Goal: Task Accomplishment & Management: Use online tool/utility

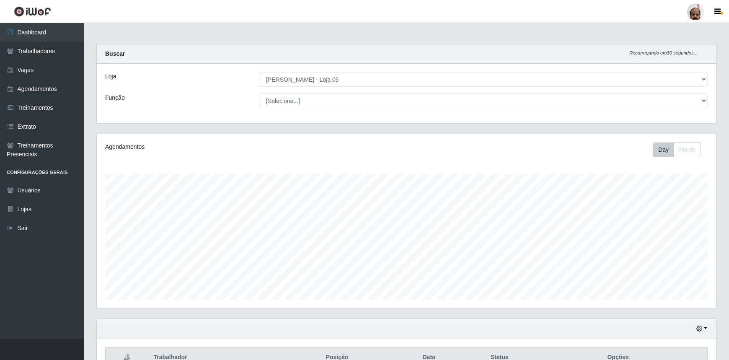
select select "252"
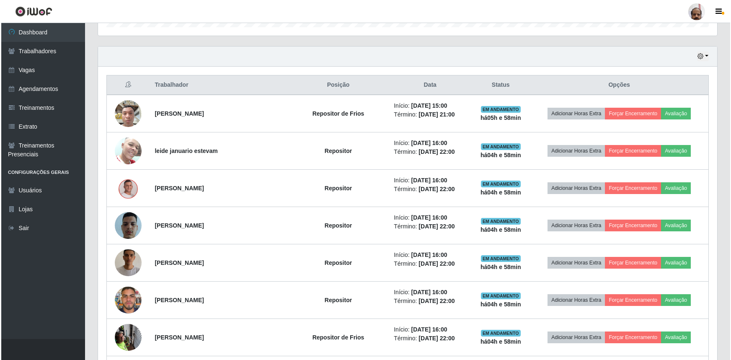
scroll to position [275, 0]
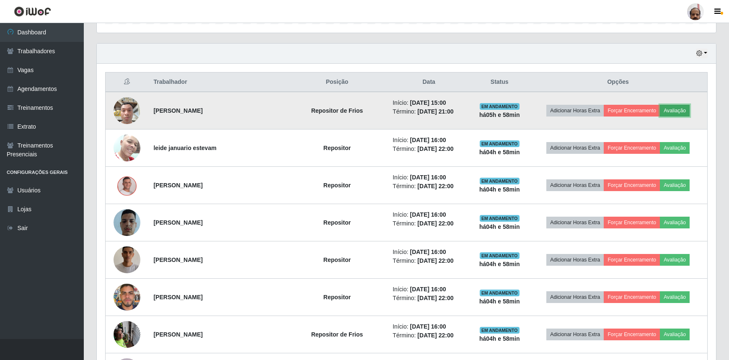
click at [676, 108] on button "Avaliação" at bounding box center [675, 111] width 30 height 12
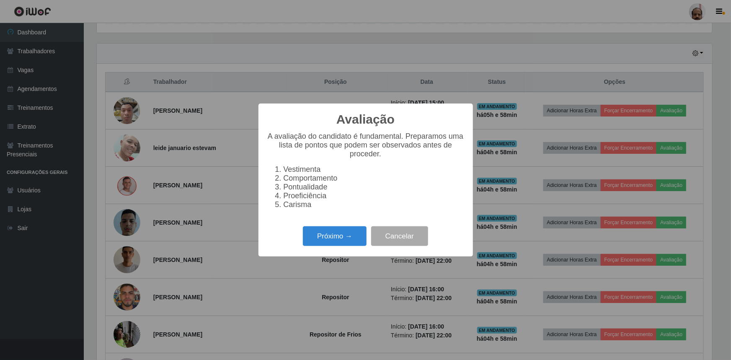
scroll to position [174, 615]
click at [331, 240] on button "Próximo →" at bounding box center [335, 236] width 64 height 20
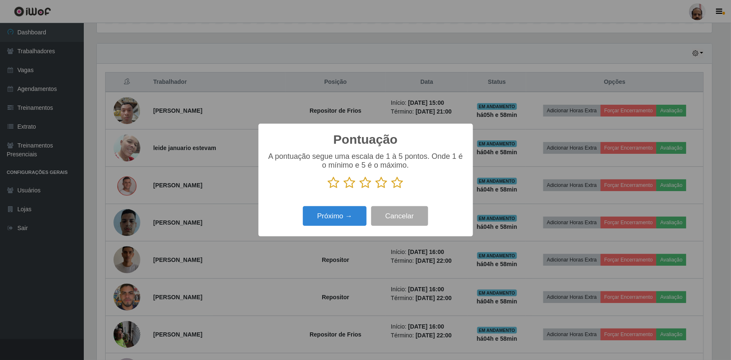
scroll to position [418628, 418187]
click at [398, 183] on icon at bounding box center [398, 182] width 12 height 13
click at [392, 189] on input "radio" at bounding box center [392, 189] width 0 height 0
click at [349, 216] on button "Próximo →" at bounding box center [335, 216] width 64 height 20
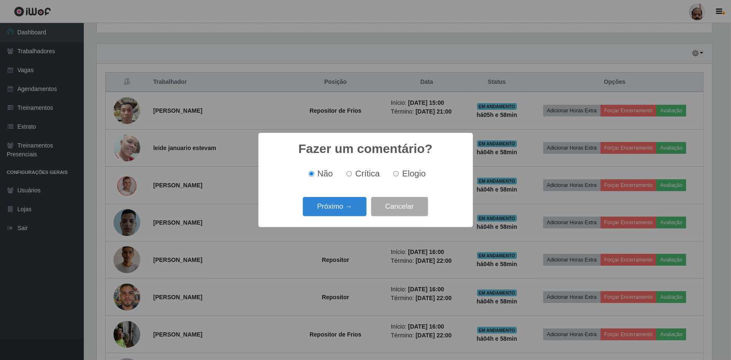
click at [395, 172] on input "Elogio" at bounding box center [395, 173] width 5 height 5
radio input "true"
click at [349, 209] on button "Próximo →" at bounding box center [335, 207] width 64 height 20
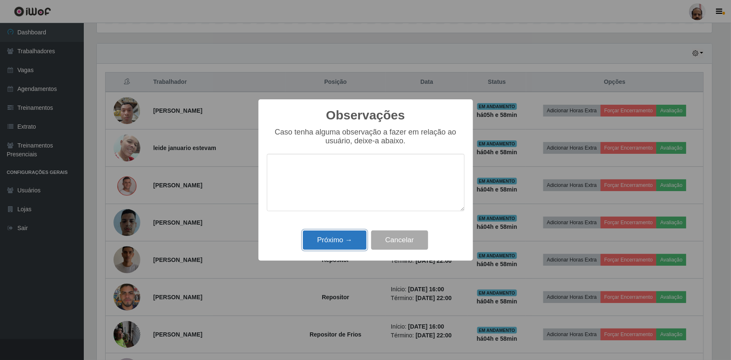
click at [337, 241] on button "Próximo →" at bounding box center [335, 240] width 64 height 20
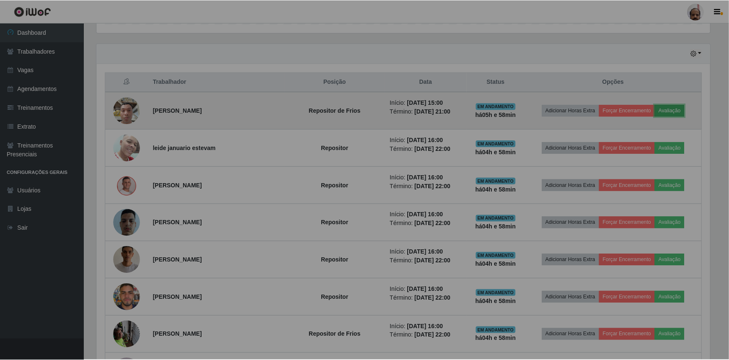
scroll to position [174, 619]
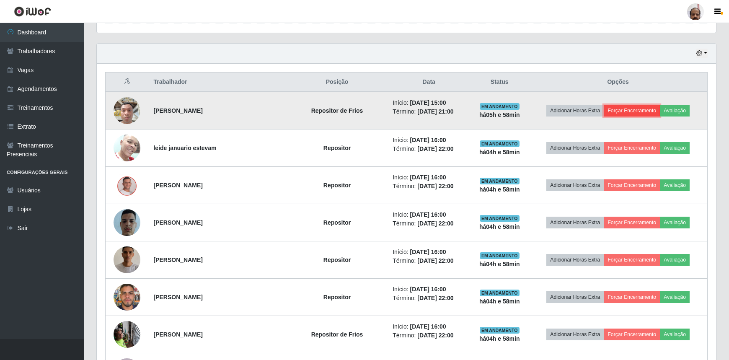
click at [650, 108] on button "Forçar Encerramento" at bounding box center [631, 111] width 56 height 12
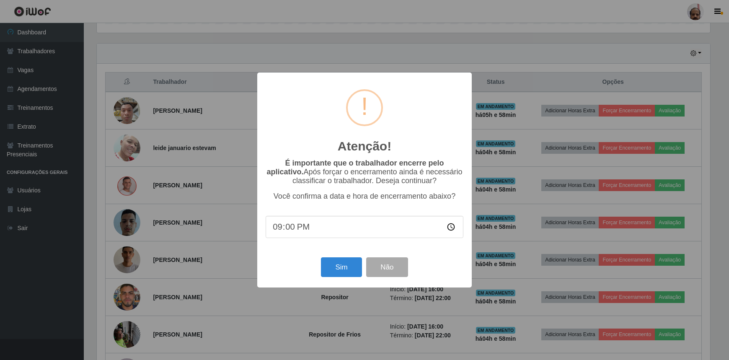
scroll to position [174, 615]
click at [335, 271] on button "Sim" at bounding box center [342, 267] width 41 height 20
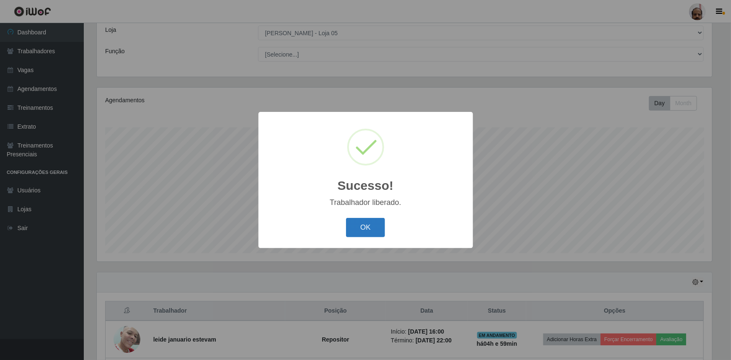
click at [371, 222] on button "OK" at bounding box center [365, 228] width 39 height 20
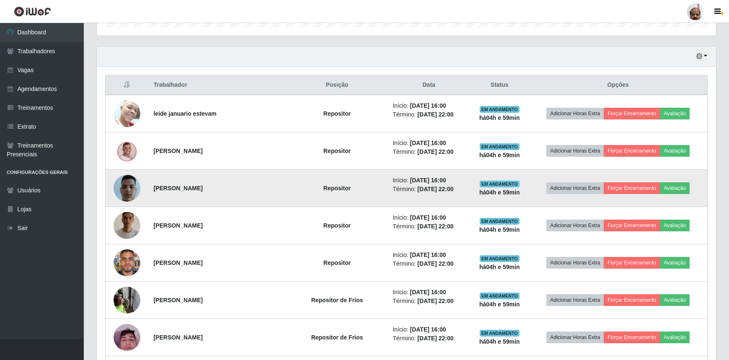
scroll to position [275, 0]
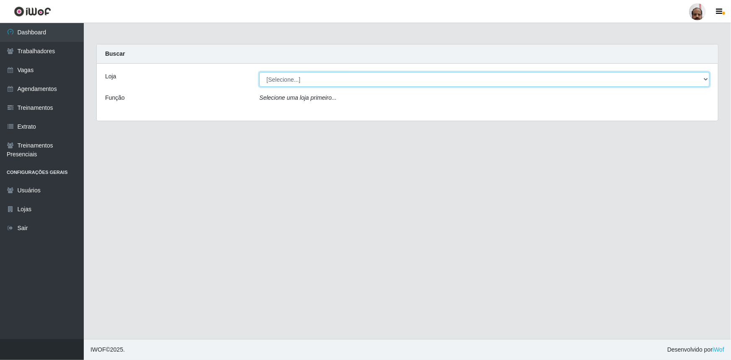
click at [704, 77] on select "[Selecione...] Mar Vermelho - Loja 05" at bounding box center [484, 79] width 450 height 15
select select "252"
click at [259, 72] on select "[Selecione...] Mar Vermelho - Loja 05" at bounding box center [484, 79] width 450 height 15
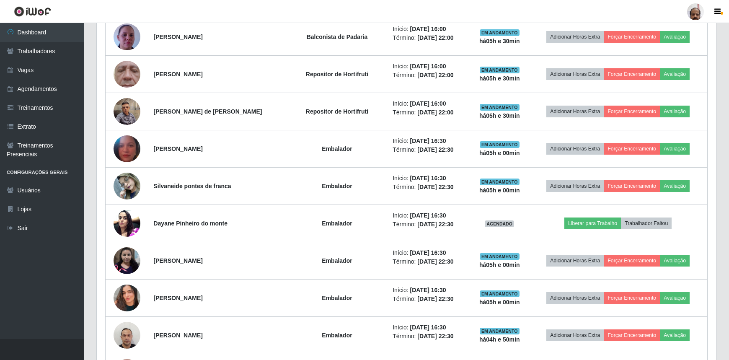
scroll to position [685, 0]
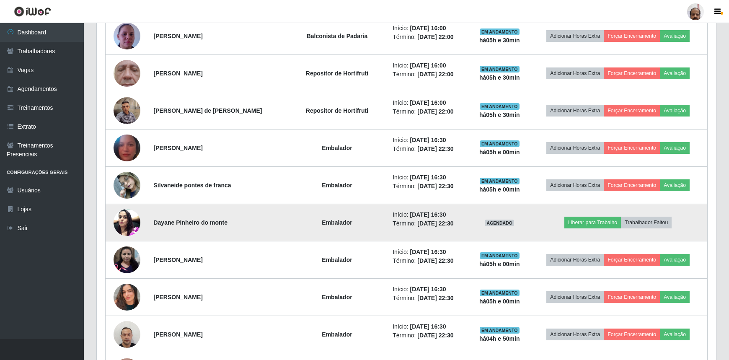
click at [124, 213] on img at bounding box center [126, 222] width 27 height 36
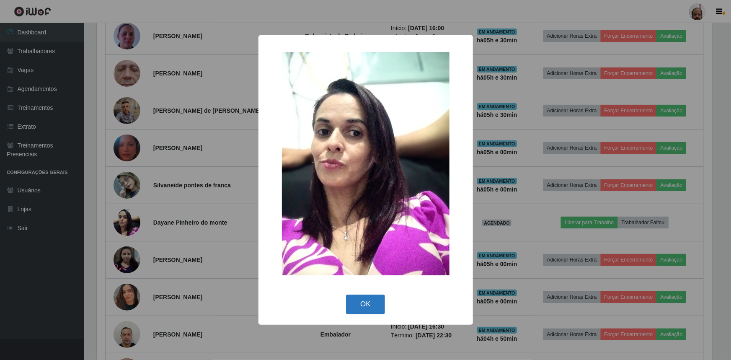
click at [363, 296] on button "OK" at bounding box center [365, 304] width 39 height 20
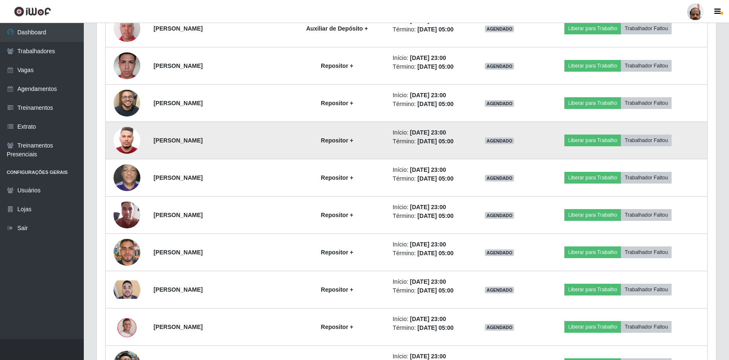
scroll to position [1142, 0]
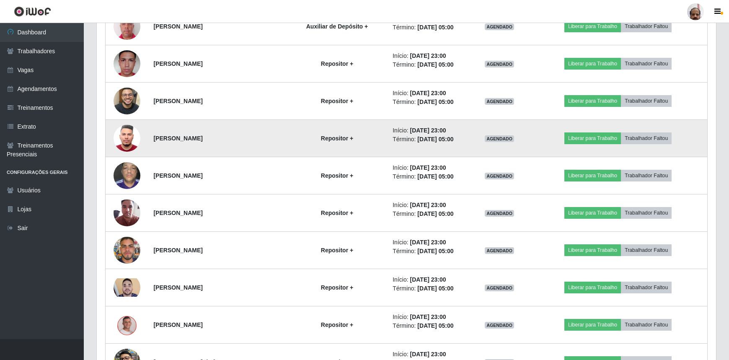
click at [130, 139] on img at bounding box center [126, 138] width 27 height 36
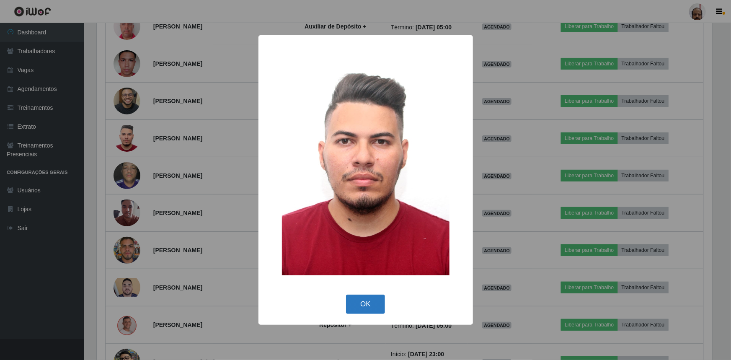
click at [364, 307] on button "OK" at bounding box center [365, 304] width 39 height 20
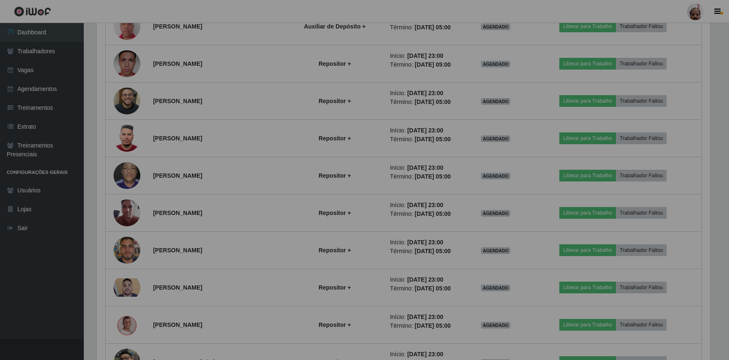
scroll to position [174, 619]
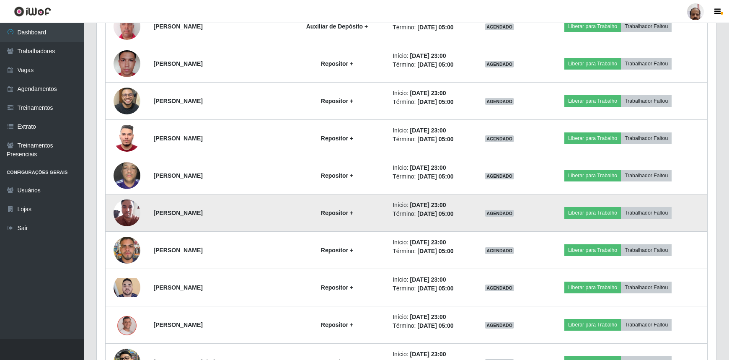
click at [117, 206] on img at bounding box center [126, 213] width 27 height 36
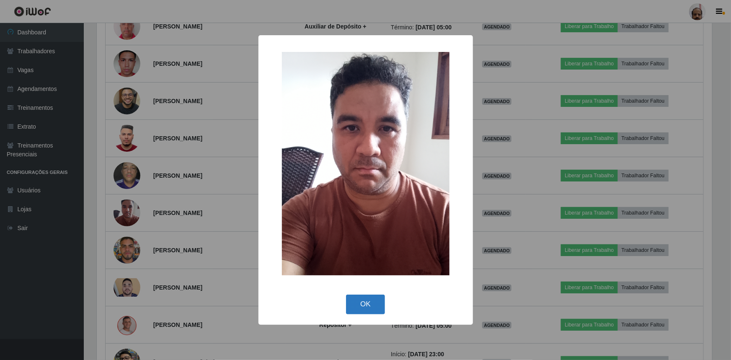
click at [358, 301] on button "OK" at bounding box center [365, 304] width 39 height 20
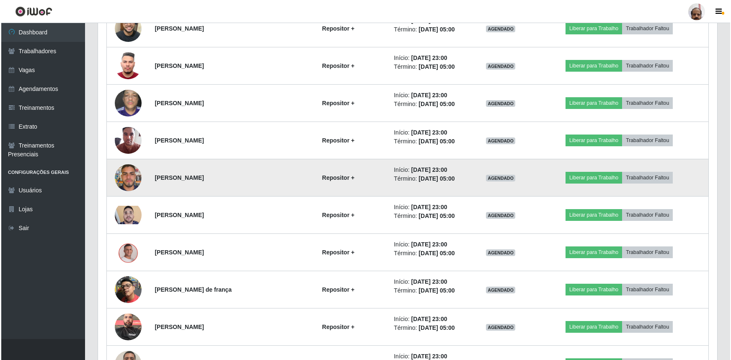
scroll to position [1218, 0]
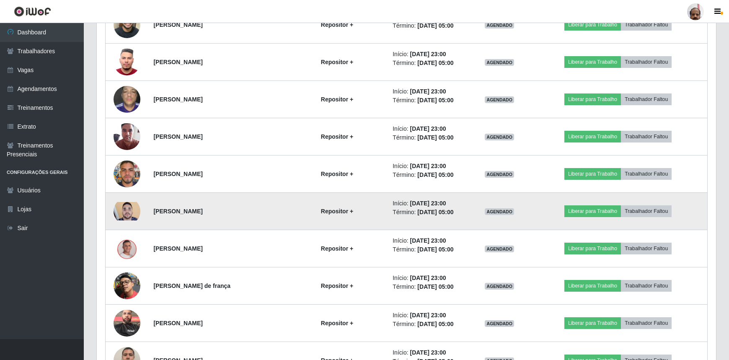
click at [122, 208] on img at bounding box center [126, 211] width 27 height 18
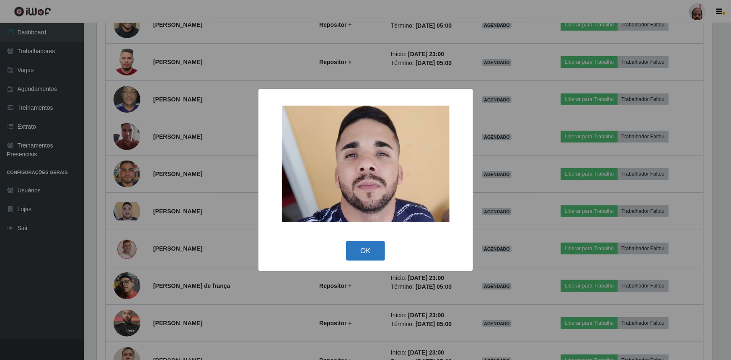
click at [366, 251] on button "OK" at bounding box center [365, 251] width 39 height 20
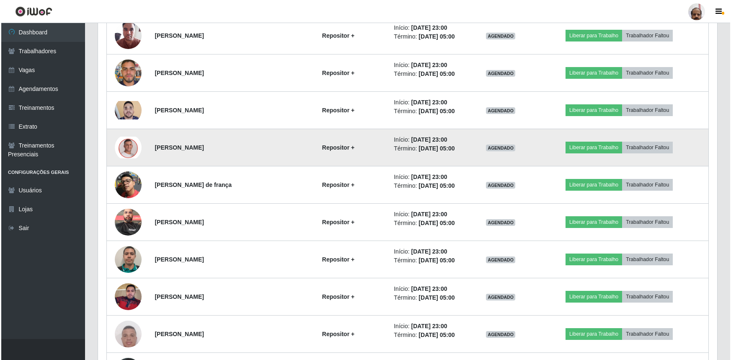
scroll to position [1332, 0]
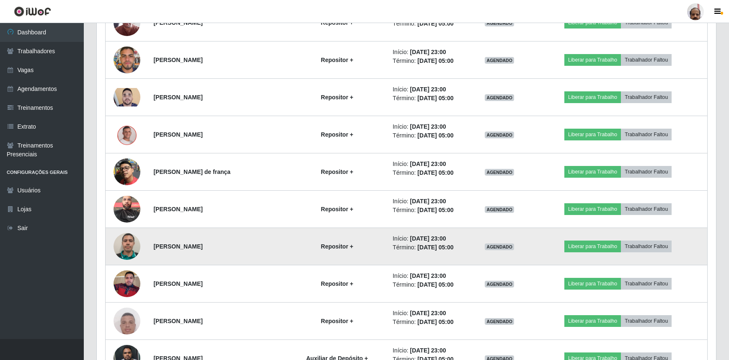
click at [126, 243] on img at bounding box center [126, 246] width 27 height 27
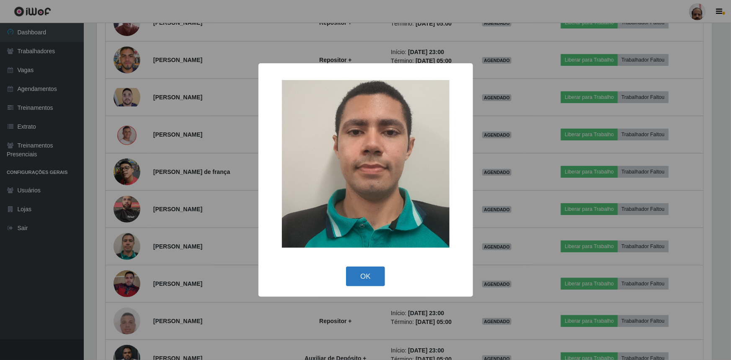
click at [381, 276] on button "OK" at bounding box center [365, 276] width 39 height 20
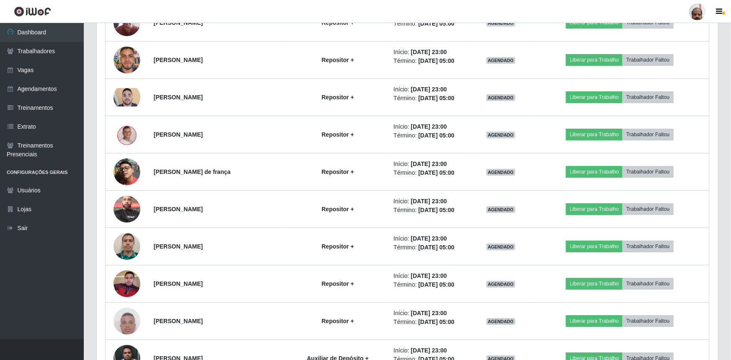
scroll to position [0, 0]
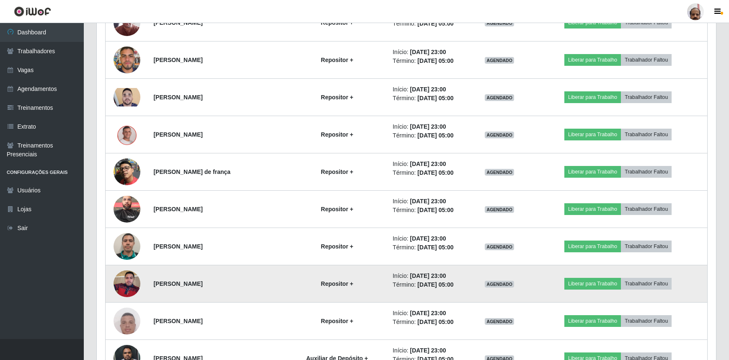
click at [121, 277] on img at bounding box center [126, 284] width 27 height 36
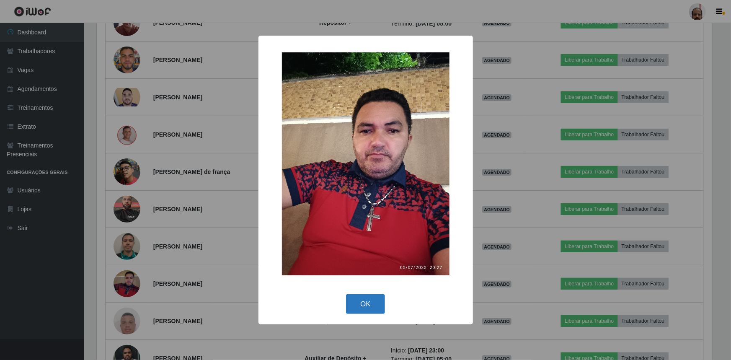
click at [367, 304] on button "OK" at bounding box center [365, 304] width 39 height 20
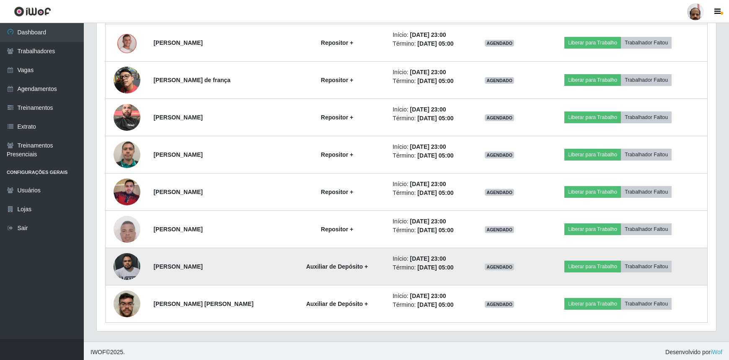
click at [124, 265] on img at bounding box center [126, 266] width 27 height 36
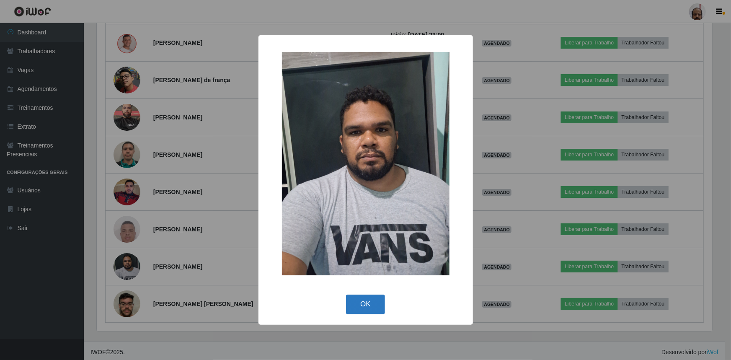
click at [371, 310] on button "OK" at bounding box center [365, 304] width 39 height 20
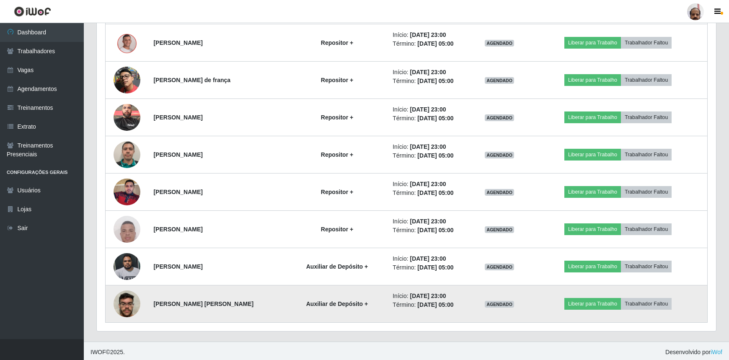
click at [120, 303] on img at bounding box center [126, 304] width 27 height 36
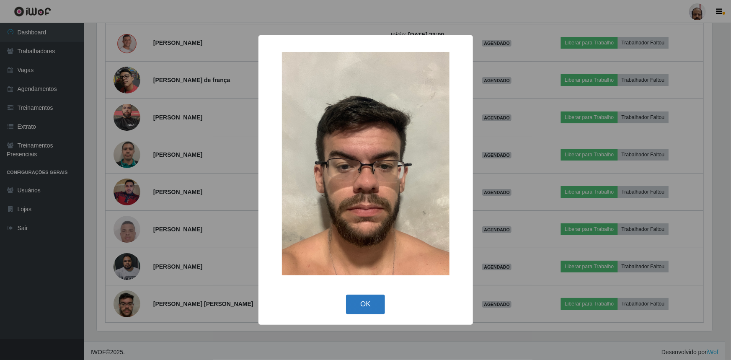
click at [371, 303] on button "OK" at bounding box center [365, 304] width 39 height 20
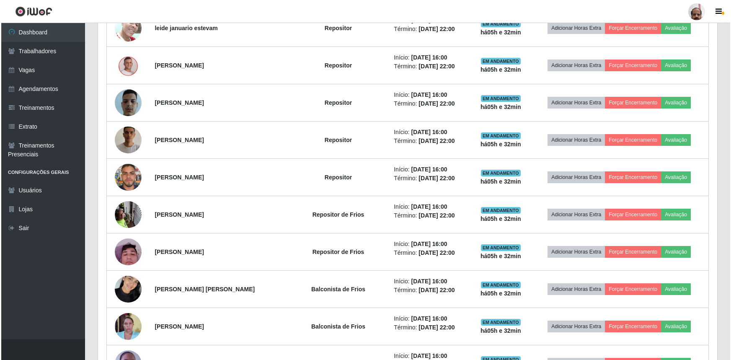
scroll to position [205, 0]
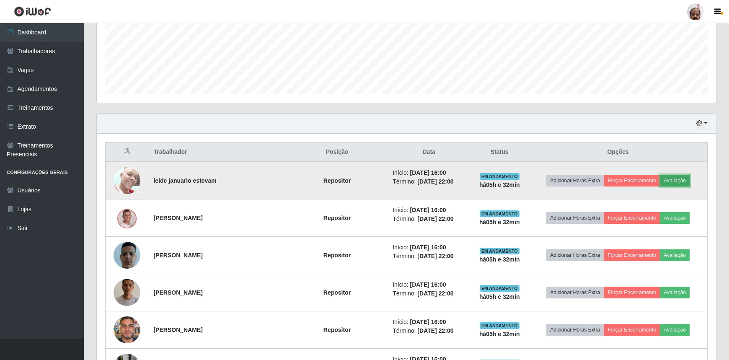
click at [675, 179] on button "Avaliação" at bounding box center [675, 181] width 30 height 12
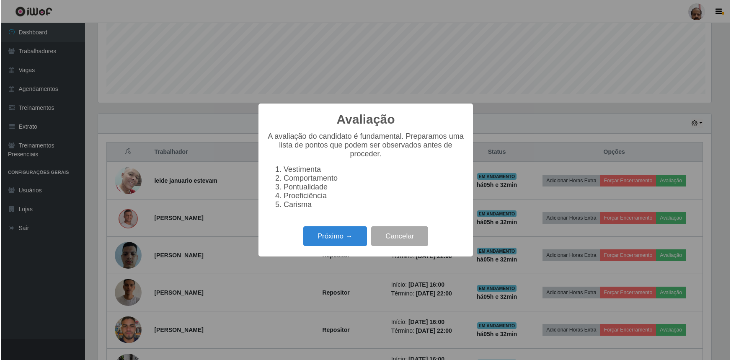
scroll to position [174, 615]
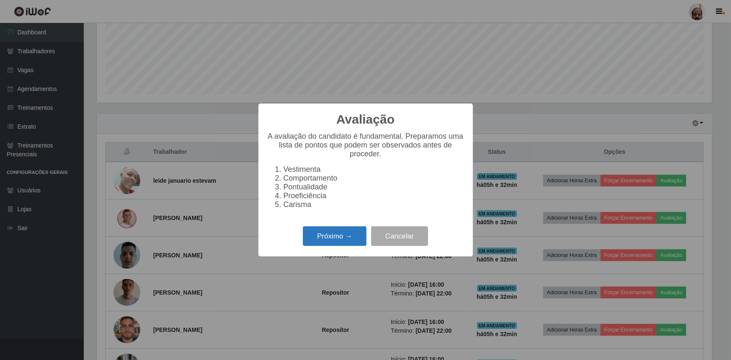
click at [319, 241] on button "Próximo →" at bounding box center [335, 236] width 64 height 20
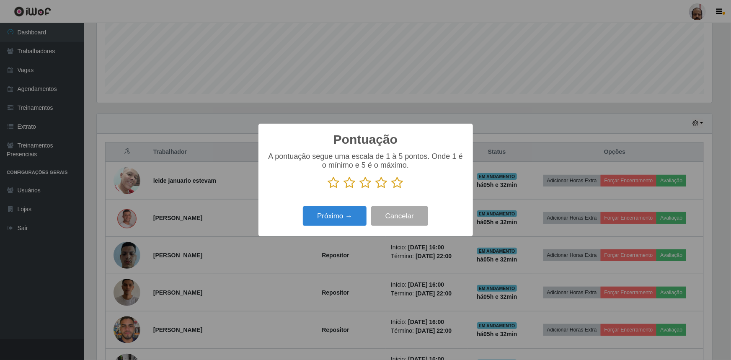
click at [399, 182] on icon at bounding box center [398, 182] width 12 height 13
click at [392, 189] on input "radio" at bounding box center [392, 189] width 0 height 0
click at [342, 219] on button "Próximo →" at bounding box center [335, 216] width 64 height 20
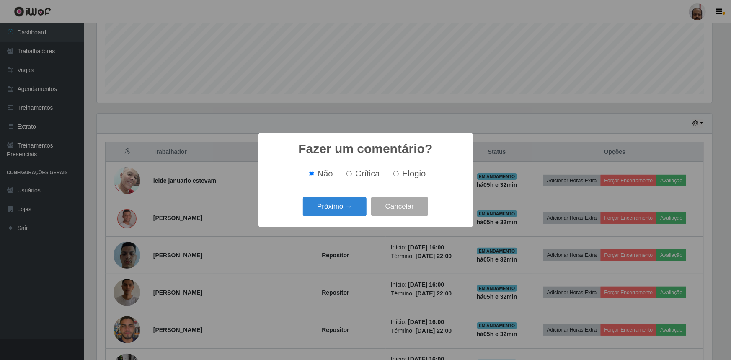
click at [412, 175] on span "Elogio" at bounding box center [413, 173] width 23 height 9
click at [399, 175] on input "Elogio" at bounding box center [395, 173] width 5 height 5
radio input "true"
click at [358, 210] on button "Próximo →" at bounding box center [335, 207] width 64 height 20
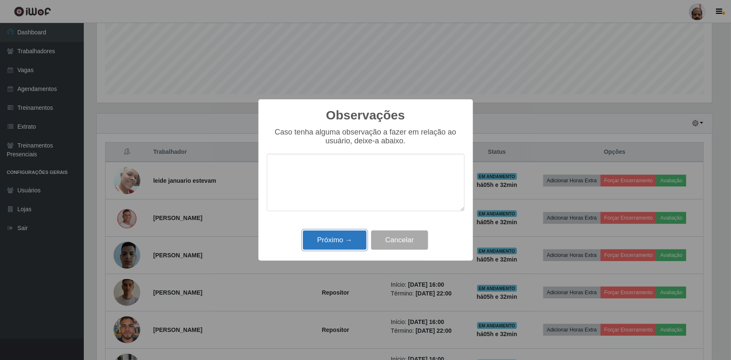
click at [337, 241] on button "Próximo →" at bounding box center [335, 240] width 64 height 20
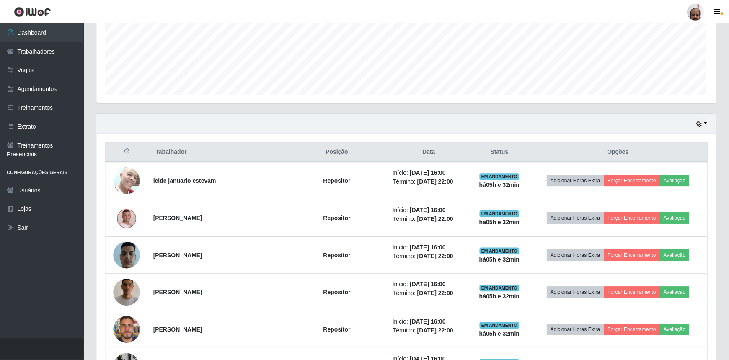
scroll to position [174, 619]
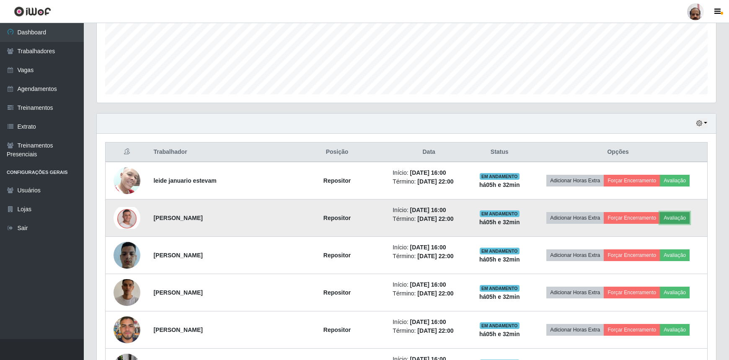
click at [672, 219] on button "Avaliação" at bounding box center [675, 218] width 30 height 12
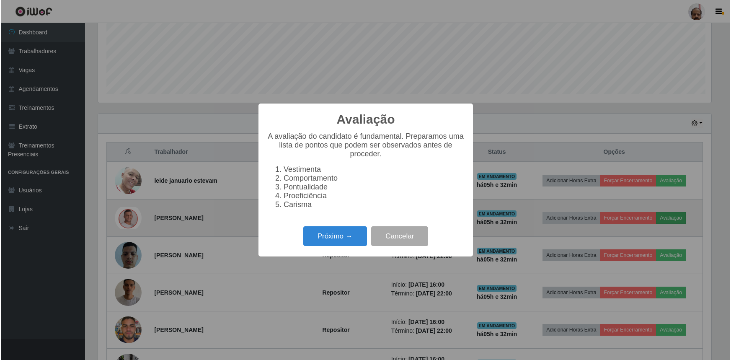
scroll to position [174, 615]
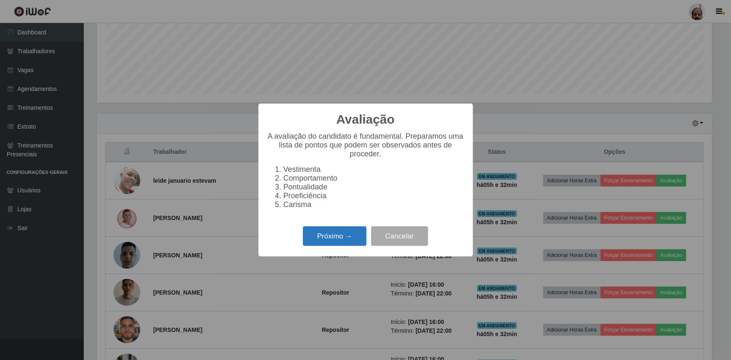
click at [327, 235] on button "Próximo →" at bounding box center [335, 236] width 64 height 20
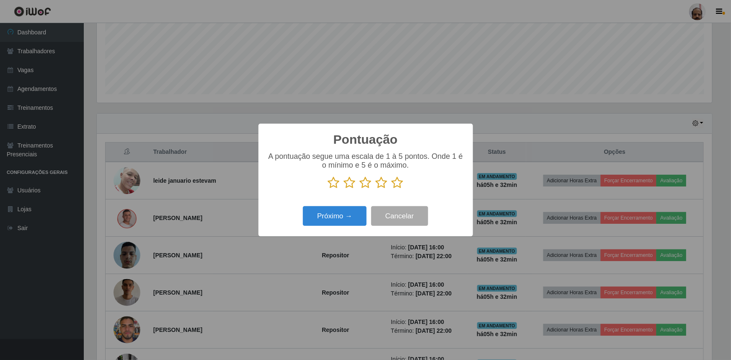
click at [396, 185] on icon at bounding box center [398, 182] width 12 height 13
click at [392, 189] on input "radio" at bounding box center [392, 189] width 0 height 0
click at [343, 225] on button "Próximo →" at bounding box center [335, 216] width 64 height 20
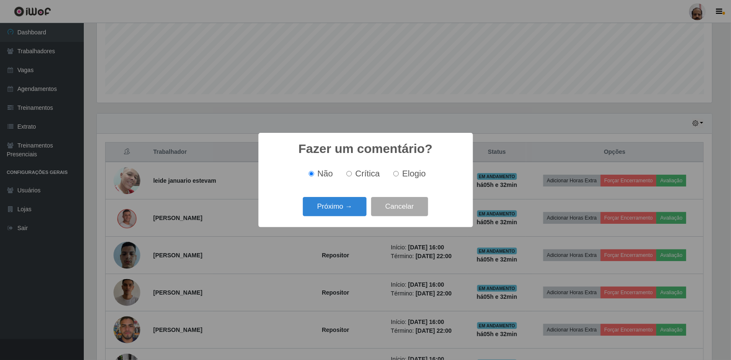
click at [406, 172] on span "Elogio" at bounding box center [413, 173] width 23 height 9
click at [399, 172] on input "Elogio" at bounding box center [395, 173] width 5 height 5
radio input "true"
click at [332, 206] on button "Próximo →" at bounding box center [335, 207] width 64 height 20
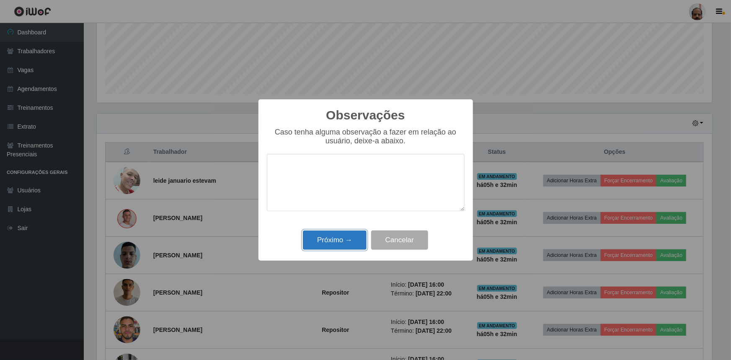
click at [335, 237] on button "Próximo →" at bounding box center [335, 240] width 64 height 20
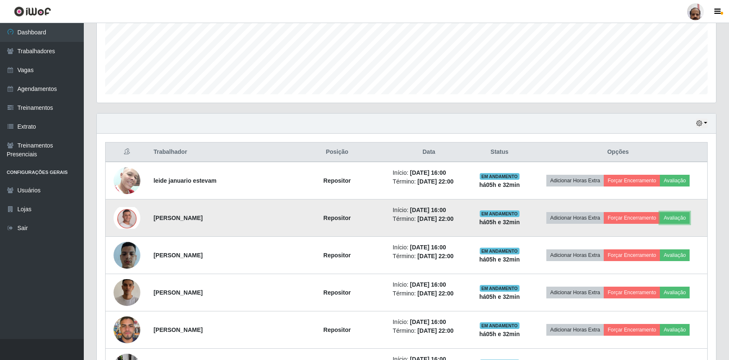
scroll to position [174, 619]
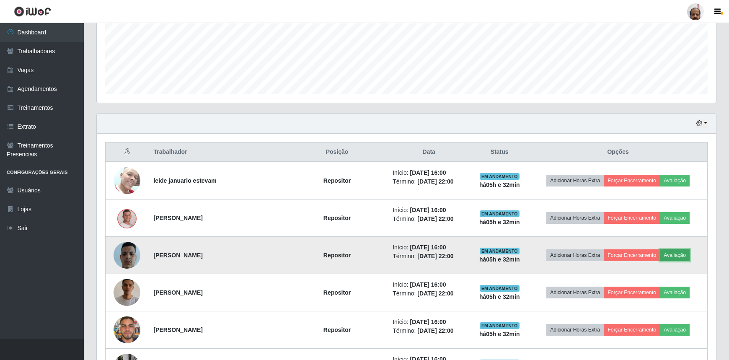
click at [683, 253] on button "Avaliação" at bounding box center [675, 255] width 30 height 12
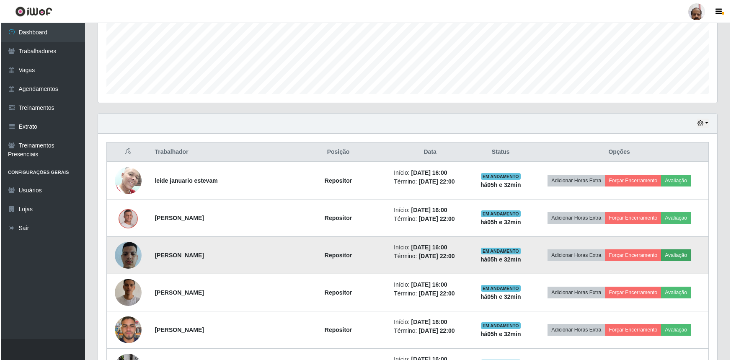
scroll to position [174, 615]
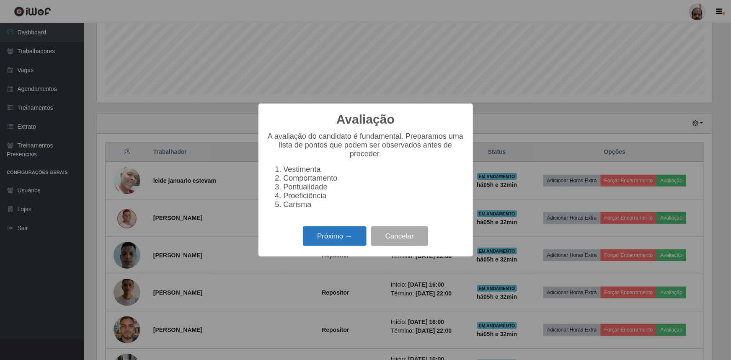
click at [349, 236] on button "Próximo →" at bounding box center [335, 236] width 64 height 20
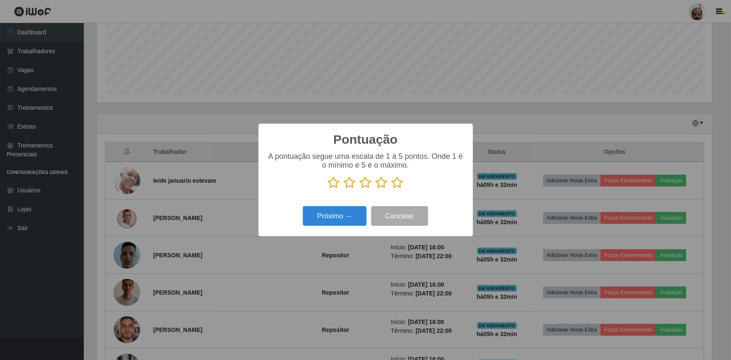
click at [400, 183] on icon at bounding box center [398, 182] width 12 height 13
click at [392, 189] on input "radio" at bounding box center [392, 189] width 0 height 0
click at [352, 213] on button "Próximo →" at bounding box center [335, 216] width 64 height 20
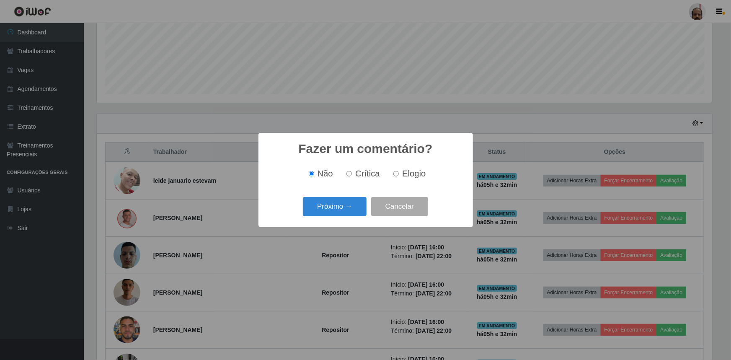
click at [399, 173] on label "Elogio" at bounding box center [408, 174] width 36 height 10
click at [399, 173] on input "Elogio" at bounding box center [395, 173] width 5 height 5
radio input "true"
click at [340, 211] on button "Próximo →" at bounding box center [335, 207] width 64 height 20
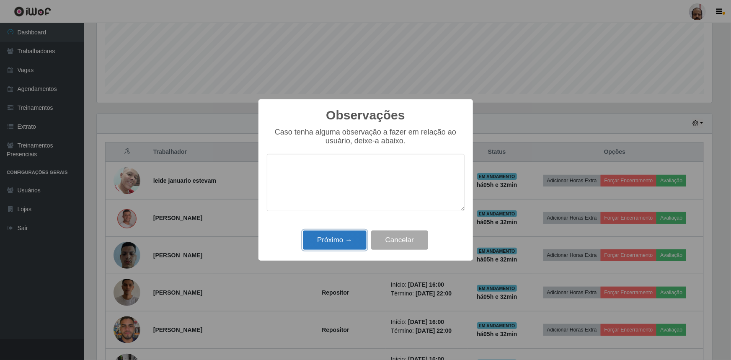
click at [339, 242] on button "Próximo →" at bounding box center [335, 240] width 64 height 20
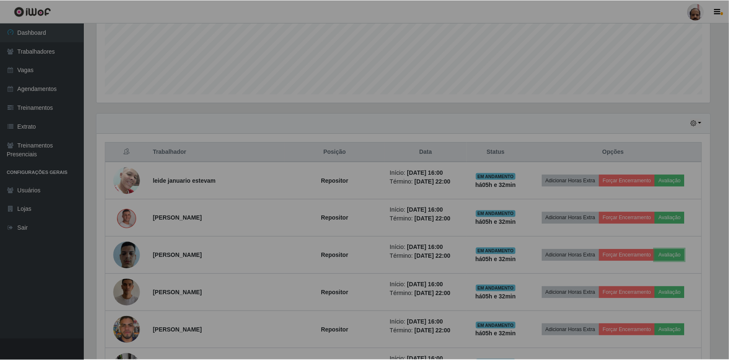
scroll to position [174, 619]
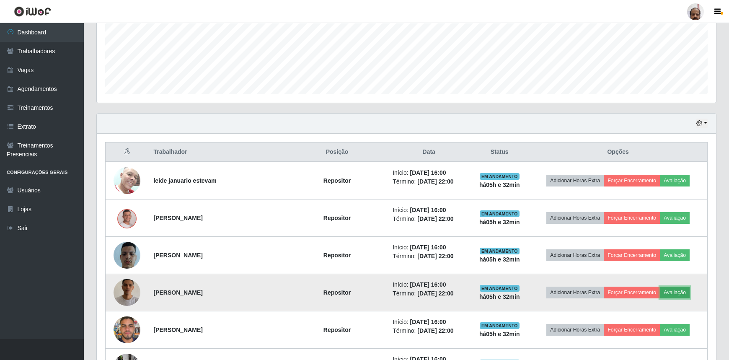
click at [677, 293] on button "Avaliação" at bounding box center [675, 292] width 30 height 12
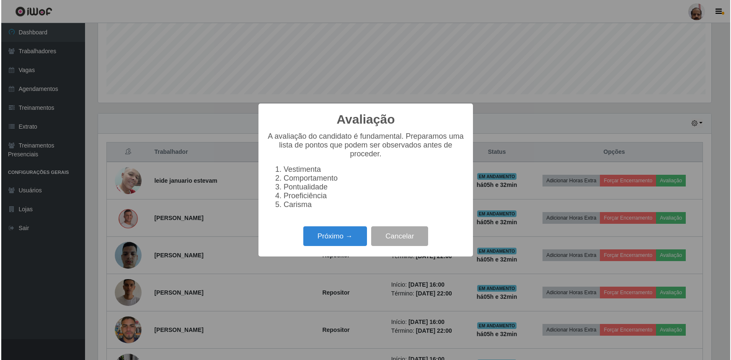
scroll to position [174, 615]
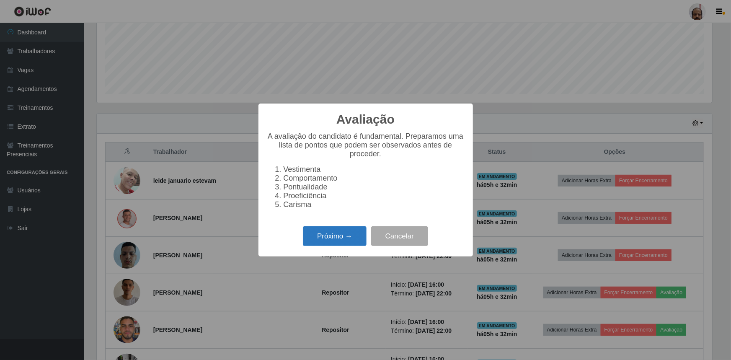
click at [328, 239] on button "Próximo →" at bounding box center [335, 236] width 64 height 20
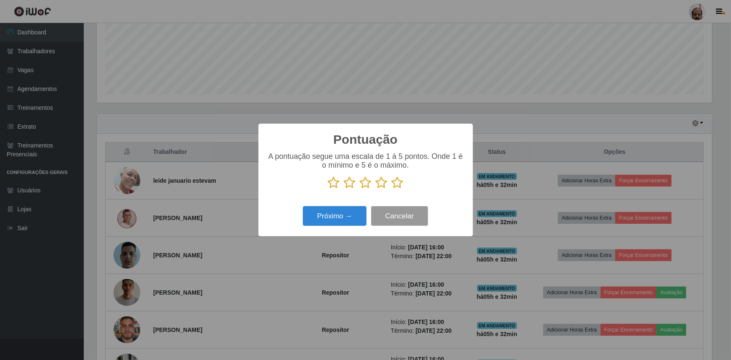
scroll to position [418628, 418187]
click at [395, 183] on icon at bounding box center [398, 182] width 12 height 13
click at [392, 189] on input "radio" at bounding box center [392, 189] width 0 height 0
click at [334, 220] on button "Próximo →" at bounding box center [335, 216] width 64 height 20
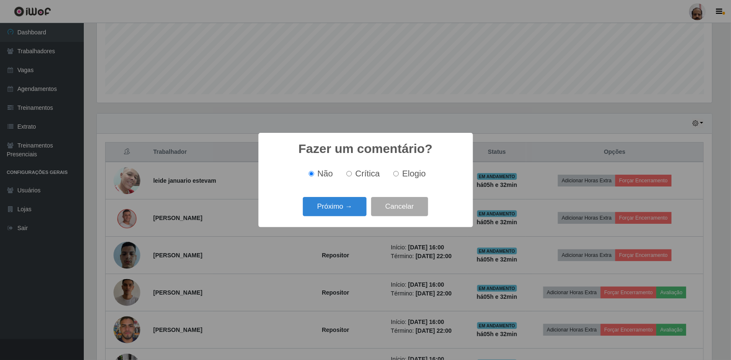
drag, startPoint x: 392, startPoint y: 173, endPoint x: 389, endPoint y: 176, distance: 4.8
click at [392, 172] on label "Elogio" at bounding box center [408, 174] width 36 height 10
click at [393, 172] on input "Elogio" at bounding box center [395, 173] width 5 height 5
radio input "true"
click at [336, 212] on button "Próximo →" at bounding box center [335, 207] width 64 height 20
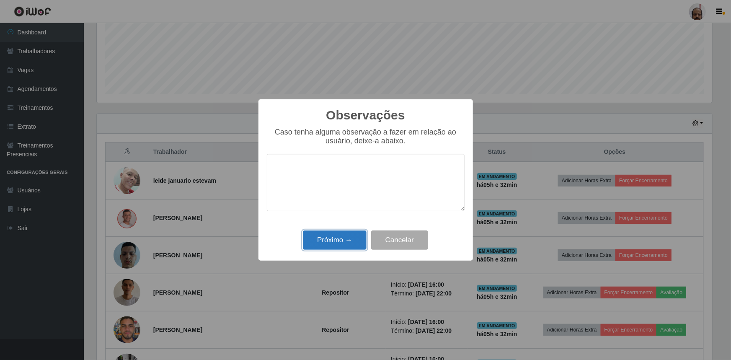
click at [330, 241] on button "Próximo →" at bounding box center [335, 240] width 64 height 20
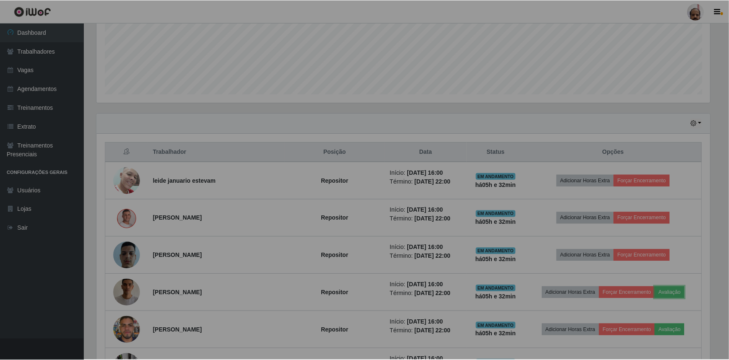
scroll to position [174, 619]
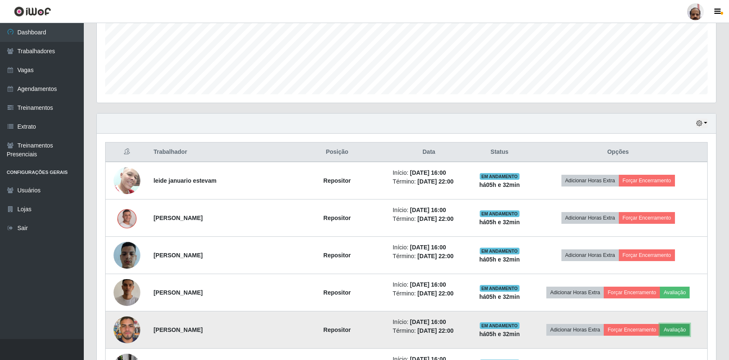
click at [674, 325] on button "Avaliação" at bounding box center [675, 330] width 30 height 12
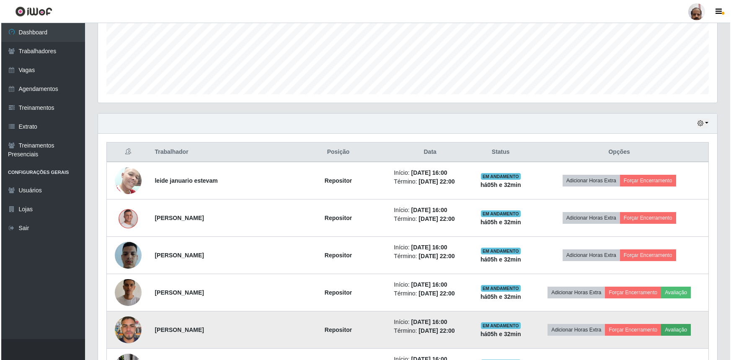
scroll to position [174, 615]
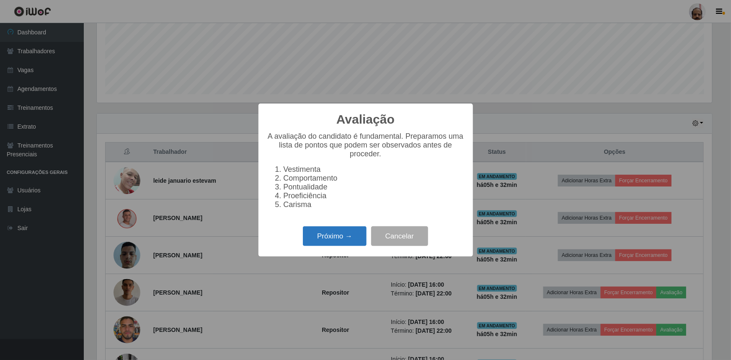
click at [340, 243] on button "Próximo →" at bounding box center [335, 236] width 64 height 20
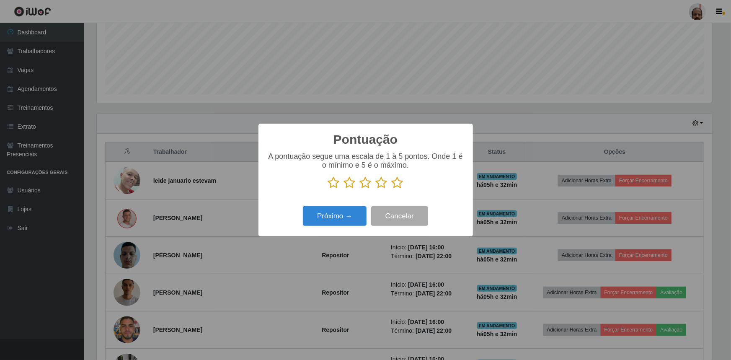
scroll to position [418628, 418187]
click at [398, 183] on icon at bounding box center [398, 182] width 12 height 13
click at [392, 189] on input "radio" at bounding box center [392, 189] width 0 height 0
click at [346, 211] on button "Próximo →" at bounding box center [335, 216] width 64 height 20
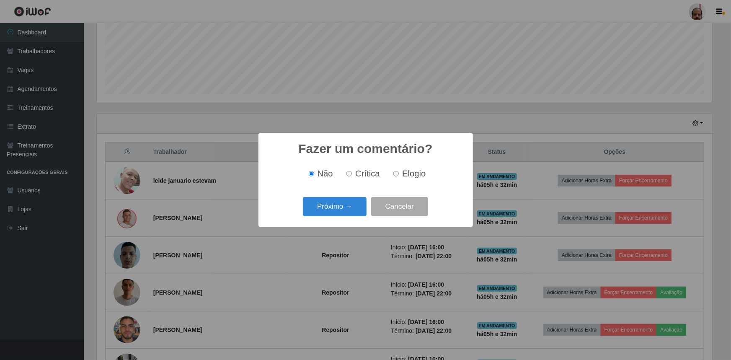
click at [398, 174] on input "Elogio" at bounding box center [395, 173] width 5 height 5
radio input "true"
click at [352, 205] on button "Próximo →" at bounding box center [335, 207] width 64 height 20
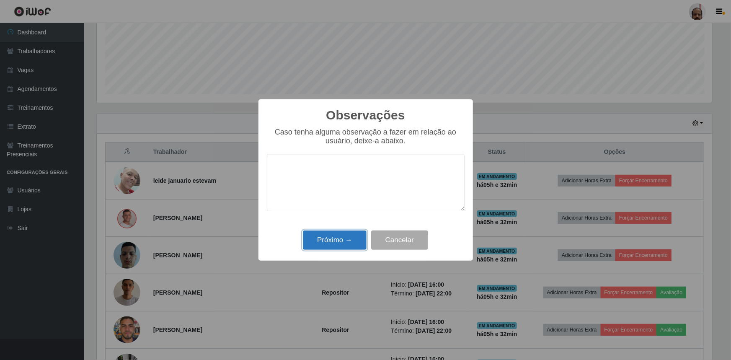
click at [339, 242] on button "Próximo →" at bounding box center [335, 240] width 64 height 20
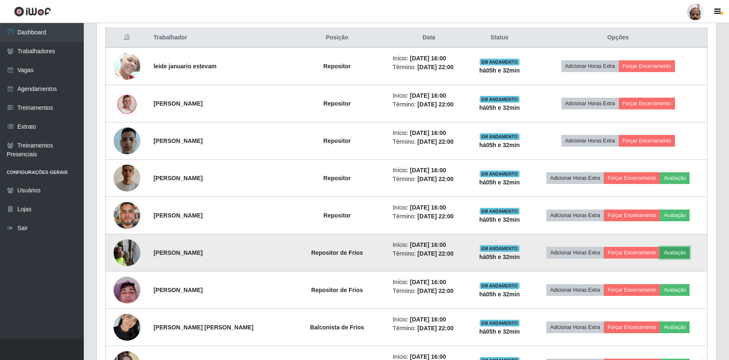
click at [677, 251] on button "Avaliação" at bounding box center [675, 253] width 30 height 12
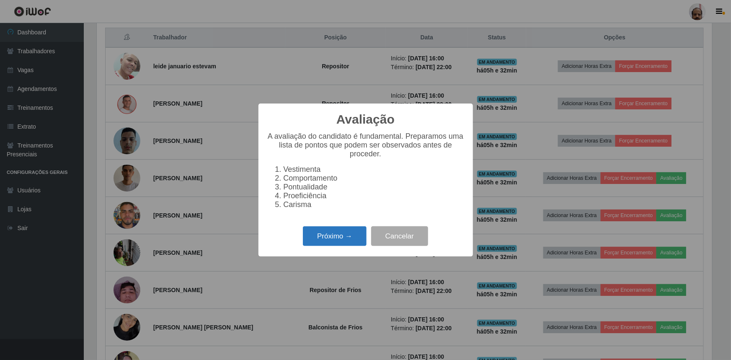
click at [314, 237] on button "Próximo →" at bounding box center [335, 236] width 64 height 20
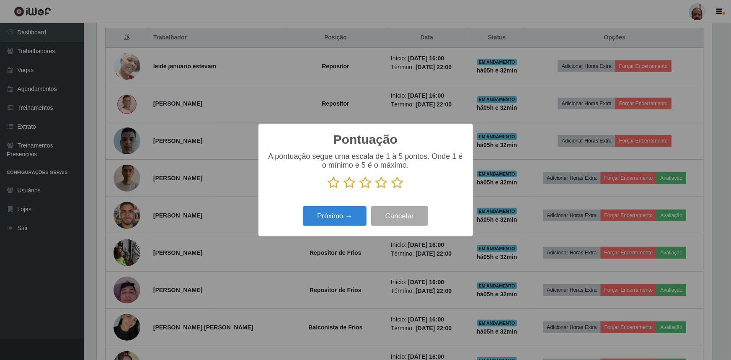
click at [397, 183] on icon at bounding box center [398, 182] width 12 height 13
click at [392, 189] on input "radio" at bounding box center [392, 189] width 0 height 0
click at [318, 218] on button "Próximo →" at bounding box center [335, 216] width 64 height 20
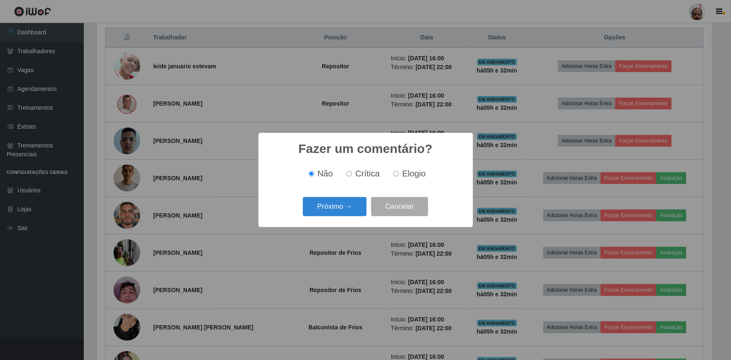
click at [410, 169] on span "Elogio" at bounding box center [413, 173] width 23 height 9
click at [399, 171] on input "Elogio" at bounding box center [395, 173] width 5 height 5
radio input "true"
click at [329, 211] on button "Próximo →" at bounding box center [335, 207] width 64 height 20
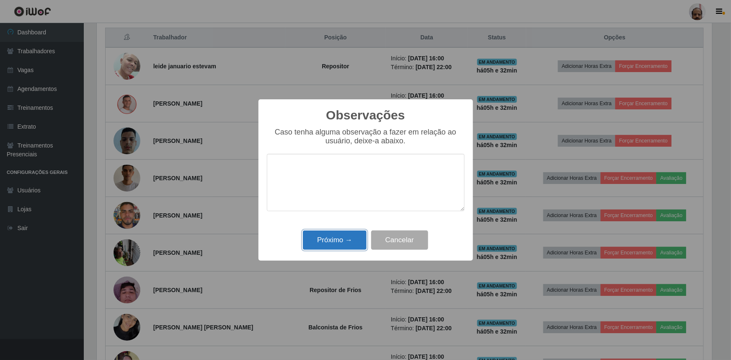
click at [323, 240] on button "Próximo →" at bounding box center [335, 240] width 64 height 20
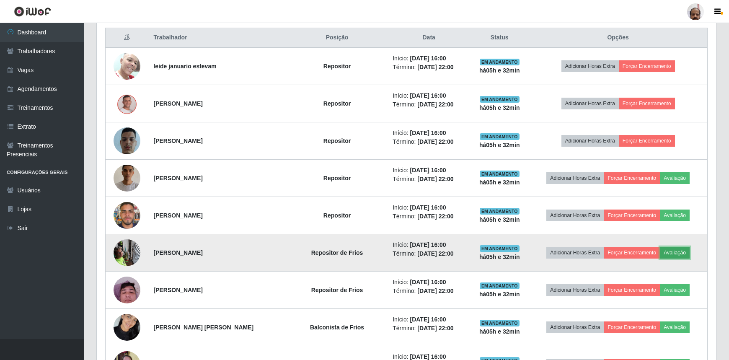
drag, startPoint x: 678, startPoint y: 250, endPoint x: 676, endPoint y: 254, distance: 4.7
click at [676, 254] on button "Avaliação" at bounding box center [675, 253] width 30 height 12
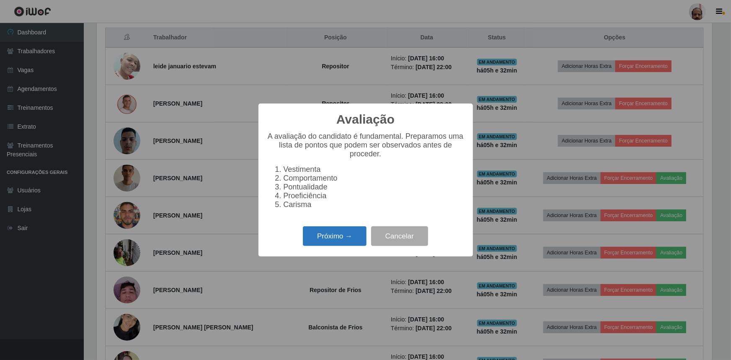
click at [322, 241] on button "Próximo →" at bounding box center [335, 236] width 64 height 20
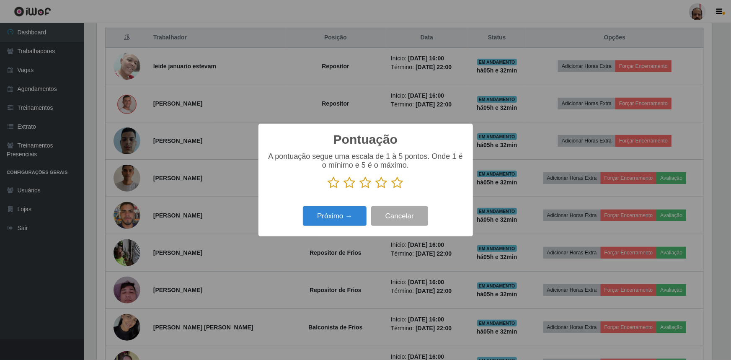
click at [398, 178] on icon at bounding box center [398, 182] width 12 height 13
click at [392, 189] on input "radio" at bounding box center [392, 189] width 0 height 0
click at [341, 221] on button "Próximo →" at bounding box center [335, 216] width 64 height 20
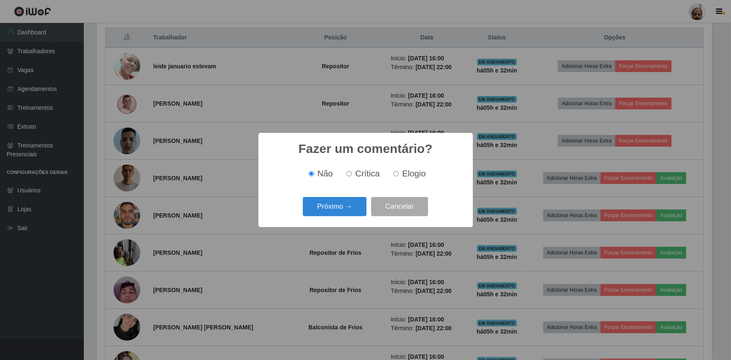
click at [407, 175] on span "Elogio" at bounding box center [413, 173] width 23 height 9
click at [399, 175] on input "Elogio" at bounding box center [395, 173] width 5 height 5
radio input "true"
click at [339, 208] on button "Próximo →" at bounding box center [335, 207] width 64 height 20
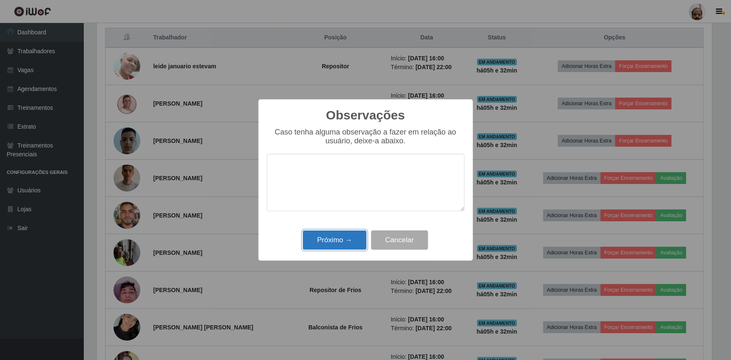
click at [329, 239] on button "Próximo →" at bounding box center [335, 240] width 64 height 20
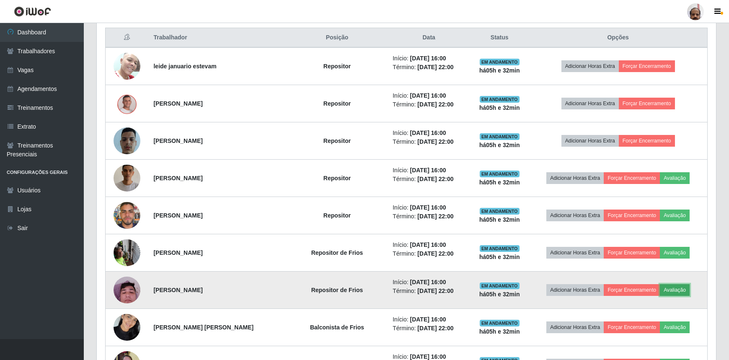
click at [678, 288] on button "Avaliação" at bounding box center [675, 290] width 30 height 12
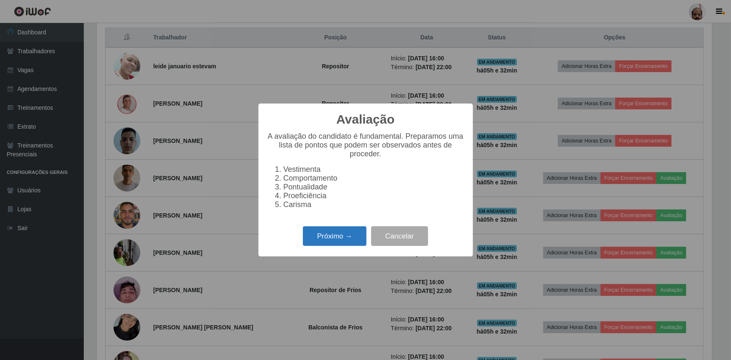
click at [338, 245] on button "Próximo →" at bounding box center [335, 236] width 64 height 20
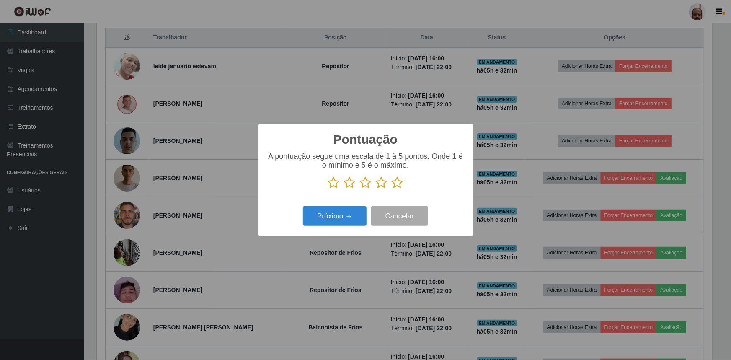
click at [398, 181] on icon at bounding box center [398, 182] width 12 height 13
click at [392, 189] on input "radio" at bounding box center [392, 189] width 0 height 0
click at [339, 209] on button "Próximo →" at bounding box center [335, 216] width 64 height 20
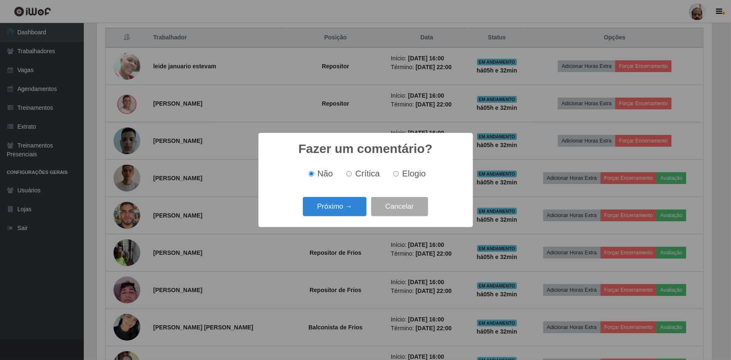
click at [403, 169] on span "Elogio" at bounding box center [413, 173] width 23 height 9
click at [399, 171] on input "Elogio" at bounding box center [395, 173] width 5 height 5
radio input "true"
click at [330, 202] on button "Próximo →" at bounding box center [335, 207] width 64 height 20
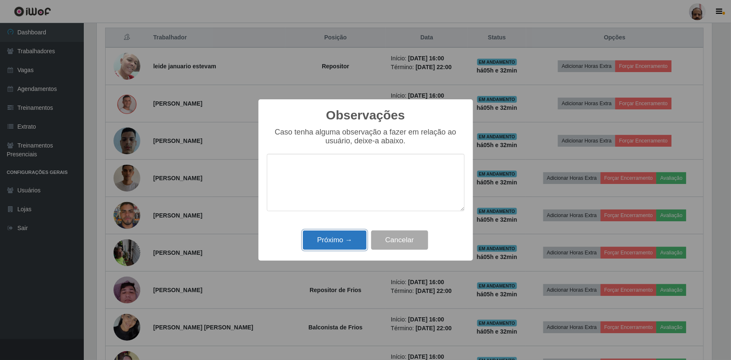
click at [339, 242] on button "Próximo →" at bounding box center [335, 240] width 64 height 20
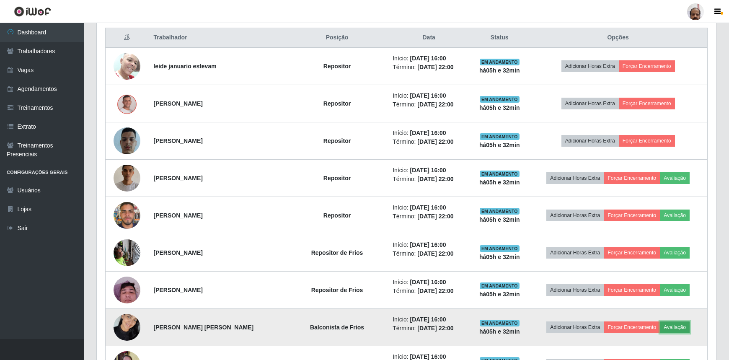
click at [678, 326] on button "Avaliação" at bounding box center [675, 327] width 30 height 12
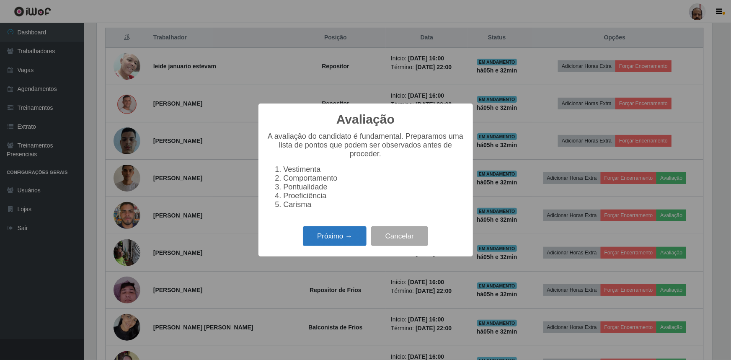
click at [345, 238] on button "Próximo →" at bounding box center [335, 236] width 64 height 20
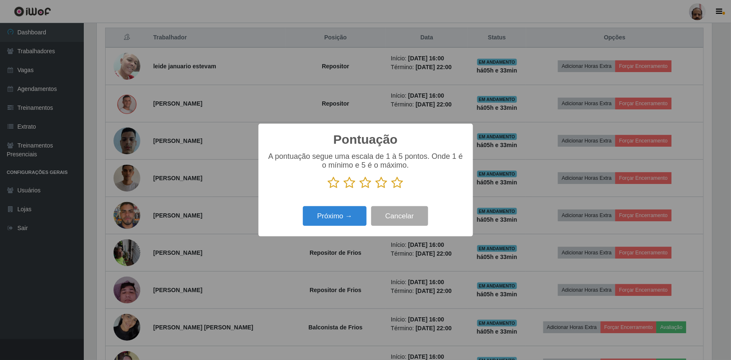
click at [397, 184] on icon at bounding box center [398, 182] width 12 height 13
click at [392, 189] on input "radio" at bounding box center [392, 189] width 0 height 0
click at [330, 209] on button "Próximo →" at bounding box center [335, 216] width 64 height 20
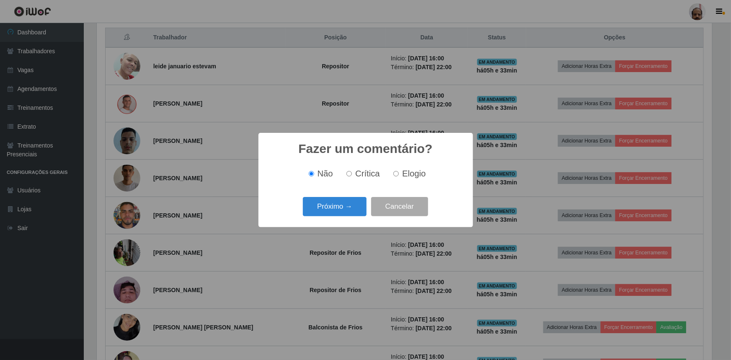
click at [402, 174] on span "Elogio" at bounding box center [413, 173] width 23 height 9
click at [399, 174] on input "Elogio" at bounding box center [395, 173] width 5 height 5
radio input "true"
click at [348, 206] on button "Próximo →" at bounding box center [335, 207] width 64 height 20
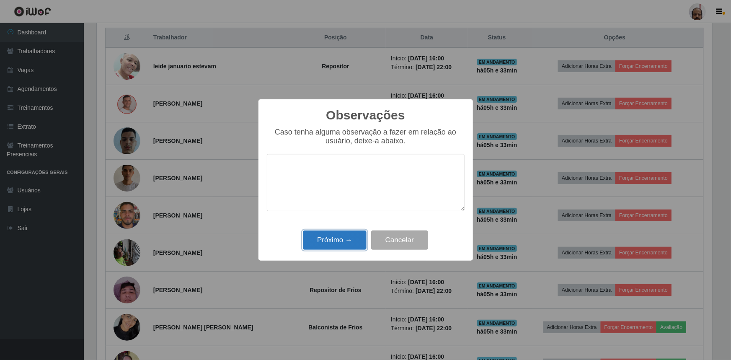
click at [338, 243] on button "Próximo →" at bounding box center [335, 240] width 64 height 20
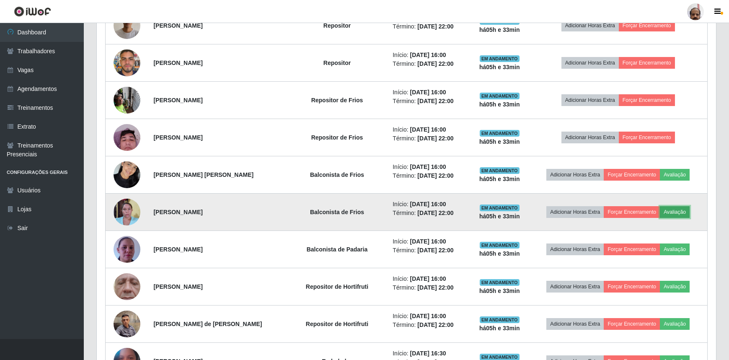
click at [679, 209] on button "Avaliação" at bounding box center [675, 212] width 30 height 12
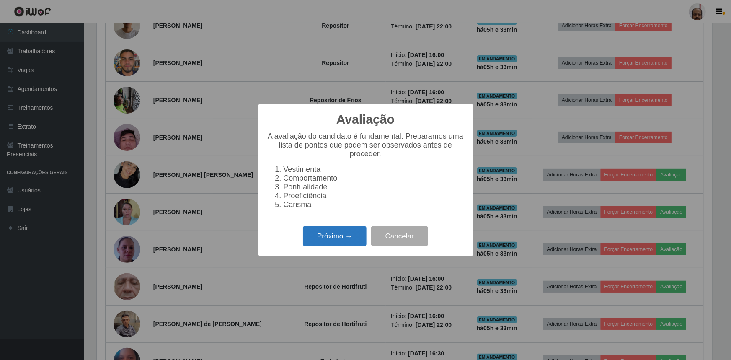
click at [349, 235] on button "Próximo →" at bounding box center [335, 236] width 64 height 20
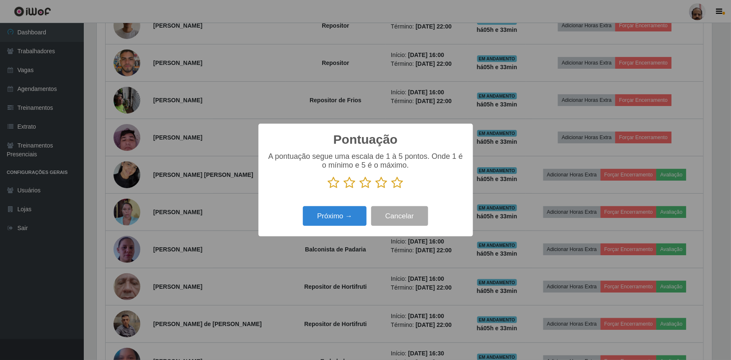
click at [397, 183] on icon at bounding box center [398, 182] width 12 height 13
click at [392, 189] on input "radio" at bounding box center [392, 189] width 0 height 0
click at [348, 216] on button "Próximo →" at bounding box center [335, 216] width 64 height 20
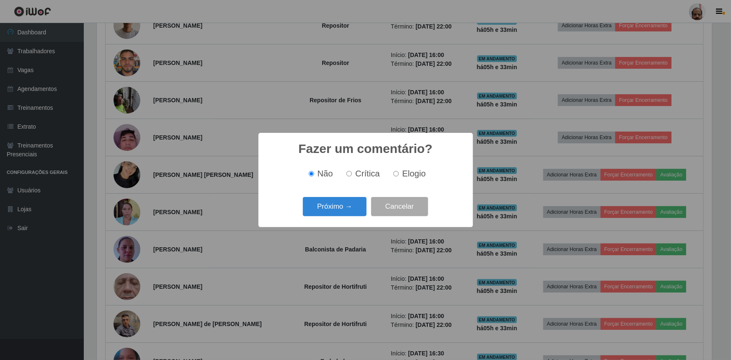
click at [401, 173] on label "Elogio" at bounding box center [408, 174] width 36 height 10
click at [399, 173] on input "Elogio" at bounding box center [395, 173] width 5 height 5
radio input "true"
click at [339, 214] on button "Próximo →" at bounding box center [335, 207] width 64 height 20
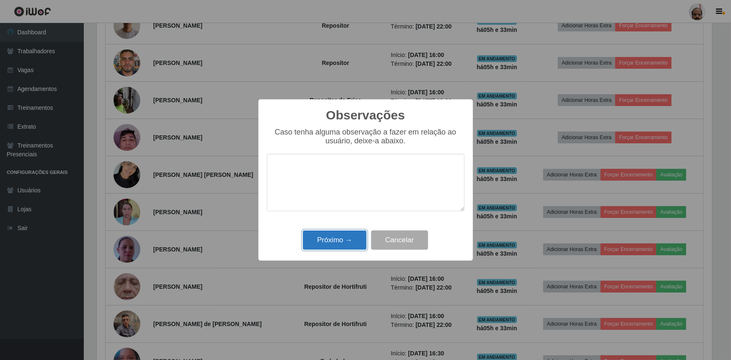
click at [340, 236] on button "Próximo →" at bounding box center [335, 240] width 64 height 20
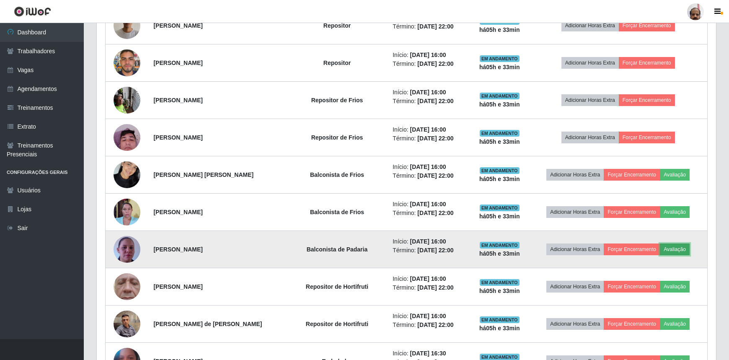
click at [674, 248] on button "Avaliação" at bounding box center [675, 249] width 30 height 12
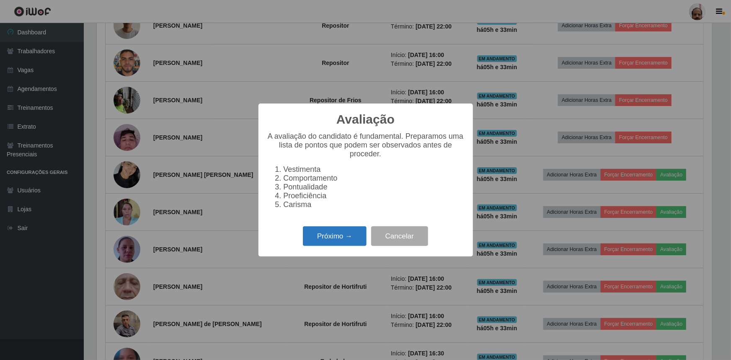
click at [324, 241] on button "Próximo →" at bounding box center [335, 236] width 64 height 20
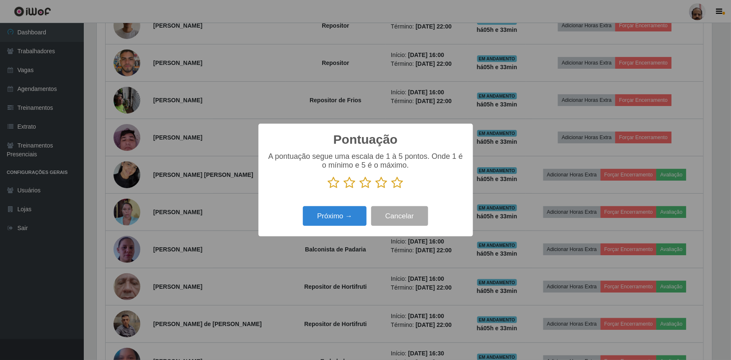
click at [397, 184] on icon at bounding box center [398, 182] width 12 height 13
click at [392, 189] on input "radio" at bounding box center [392, 189] width 0 height 0
click at [348, 205] on div "Próximo → Cancelar" at bounding box center [366, 216] width 198 height 24
click at [343, 217] on button "Próximo →" at bounding box center [335, 216] width 64 height 20
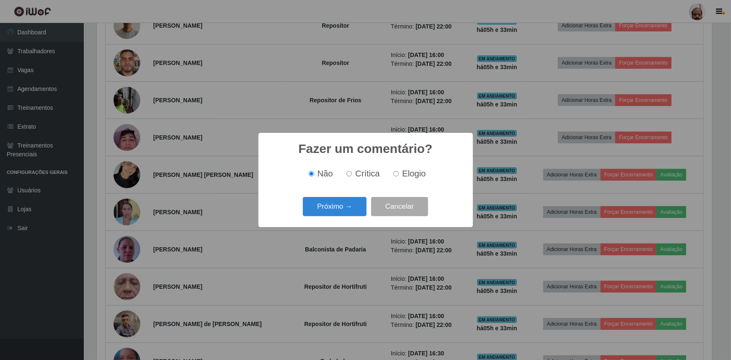
click at [412, 172] on span "Elogio" at bounding box center [413, 173] width 23 height 9
click at [399, 172] on input "Elogio" at bounding box center [395, 173] width 5 height 5
radio input "true"
click at [330, 205] on button "Próximo →" at bounding box center [335, 207] width 64 height 20
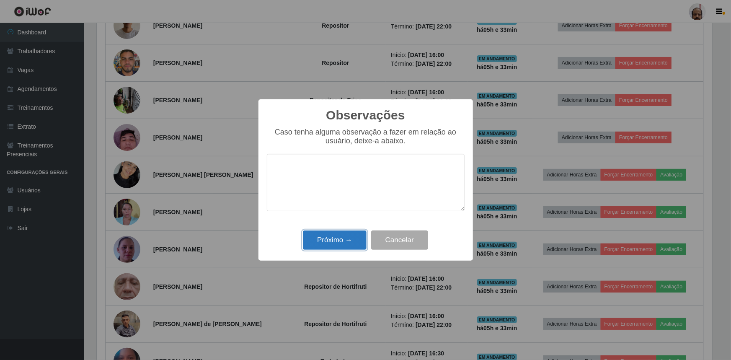
click at [335, 240] on button "Próximo →" at bounding box center [335, 240] width 64 height 20
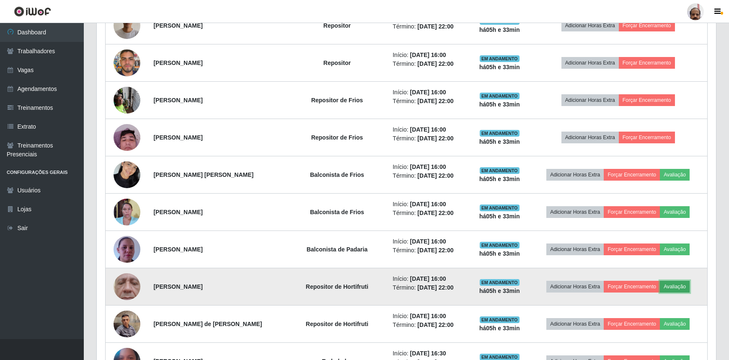
click at [674, 285] on button "Avaliação" at bounding box center [675, 287] width 30 height 12
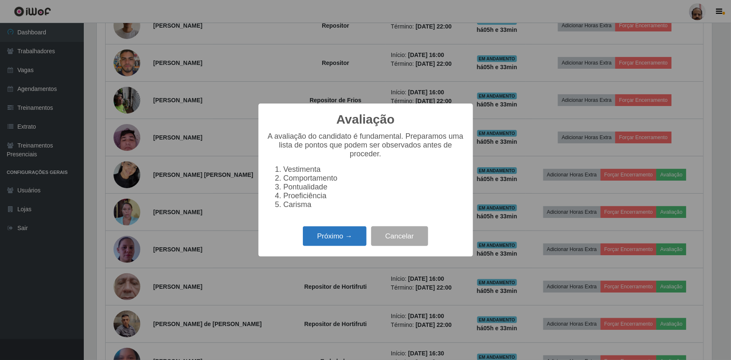
click at [341, 239] on button "Próximo →" at bounding box center [335, 236] width 64 height 20
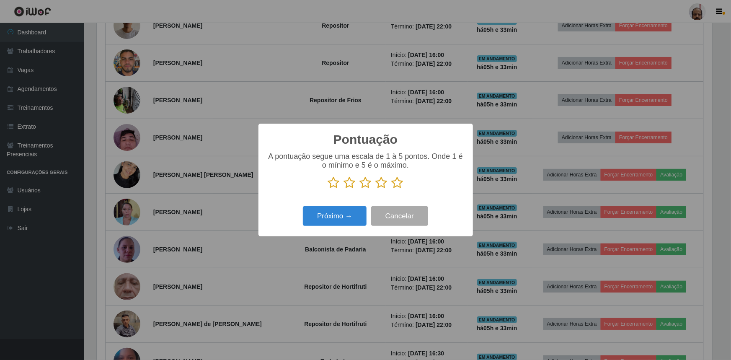
click at [392, 183] on icon at bounding box center [398, 182] width 12 height 13
click at [392, 189] on input "radio" at bounding box center [392, 189] width 0 height 0
click at [337, 216] on button "Próximo →" at bounding box center [335, 216] width 64 height 20
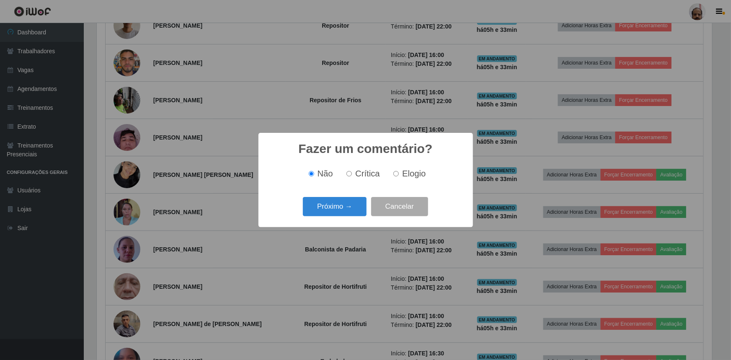
click at [431, 169] on div "Não Crítica Elogio" at bounding box center [366, 174] width 198 height 10
click at [411, 172] on span "Elogio" at bounding box center [413, 173] width 23 height 9
click at [399, 172] on input "Elogio" at bounding box center [395, 173] width 5 height 5
radio input "true"
click at [337, 205] on button "Próximo →" at bounding box center [335, 207] width 64 height 20
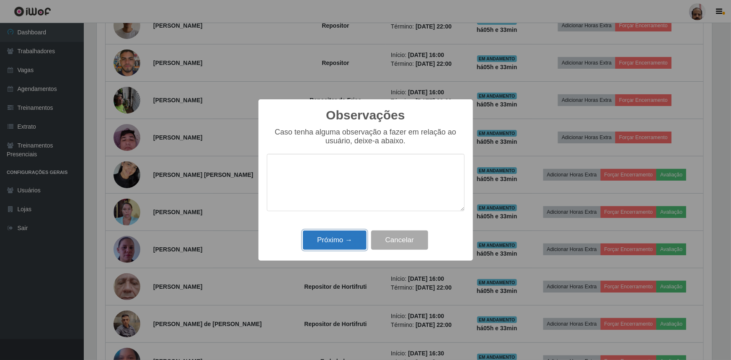
click at [333, 242] on button "Próximo →" at bounding box center [335, 240] width 64 height 20
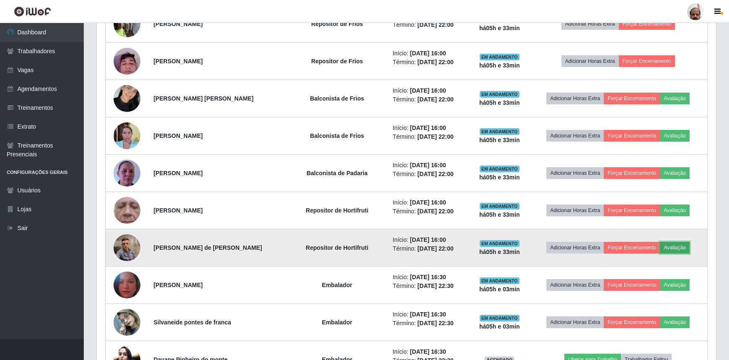
click at [670, 245] on button "Avaliação" at bounding box center [675, 248] width 30 height 12
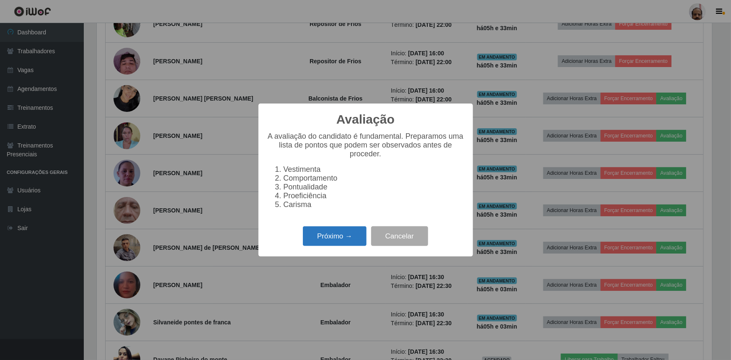
click at [329, 238] on button "Próximo →" at bounding box center [335, 236] width 64 height 20
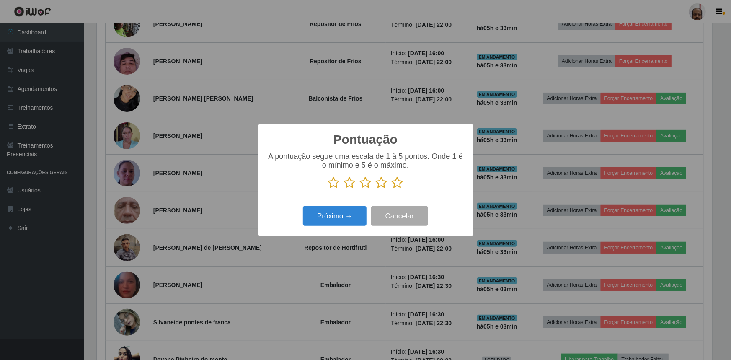
click at [400, 183] on icon at bounding box center [398, 182] width 12 height 13
click at [392, 189] on input "radio" at bounding box center [392, 189] width 0 height 0
click at [332, 222] on button "Próximo →" at bounding box center [335, 216] width 64 height 20
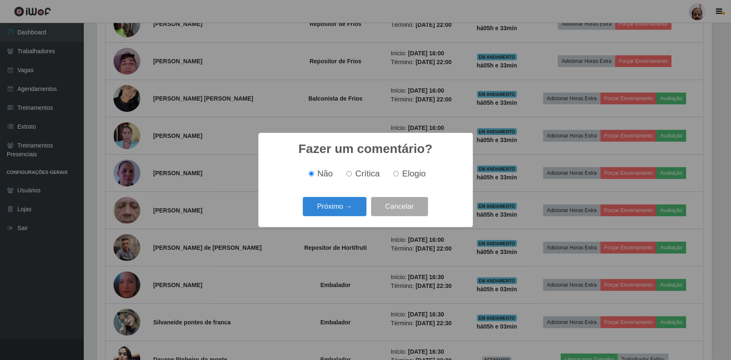
click at [406, 173] on span "Elogio" at bounding box center [413, 173] width 23 height 9
click at [399, 173] on input "Elogio" at bounding box center [395, 173] width 5 height 5
radio input "true"
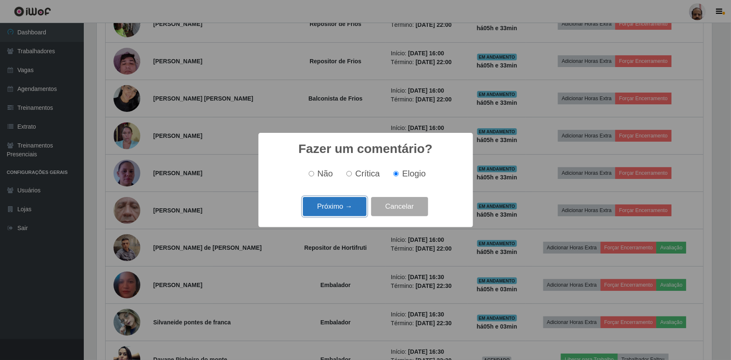
click at [343, 205] on button "Próximo →" at bounding box center [335, 207] width 64 height 20
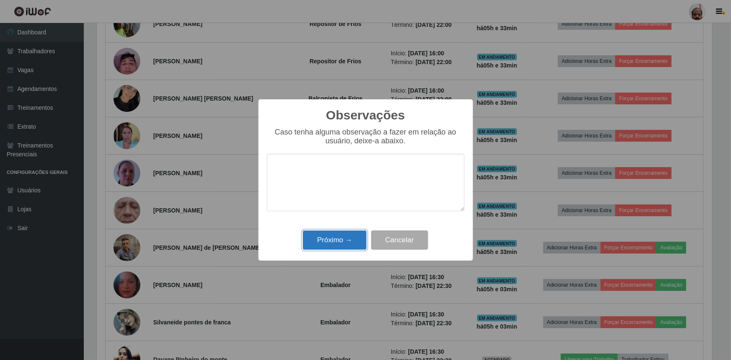
click at [340, 236] on button "Próximo →" at bounding box center [335, 240] width 64 height 20
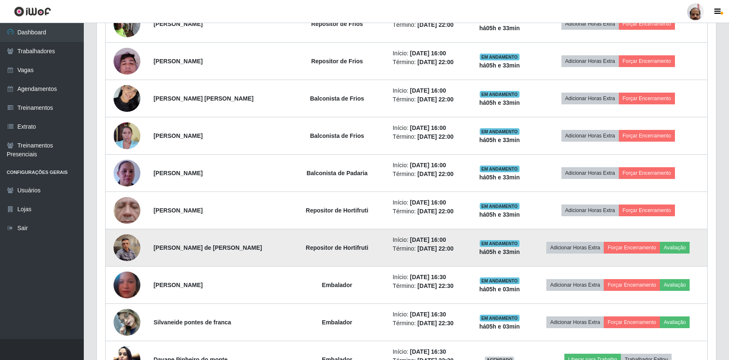
click at [124, 251] on img at bounding box center [126, 248] width 27 height 36
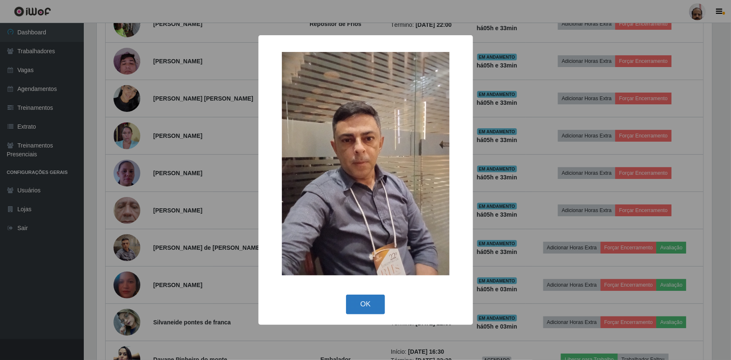
click at [367, 298] on button "OK" at bounding box center [365, 304] width 39 height 20
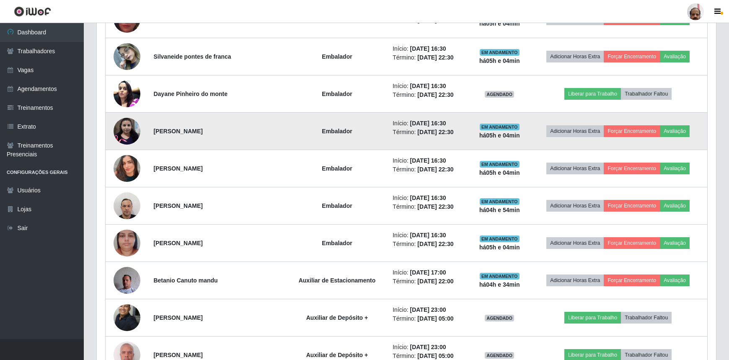
scroll to position [815, 0]
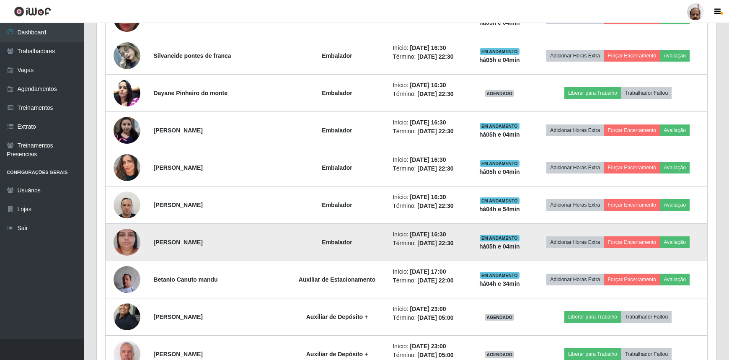
click at [128, 242] on img at bounding box center [126, 242] width 27 height 48
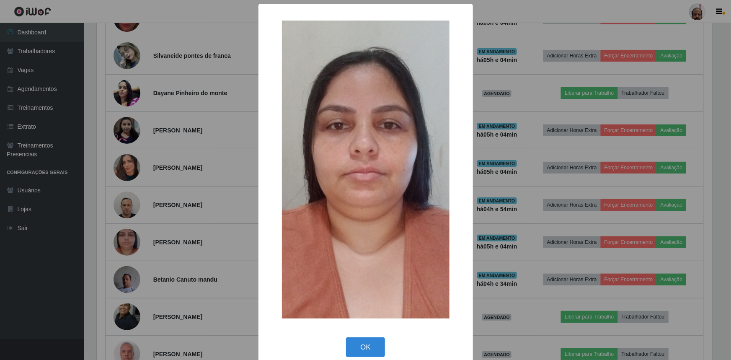
click at [363, 343] on button "OK" at bounding box center [365, 347] width 39 height 20
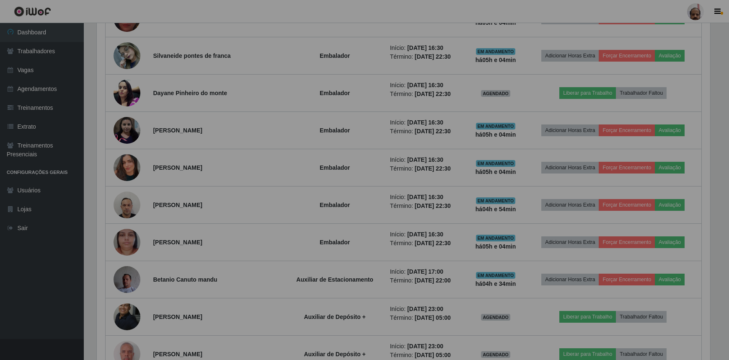
scroll to position [174, 619]
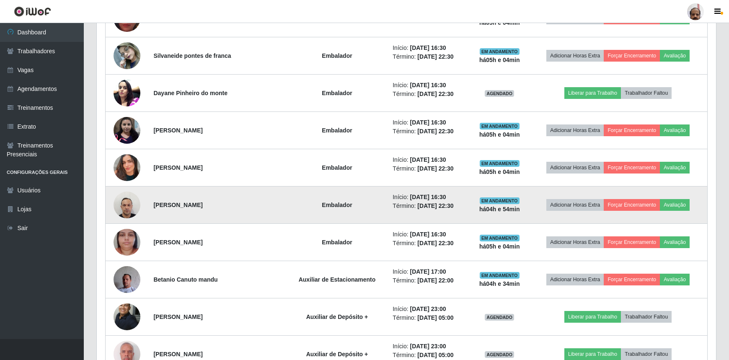
click at [126, 205] on img at bounding box center [126, 205] width 27 height 36
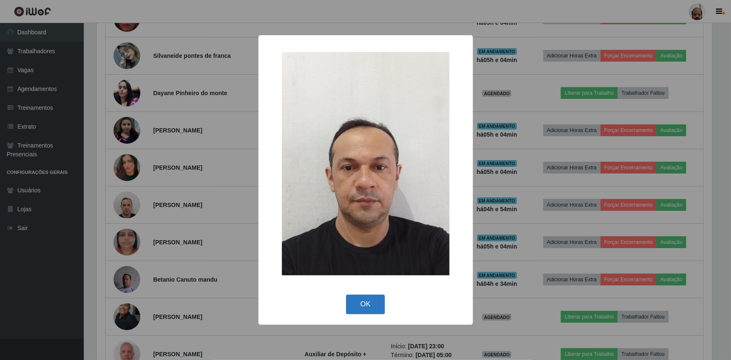
click at [369, 307] on button "OK" at bounding box center [365, 304] width 39 height 20
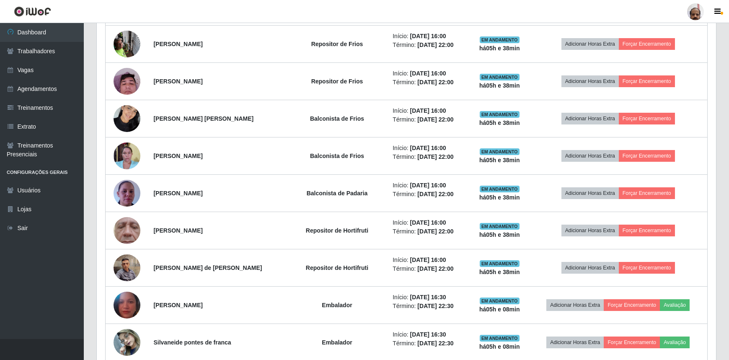
scroll to position [586, 0]
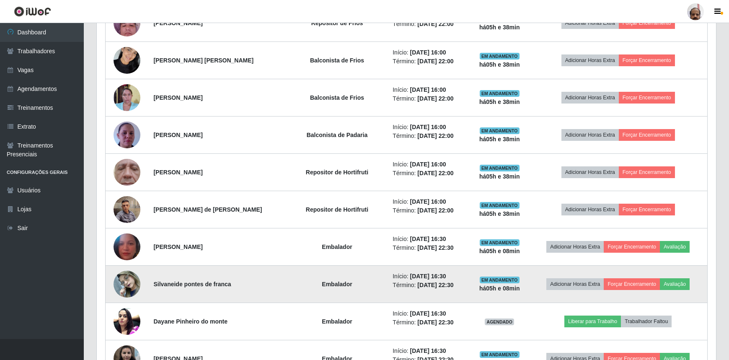
click at [133, 277] on img at bounding box center [126, 284] width 27 height 36
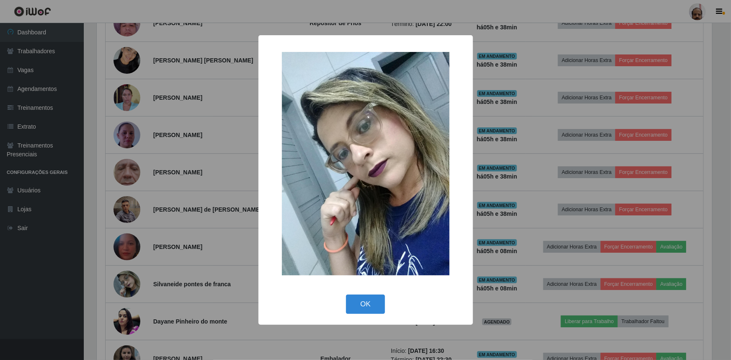
click at [374, 315] on div "OK Cancel" at bounding box center [366, 304] width 198 height 24
click at [369, 302] on button "OK" at bounding box center [365, 304] width 39 height 20
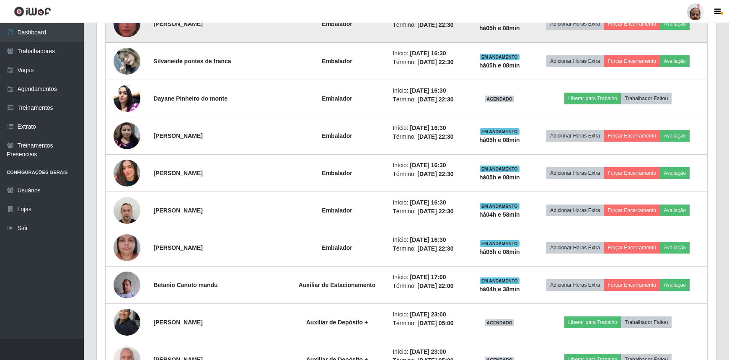
scroll to position [853, 0]
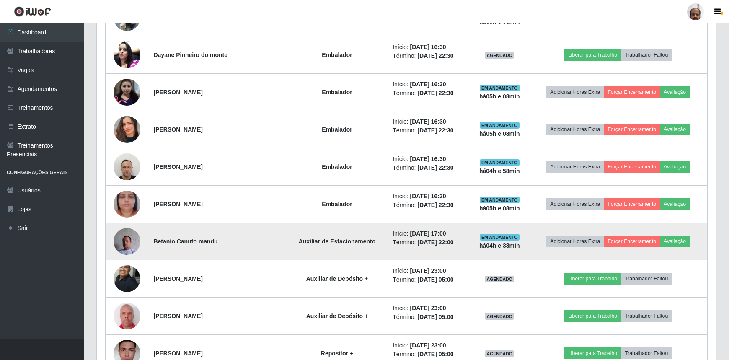
click at [132, 229] on img at bounding box center [126, 241] width 27 height 36
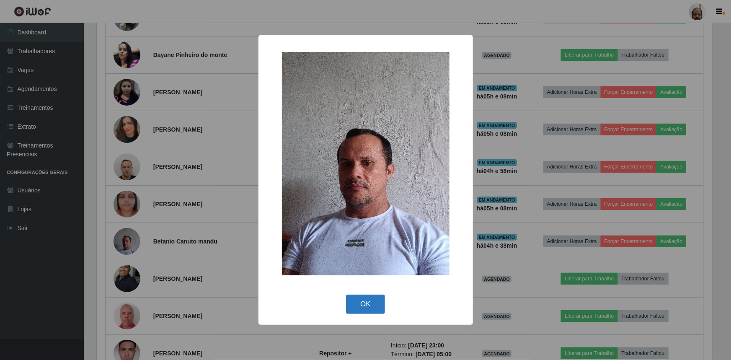
click at [375, 307] on button "OK" at bounding box center [365, 304] width 39 height 20
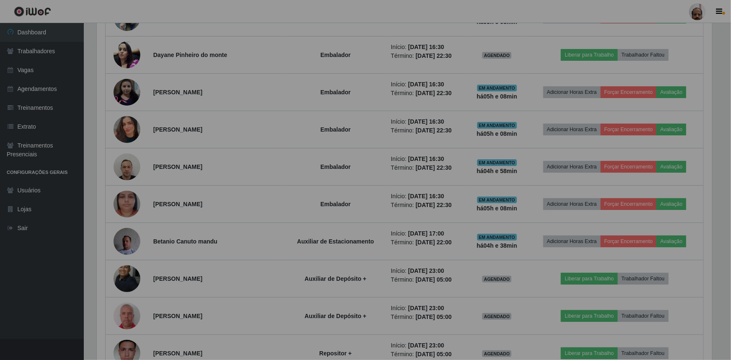
scroll to position [174, 619]
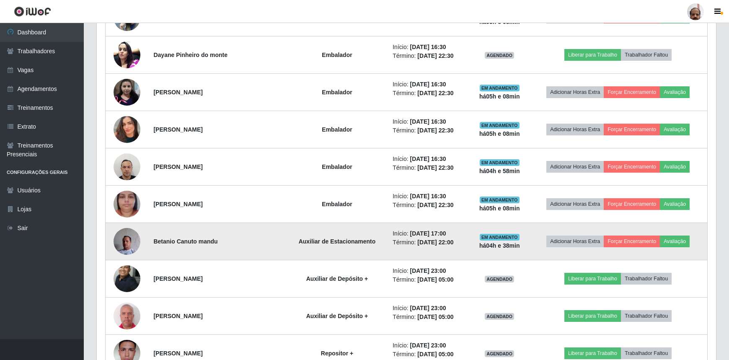
click at [118, 232] on img at bounding box center [126, 241] width 27 height 36
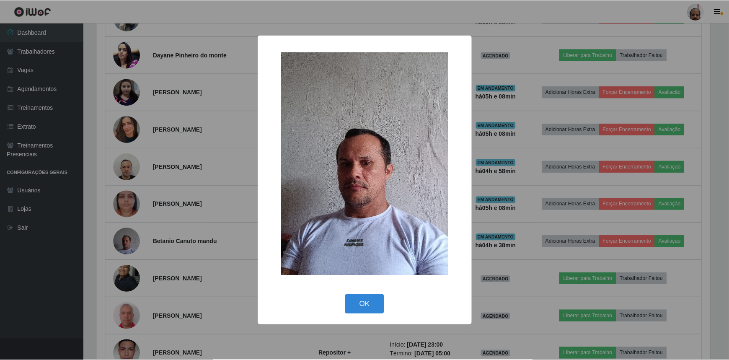
scroll to position [174, 615]
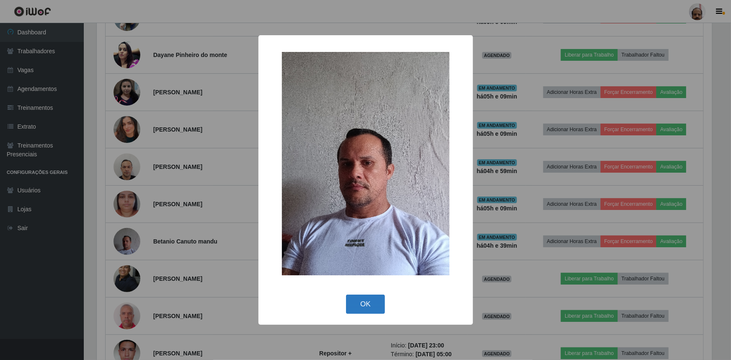
click at [369, 306] on button "OK" at bounding box center [365, 304] width 39 height 20
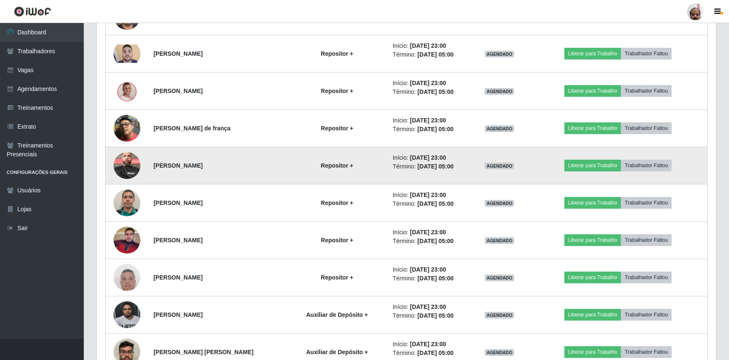
scroll to position [1424, 0]
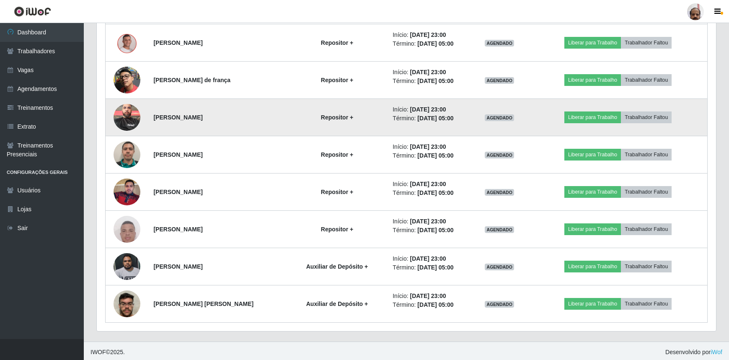
click at [130, 108] on img at bounding box center [126, 117] width 27 height 36
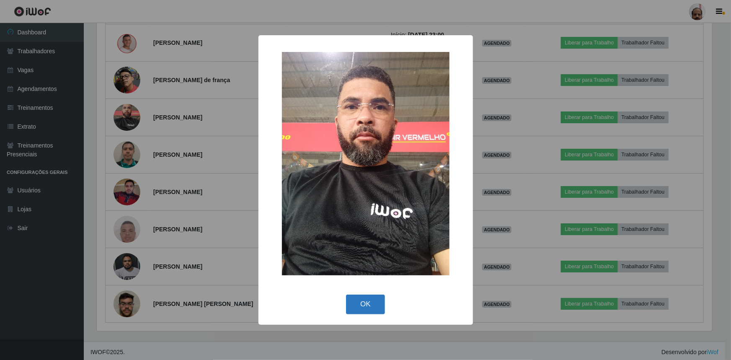
click at [364, 301] on button "OK" at bounding box center [365, 304] width 39 height 20
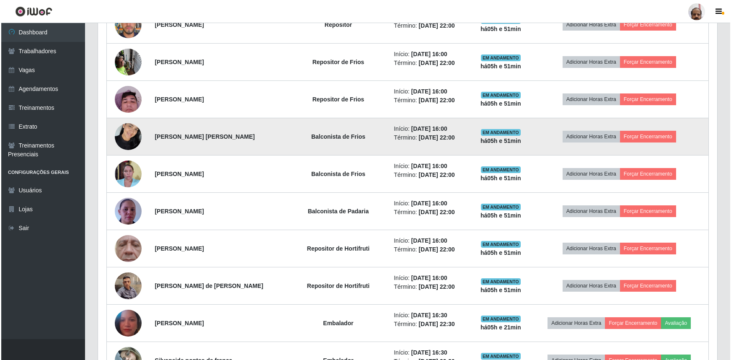
scroll to position [662, 0]
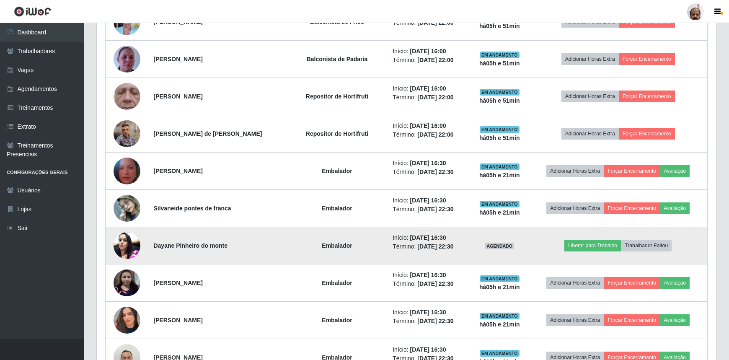
click at [121, 242] on img at bounding box center [126, 245] width 27 height 36
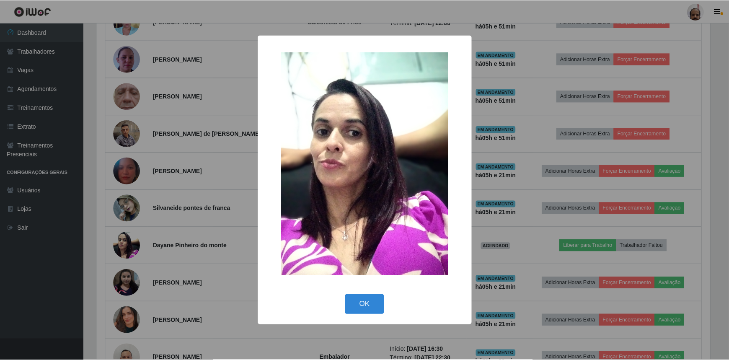
scroll to position [174, 615]
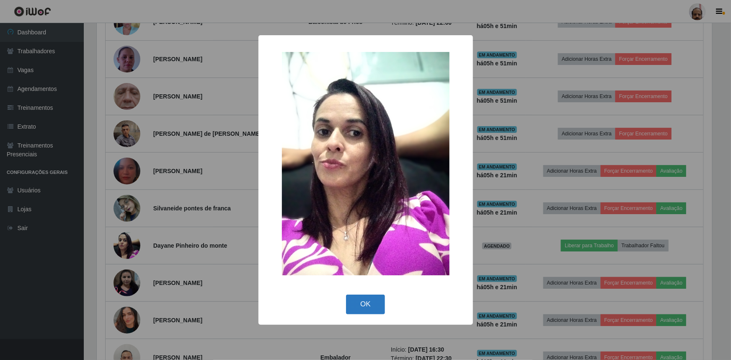
click at [359, 302] on button "OK" at bounding box center [365, 304] width 39 height 20
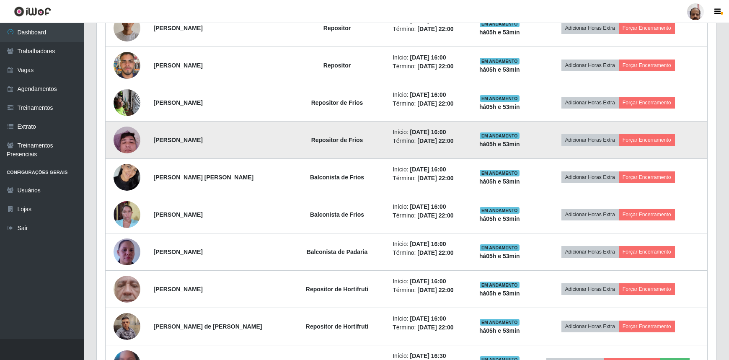
scroll to position [472, 0]
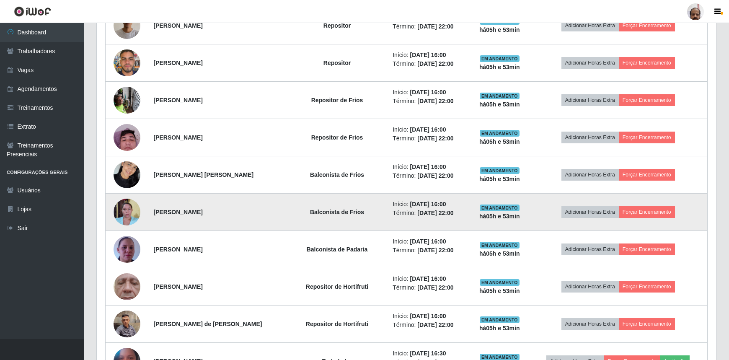
click at [132, 211] on img at bounding box center [126, 212] width 27 height 36
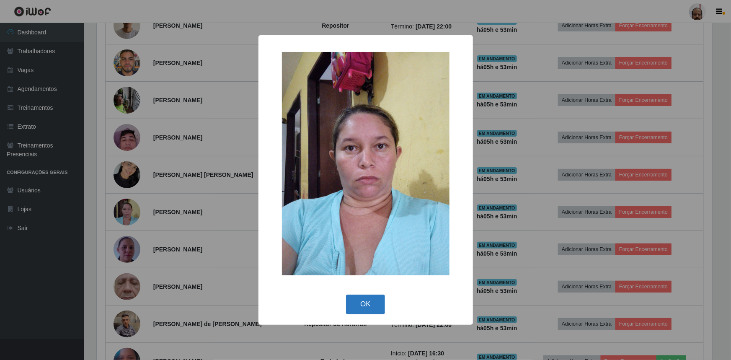
click at [369, 296] on button "OK" at bounding box center [365, 304] width 39 height 20
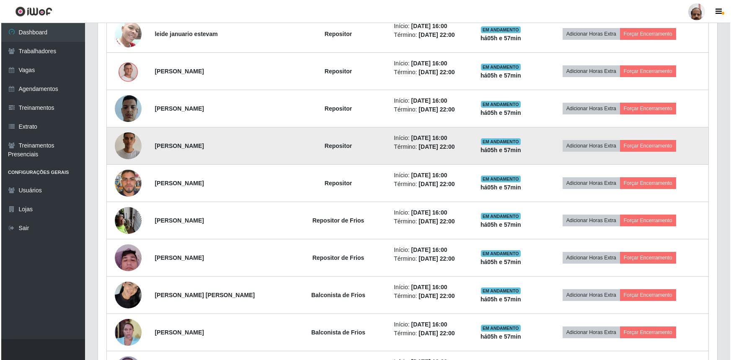
scroll to position [396, 0]
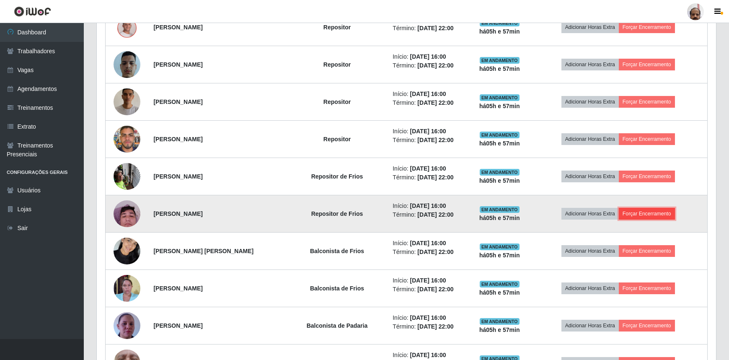
click at [641, 209] on button "Forçar Encerramento" at bounding box center [647, 214] width 56 height 12
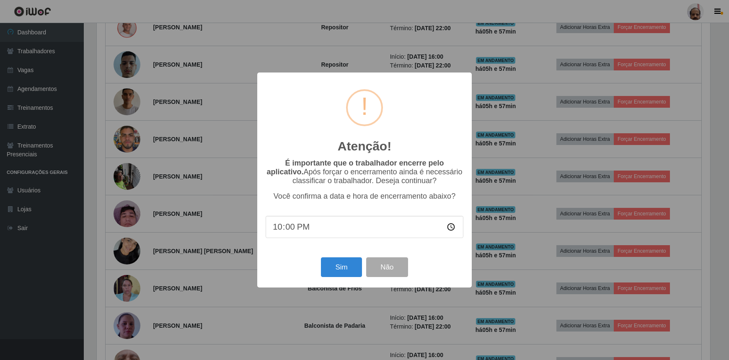
scroll to position [174, 615]
click at [338, 264] on button "Sim" at bounding box center [342, 267] width 41 height 20
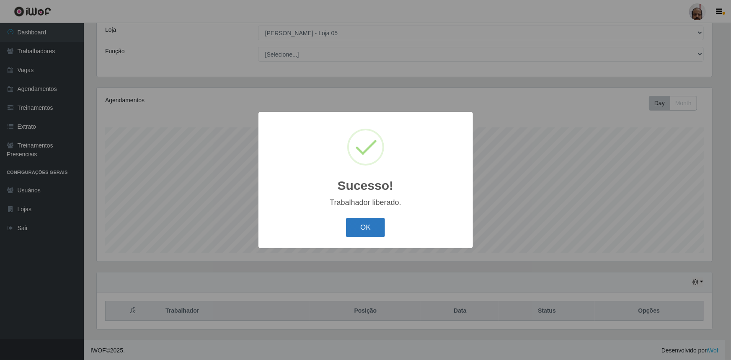
click at [364, 222] on button "OK" at bounding box center [365, 228] width 39 height 20
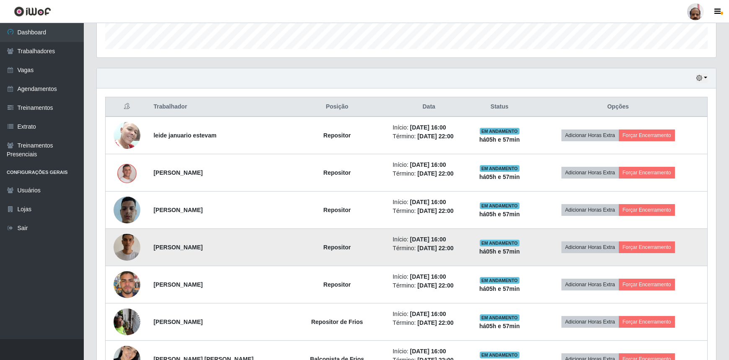
scroll to position [237, 0]
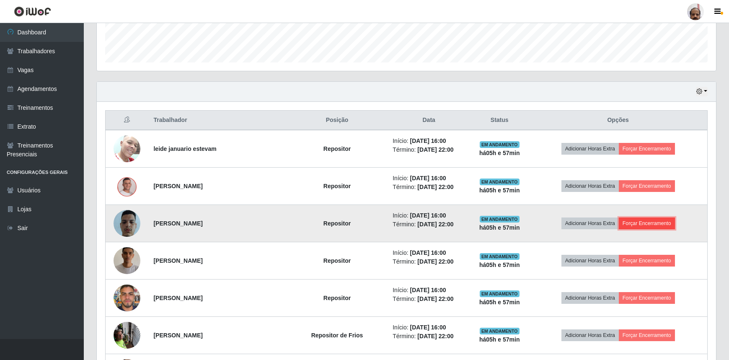
click at [652, 225] on button "Forçar Encerramento" at bounding box center [647, 223] width 56 height 12
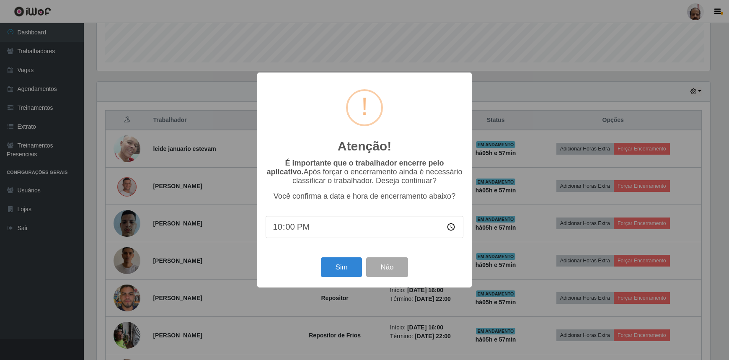
scroll to position [174, 615]
click at [340, 264] on button "Sim" at bounding box center [342, 267] width 41 height 20
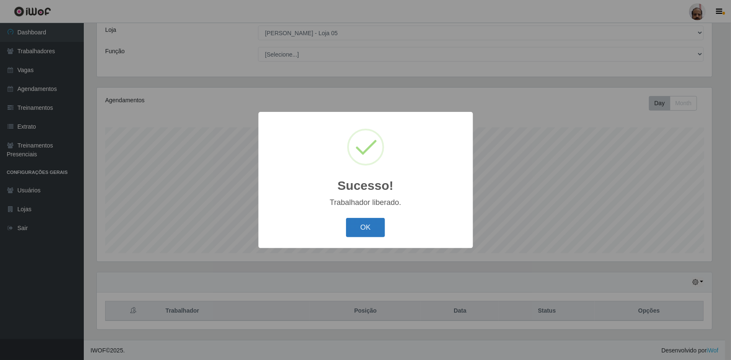
click at [371, 220] on button "OK" at bounding box center [365, 228] width 39 height 20
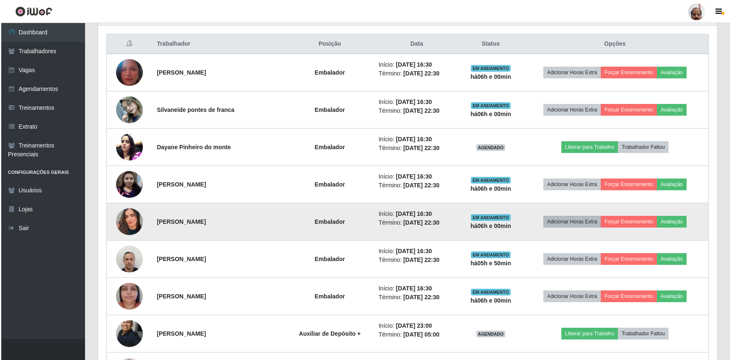
scroll to position [275, 0]
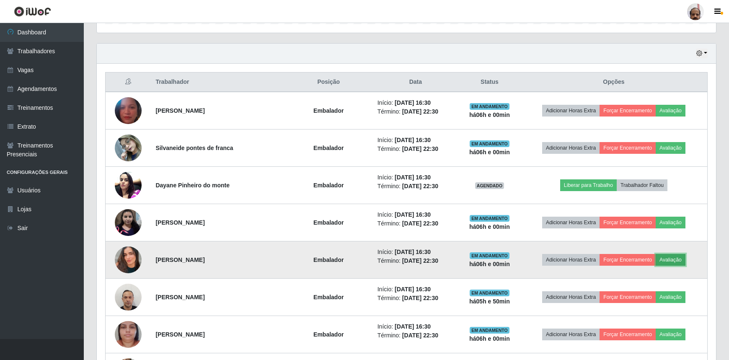
click at [682, 255] on button "Avaliação" at bounding box center [670, 260] width 30 height 12
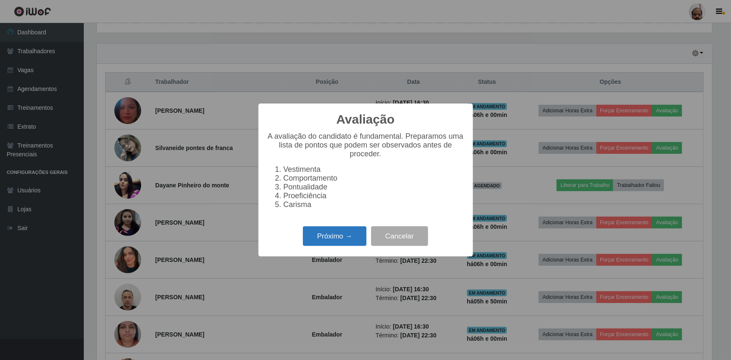
click at [321, 237] on button "Próximo →" at bounding box center [335, 236] width 64 height 20
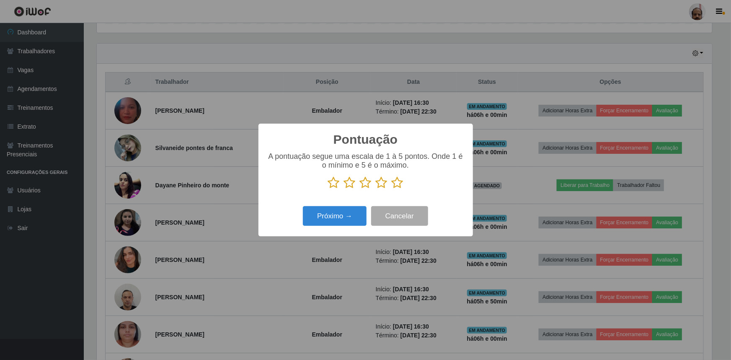
drag, startPoint x: 396, startPoint y: 183, endPoint x: 389, endPoint y: 187, distance: 7.9
click at [396, 182] on icon at bounding box center [398, 182] width 12 height 13
click at [392, 189] on input "radio" at bounding box center [392, 189] width 0 height 0
click at [327, 214] on button "Próximo →" at bounding box center [335, 216] width 64 height 20
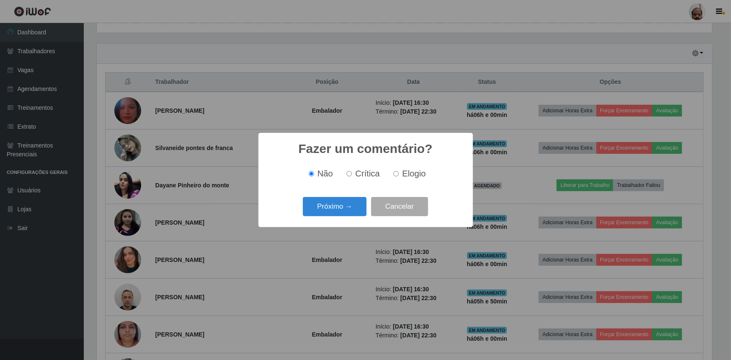
click at [410, 173] on span "Elogio" at bounding box center [413, 173] width 23 height 9
click at [399, 173] on input "Elogio" at bounding box center [395, 173] width 5 height 5
radio input "true"
click at [333, 203] on button "Próximo →" at bounding box center [335, 207] width 64 height 20
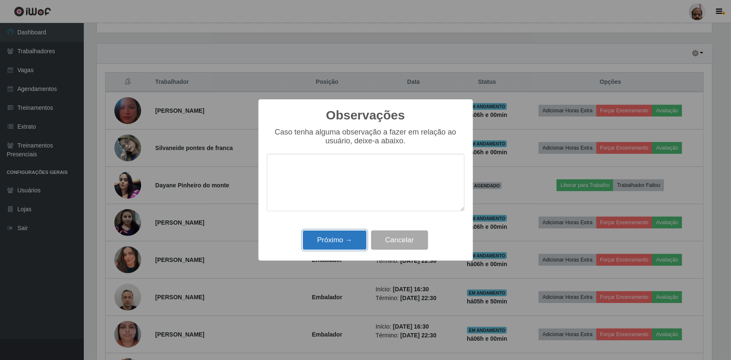
click at [330, 238] on button "Próximo →" at bounding box center [335, 240] width 64 height 20
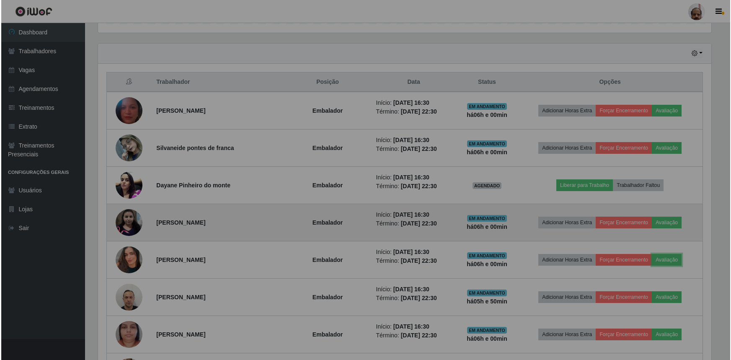
scroll to position [174, 619]
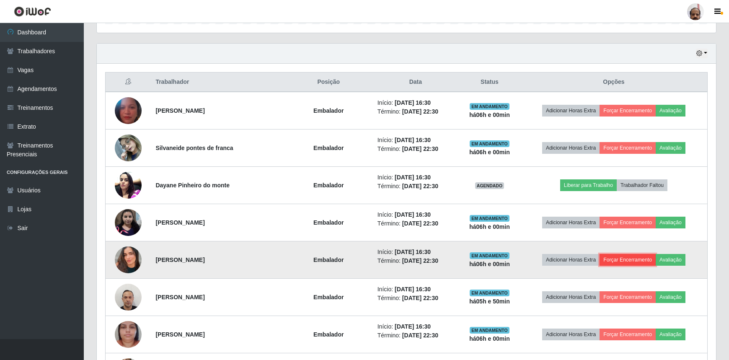
click at [624, 255] on button "Forçar Encerramento" at bounding box center [627, 260] width 56 height 12
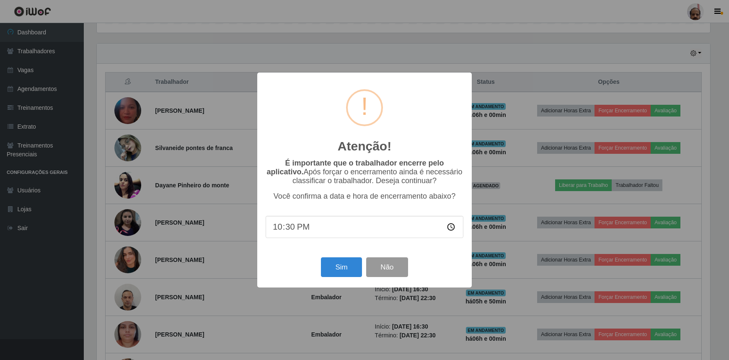
scroll to position [174, 615]
click at [338, 265] on button "Sim" at bounding box center [342, 267] width 41 height 20
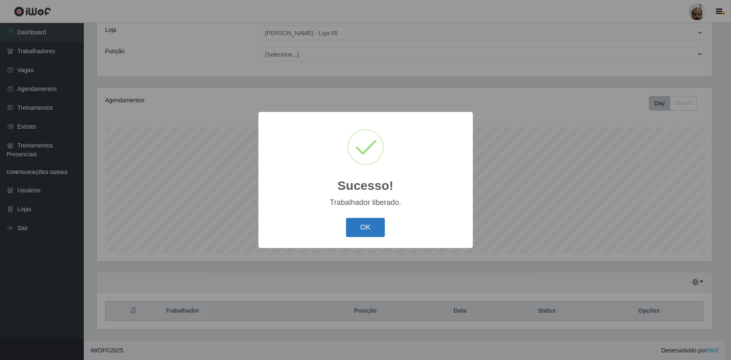
click at [360, 225] on button "OK" at bounding box center [365, 228] width 39 height 20
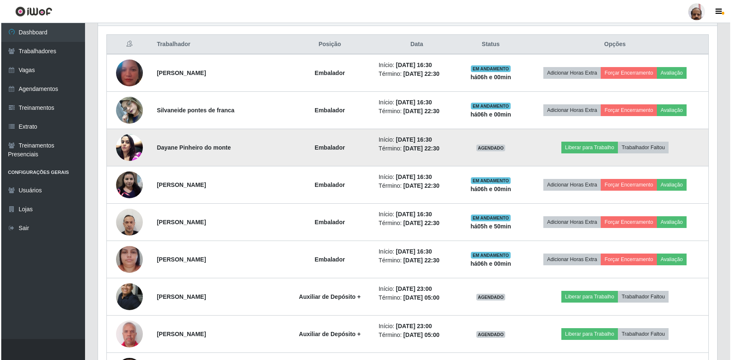
scroll to position [313, 0]
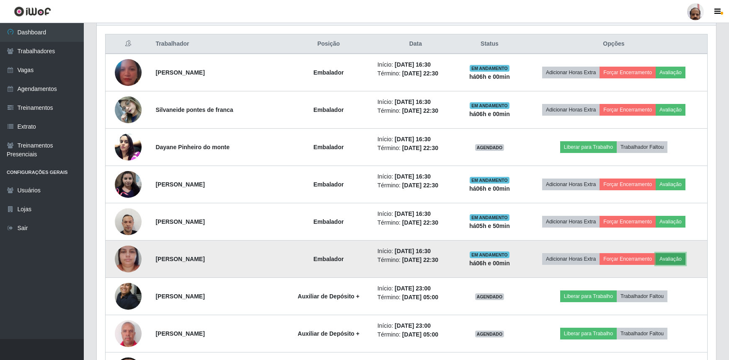
click at [671, 255] on button "Avaliação" at bounding box center [670, 259] width 30 height 12
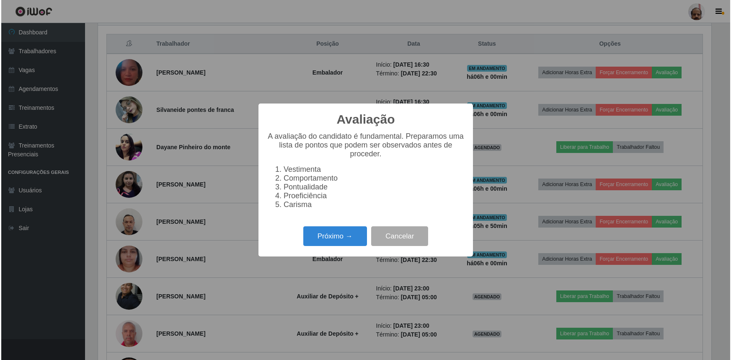
scroll to position [174, 615]
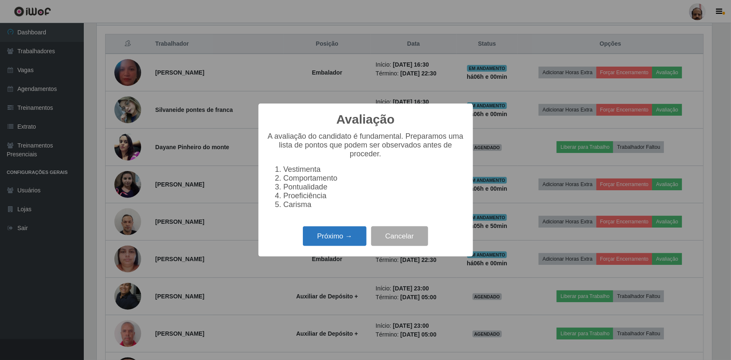
click at [315, 235] on button "Próximo →" at bounding box center [335, 236] width 64 height 20
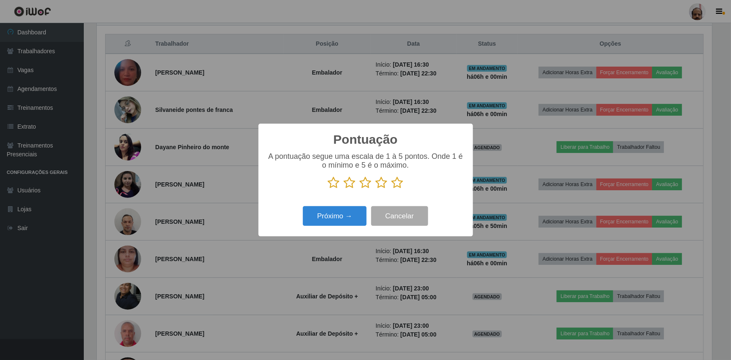
click at [396, 177] on icon at bounding box center [398, 182] width 12 height 13
click at [392, 189] on input "radio" at bounding box center [392, 189] width 0 height 0
click at [325, 219] on button "Próximo →" at bounding box center [335, 216] width 64 height 20
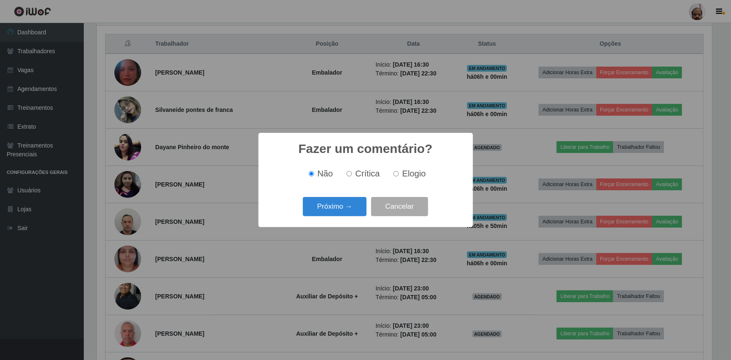
click at [403, 174] on span "Elogio" at bounding box center [413, 173] width 23 height 9
click at [399, 174] on input "Elogio" at bounding box center [395, 173] width 5 height 5
radio input "true"
click at [329, 205] on button "Próximo →" at bounding box center [335, 207] width 64 height 20
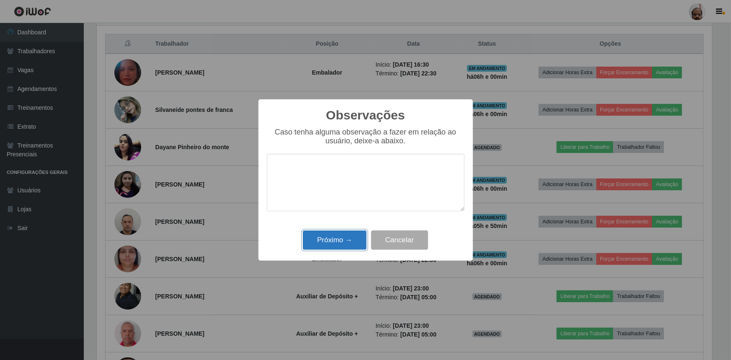
click at [343, 237] on button "Próximo →" at bounding box center [335, 240] width 64 height 20
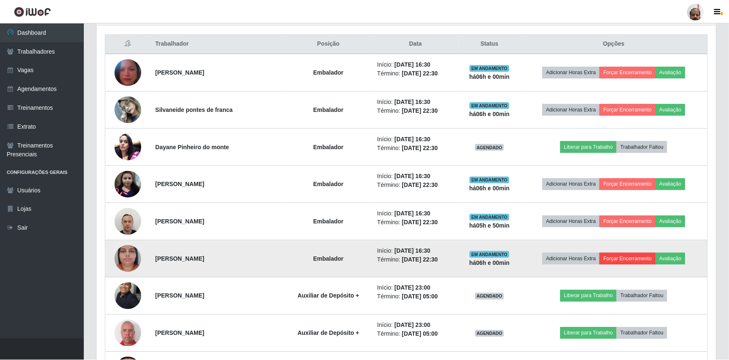
scroll to position [174, 619]
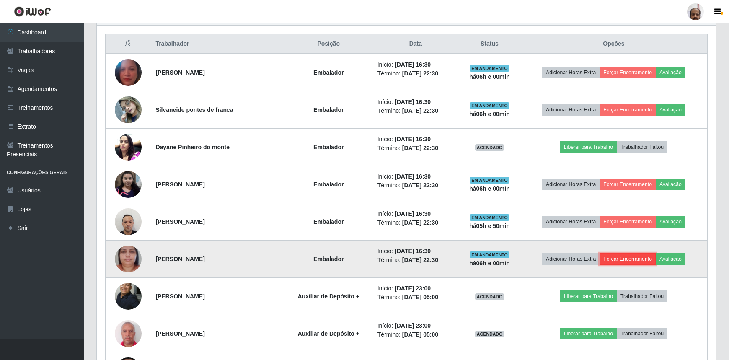
click at [634, 256] on button "Forçar Encerramento" at bounding box center [627, 259] width 56 height 12
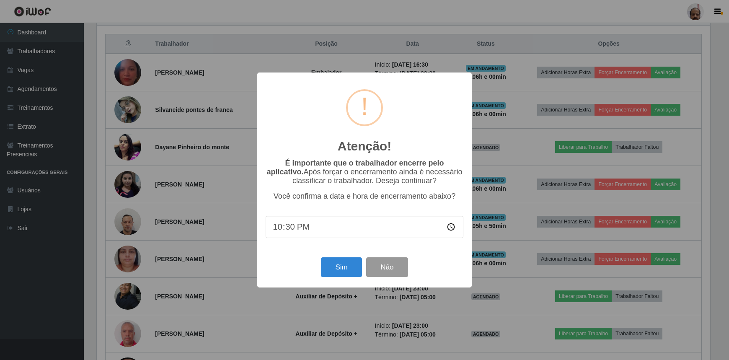
scroll to position [174, 615]
click at [351, 260] on button "Sim" at bounding box center [342, 267] width 41 height 20
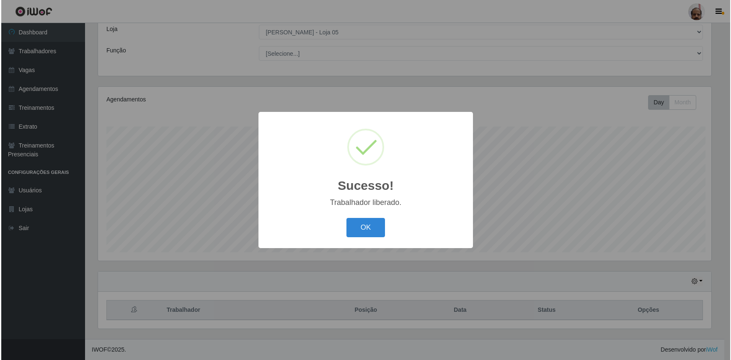
scroll to position [46, 0]
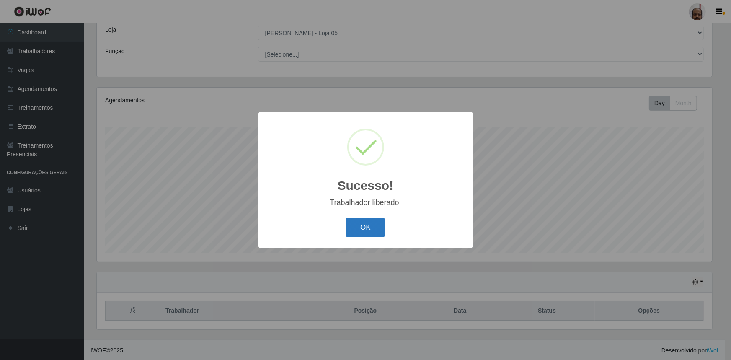
click at [363, 227] on button "OK" at bounding box center [365, 228] width 39 height 20
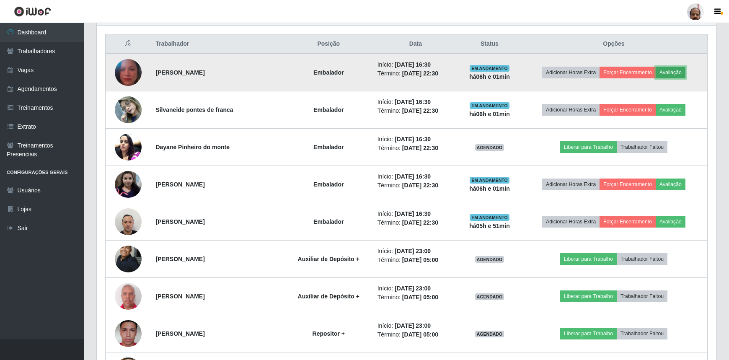
click at [683, 67] on button "Avaliação" at bounding box center [670, 73] width 30 height 12
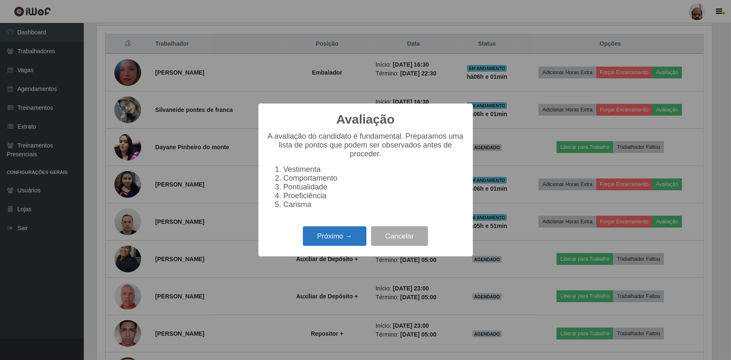
click at [329, 234] on button "Próximo →" at bounding box center [335, 236] width 64 height 20
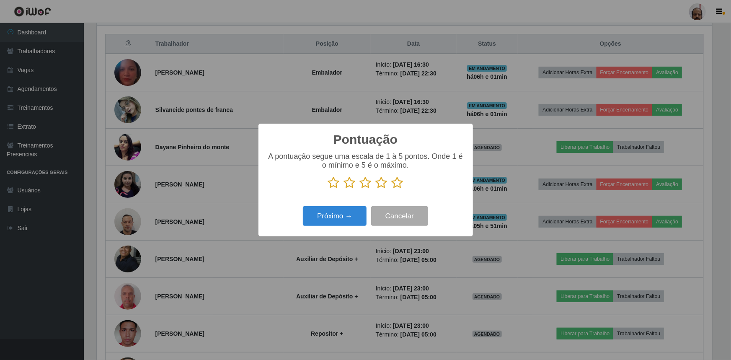
click at [395, 181] on icon at bounding box center [398, 182] width 12 height 13
click at [392, 189] on input "radio" at bounding box center [392, 189] width 0 height 0
click at [325, 220] on button "Próximo →" at bounding box center [335, 216] width 64 height 20
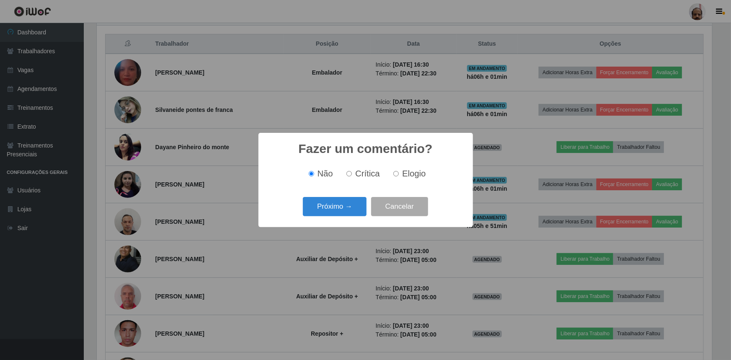
click at [404, 170] on span "Elogio" at bounding box center [413, 173] width 23 height 9
click at [399, 171] on input "Elogio" at bounding box center [395, 173] width 5 height 5
radio input "true"
click at [343, 207] on button "Próximo →" at bounding box center [335, 207] width 64 height 20
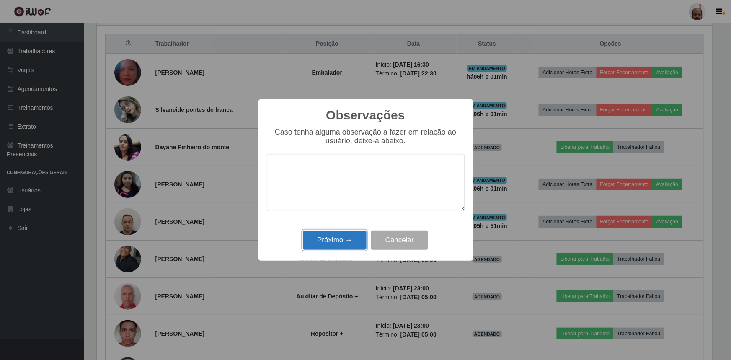
click at [338, 237] on button "Próximo →" at bounding box center [335, 240] width 64 height 20
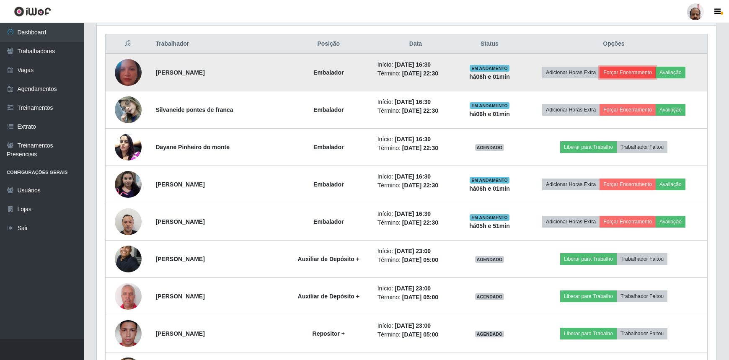
click at [637, 70] on button "Forçar Encerramento" at bounding box center [627, 73] width 56 height 12
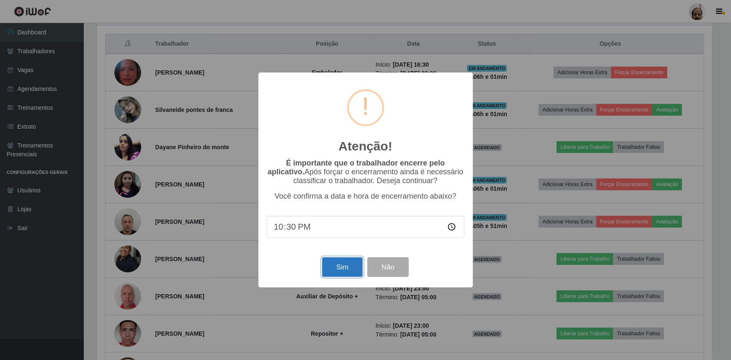
click at [335, 271] on button "Sim" at bounding box center [342, 267] width 41 height 20
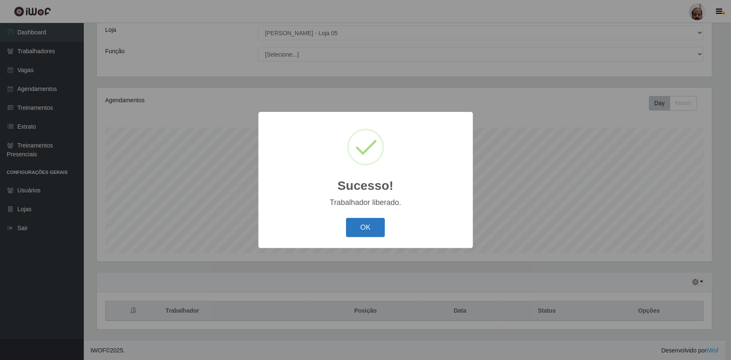
click at [366, 227] on button "OK" at bounding box center [365, 228] width 39 height 20
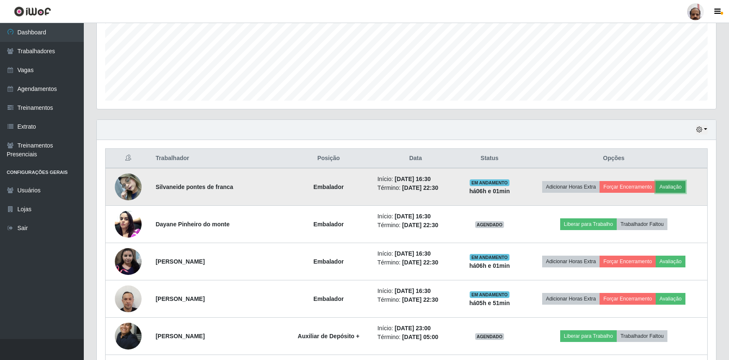
click at [673, 182] on button "Avaliação" at bounding box center [670, 187] width 30 height 12
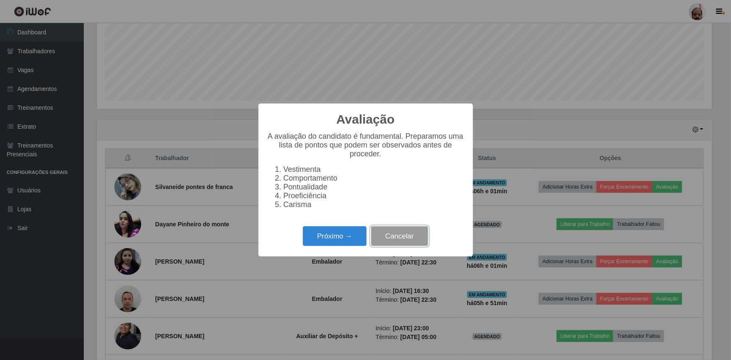
click at [372, 240] on button "Cancelar" at bounding box center [399, 236] width 57 height 20
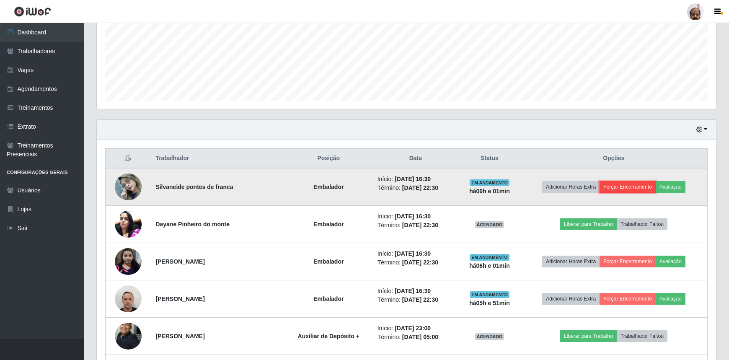
click at [642, 185] on button "Forçar Encerramento" at bounding box center [627, 187] width 56 height 12
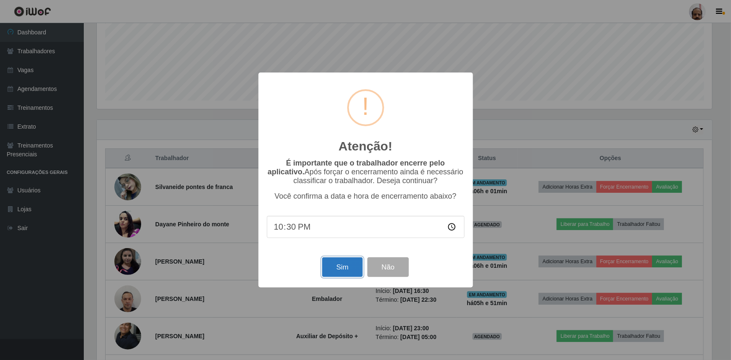
click at [347, 270] on button "Sim" at bounding box center [342, 267] width 41 height 20
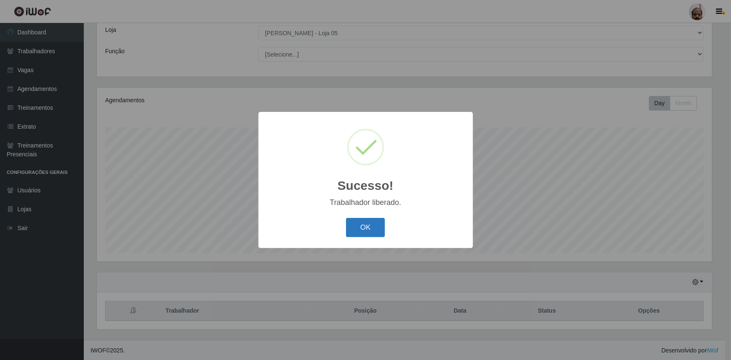
click at [372, 230] on button "OK" at bounding box center [365, 228] width 39 height 20
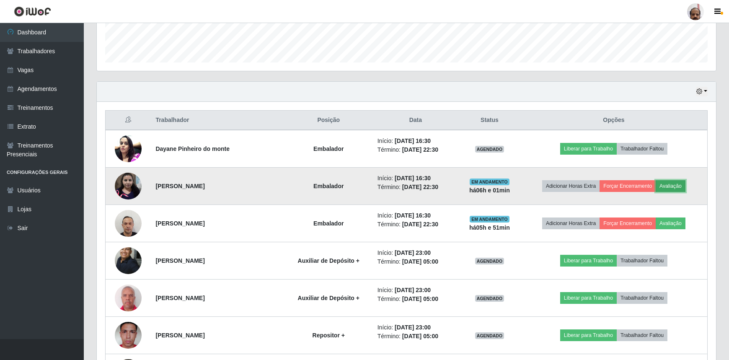
click at [678, 182] on button "Avaliação" at bounding box center [670, 186] width 30 height 12
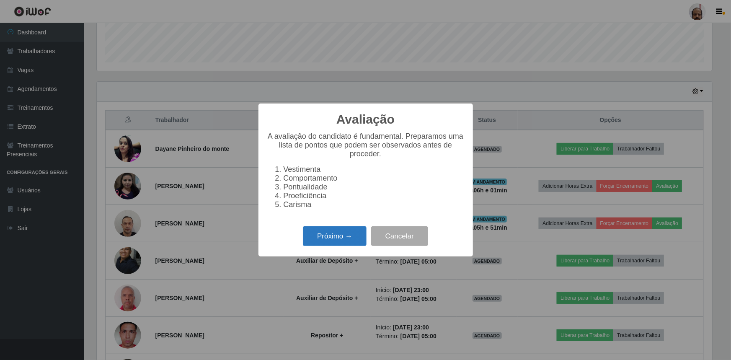
click at [323, 235] on button "Próximo →" at bounding box center [335, 236] width 64 height 20
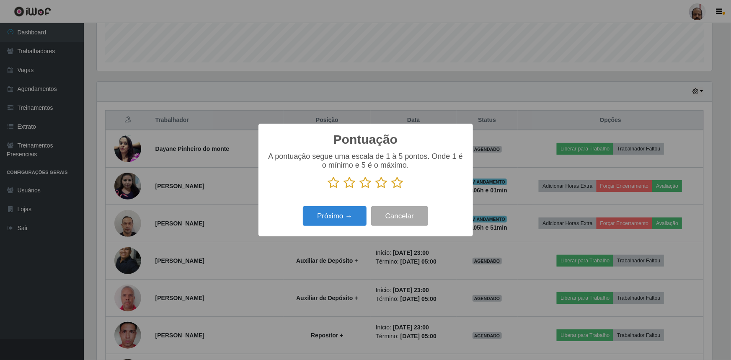
click at [398, 184] on icon at bounding box center [398, 182] width 12 height 13
click at [392, 189] on input "radio" at bounding box center [392, 189] width 0 height 0
click at [320, 213] on button "Próximo →" at bounding box center [335, 216] width 64 height 20
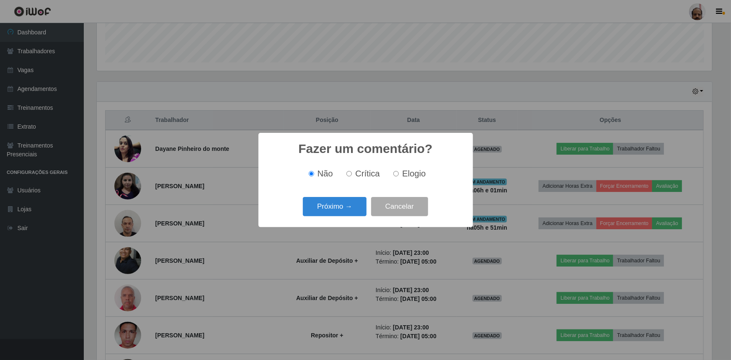
click at [405, 175] on span "Elogio" at bounding box center [413, 173] width 23 height 9
click at [399, 175] on input "Elogio" at bounding box center [395, 173] width 5 height 5
radio input "true"
click at [322, 214] on button "Próximo →" at bounding box center [335, 207] width 64 height 20
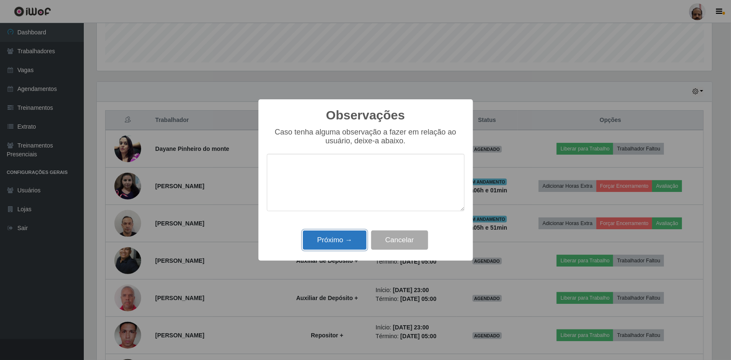
click at [321, 236] on button "Próximo →" at bounding box center [335, 240] width 64 height 20
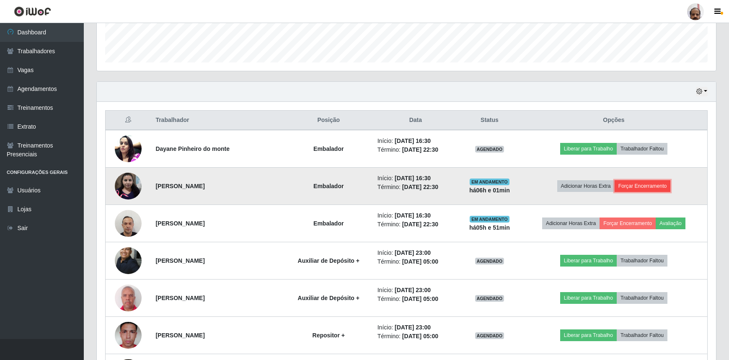
click at [662, 186] on button "Forçar Encerramento" at bounding box center [642, 186] width 56 height 12
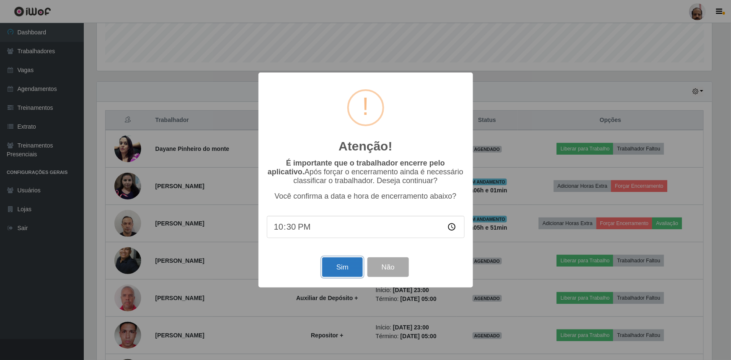
click at [329, 264] on button "Sim" at bounding box center [342, 267] width 41 height 20
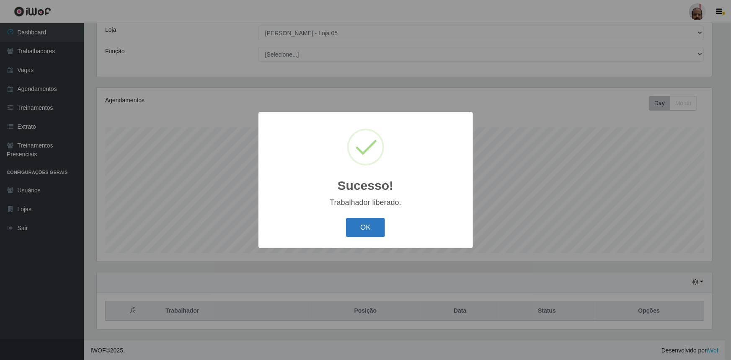
click at [366, 227] on button "OK" at bounding box center [365, 228] width 39 height 20
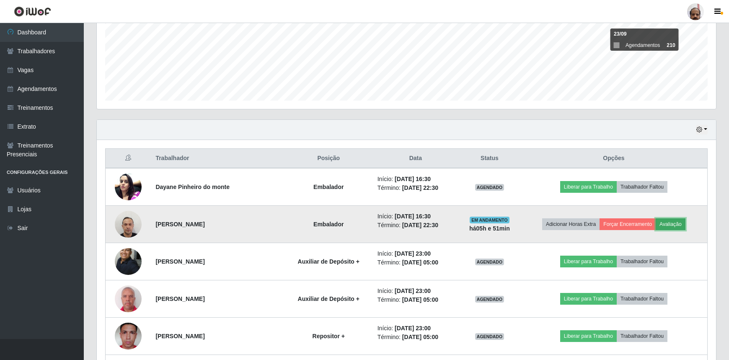
click at [681, 220] on button "Avaliação" at bounding box center [670, 224] width 30 height 12
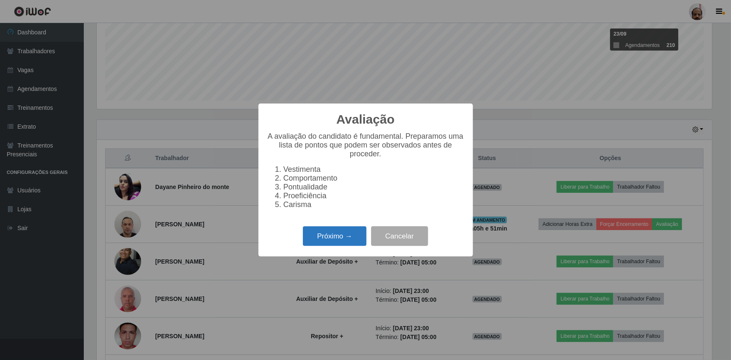
click at [328, 237] on button "Próximo →" at bounding box center [335, 236] width 64 height 20
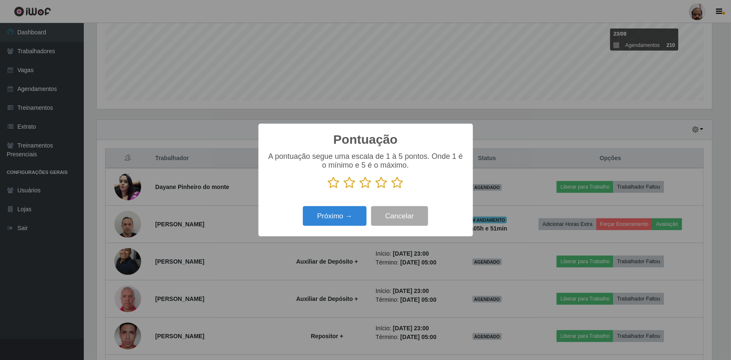
click at [395, 183] on icon at bounding box center [398, 182] width 12 height 13
click at [392, 189] on input "radio" at bounding box center [392, 189] width 0 height 0
click at [322, 217] on button "Próximo →" at bounding box center [335, 216] width 64 height 20
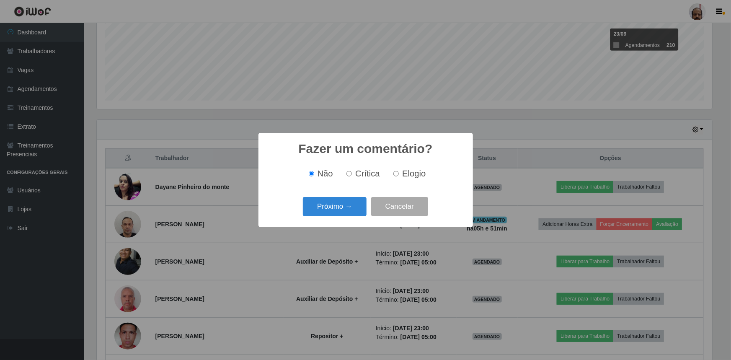
click at [401, 170] on label "Elogio" at bounding box center [408, 174] width 36 height 10
click at [399, 171] on input "Elogio" at bounding box center [395, 173] width 5 height 5
radio input "true"
click at [324, 207] on button "Próximo →" at bounding box center [335, 207] width 64 height 20
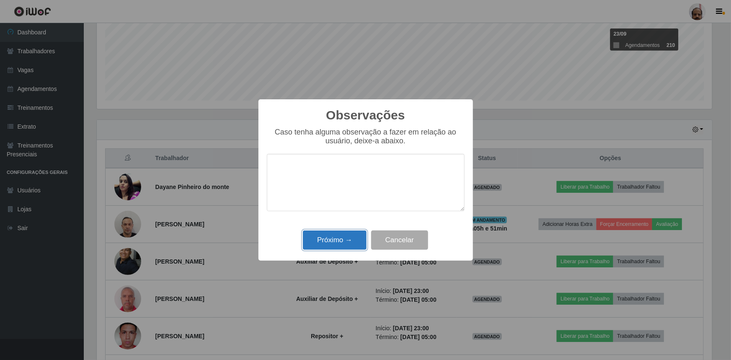
click at [321, 237] on button "Próximo →" at bounding box center [335, 240] width 64 height 20
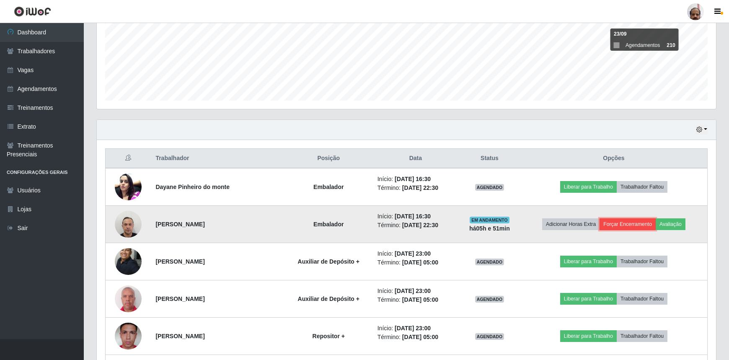
click at [637, 223] on button "Forçar Encerramento" at bounding box center [627, 224] width 56 height 12
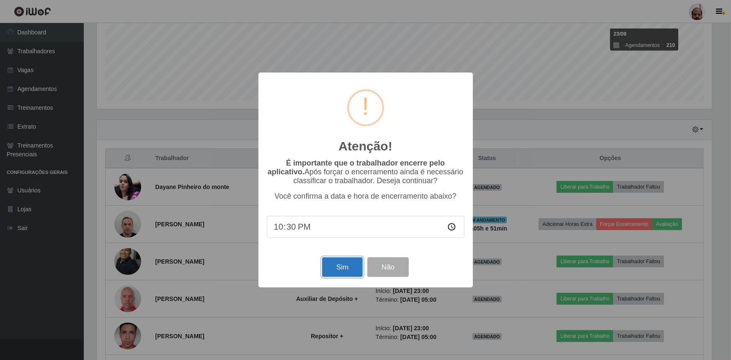
click at [341, 262] on button "Sim" at bounding box center [342, 267] width 41 height 20
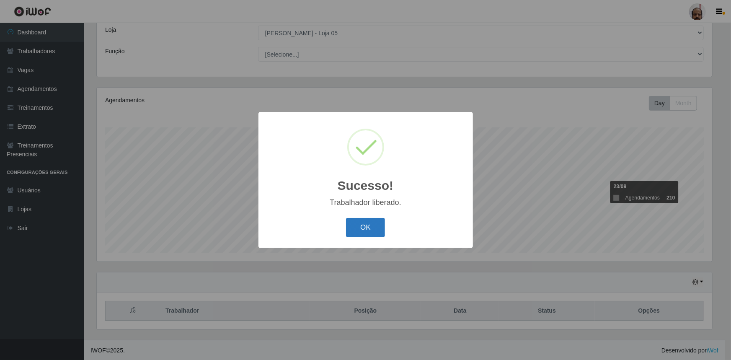
click at [366, 232] on button "OK" at bounding box center [365, 228] width 39 height 20
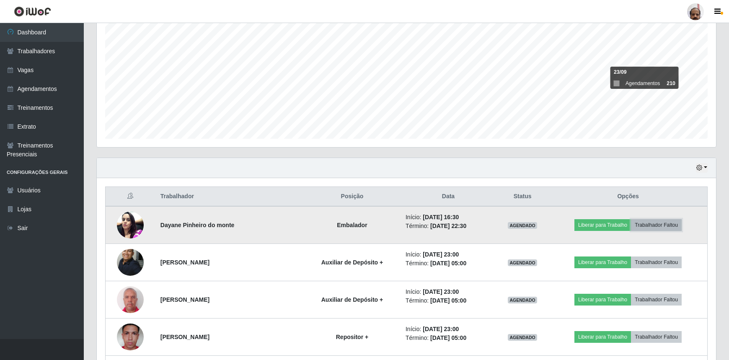
click at [660, 223] on button "Trabalhador Faltou" at bounding box center [656, 225] width 51 height 12
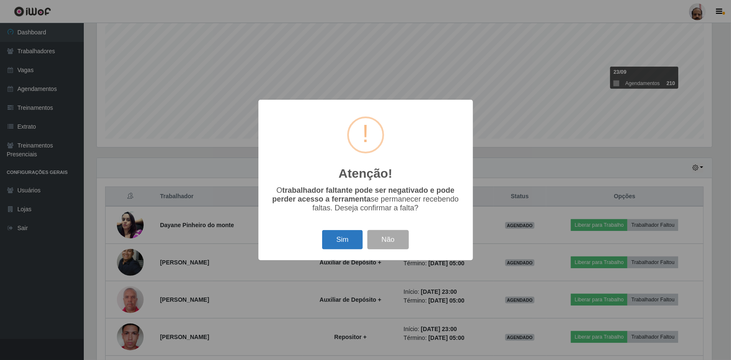
click at [346, 248] on button "Sim" at bounding box center [342, 240] width 41 height 20
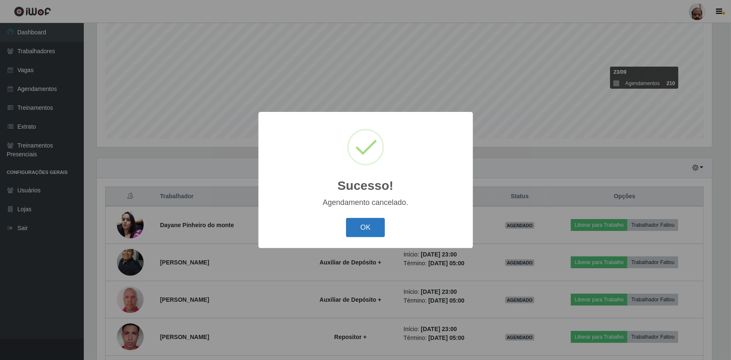
click at [360, 218] on button "OK" at bounding box center [365, 228] width 39 height 20
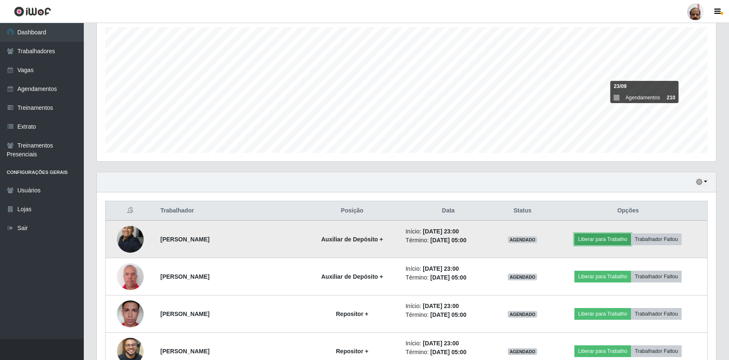
click at [596, 235] on button "Liberar para Trabalho" at bounding box center [602, 239] width 57 height 12
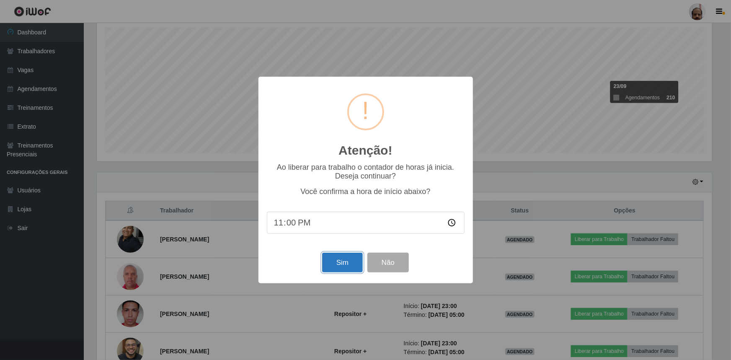
click at [340, 262] on button "Sim" at bounding box center [342, 263] width 41 height 20
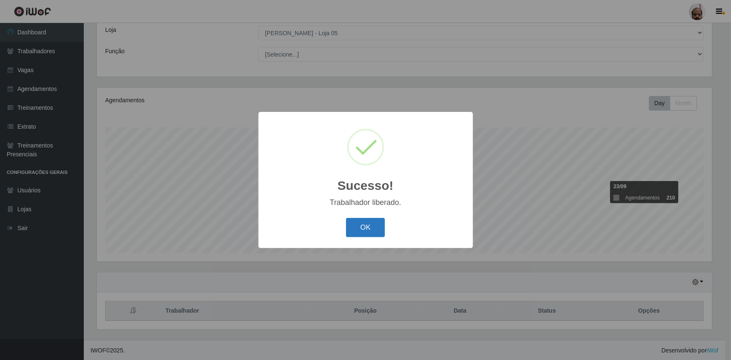
click at [369, 225] on button "OK" at bounding box center [365, 228] width 39 height 20
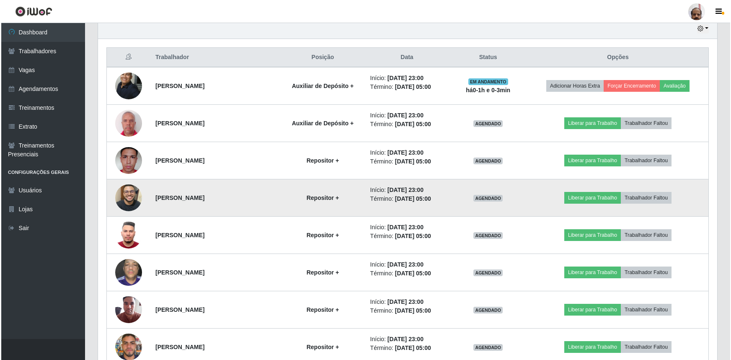
scroll to position [313, 0]
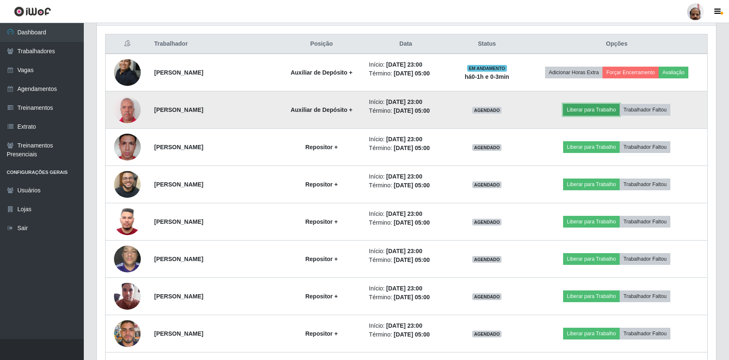
click at [587, 109] on button "Liberar para Trabalho" at bounding box center [591, 110] width 57 height 12
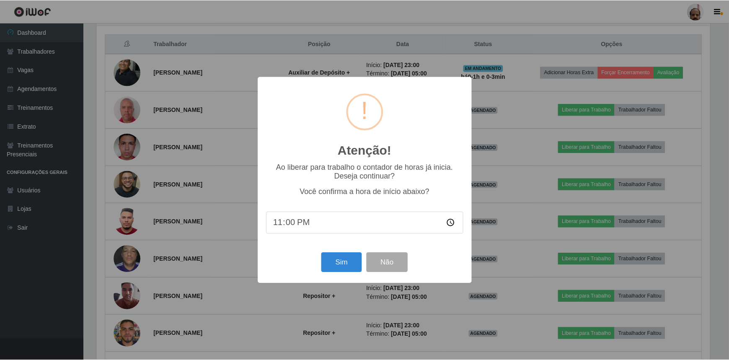
scroll to position [174, 615]
click at [349, 265] on button "Sim" at bounding box center [342, 263] width 41 height 20
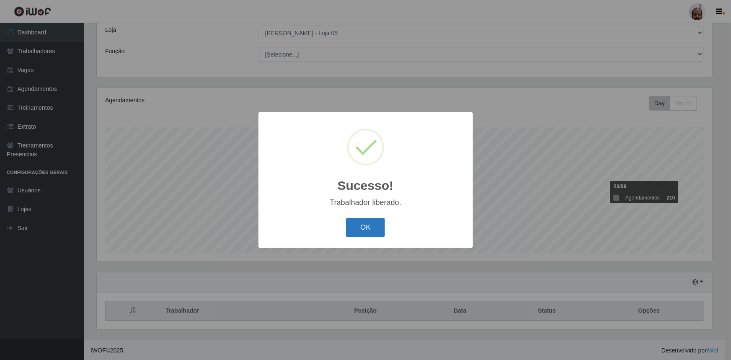
click at [366, 222] on button "OK" at bounding box center [365, 228] width 39 height 20
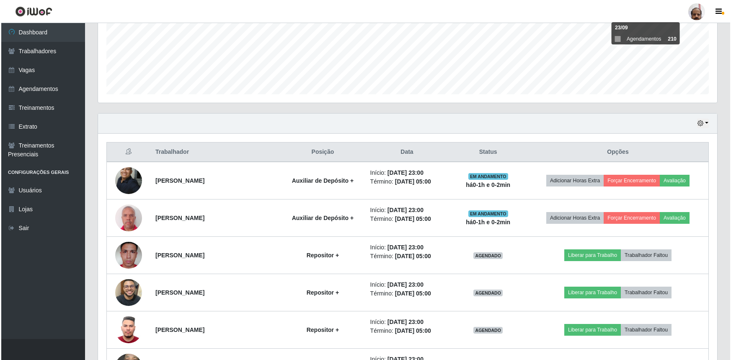
scroll to position [313, 0]
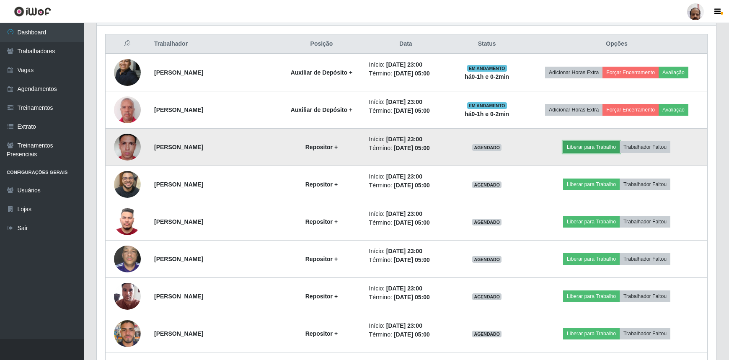
click at [591, 145] on button "Liberar para Trabalho" at bounding box center [591, 147] width 57 height 12
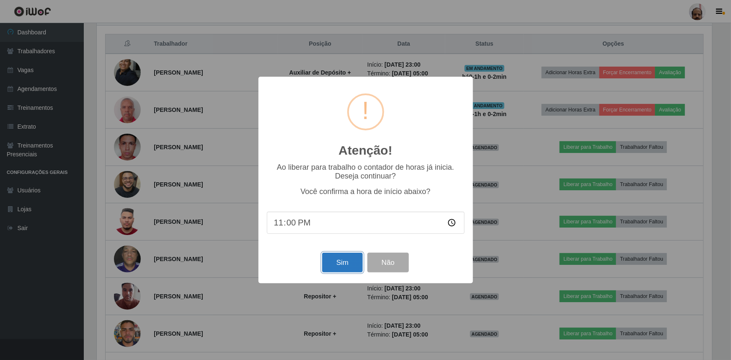
click at [348, 262] on button "Sim" at bounding box center [342, 263] width 41 height 20
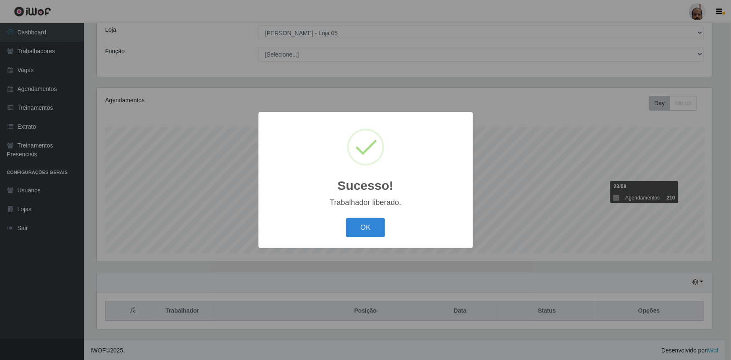
click at [370, 229] on button "OK" at bounding box center [365, 228] width 39 height 20
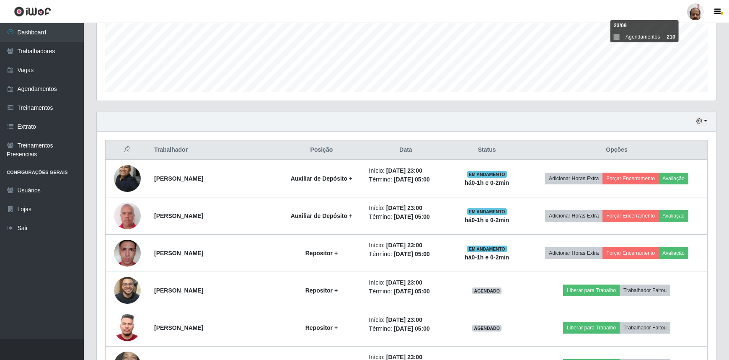
scroll to position [275, 0]
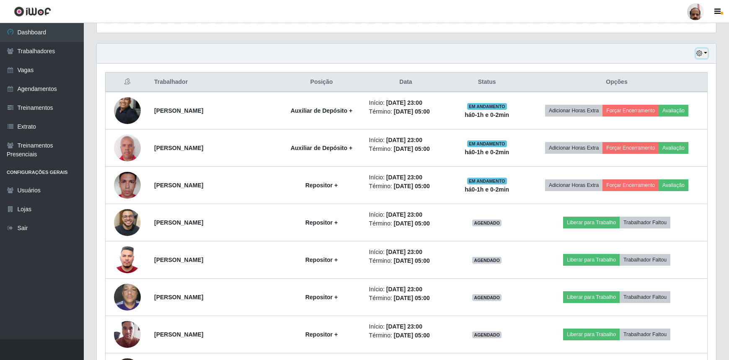
click at [701, 52] on icon "button" at bounding box center [699, 53] width 6 height 6
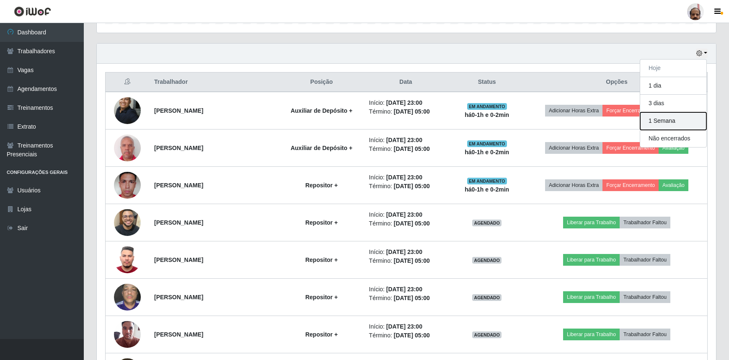
click at [660, 121] on button "1 Semana" at bounding box center [673, 121] width 66 height 18
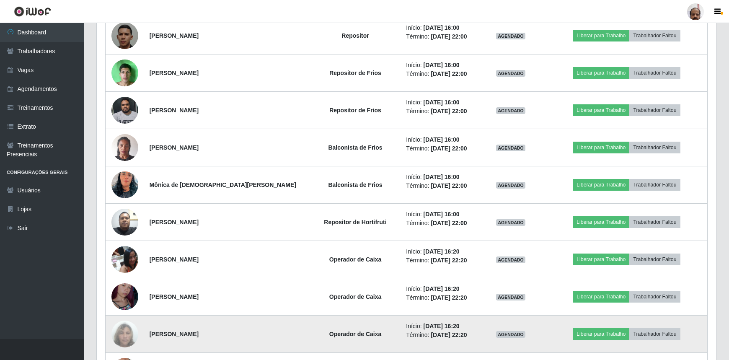
scroll to position [1874, 0]
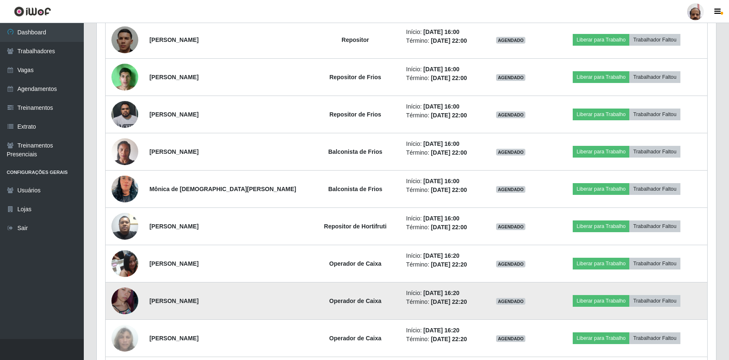
click at [120, 295] on img at bounding box center [124, 301] width 27 height 48
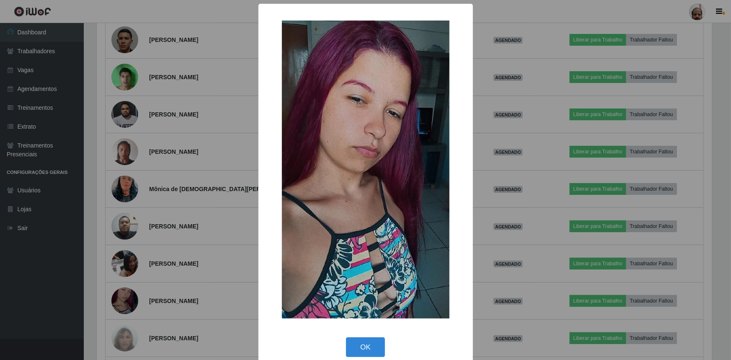
drag, startPoint x: 358, startPoint y: 343, endPoint x: 591, endPoint y: 321, distance: 233.5
click at [358, 342] on button "OK" at bounding box center [365, 347] width 39 height 20
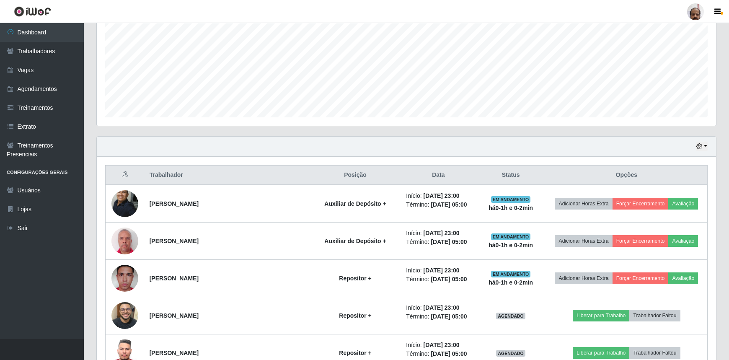
scroll to position [123, 0]
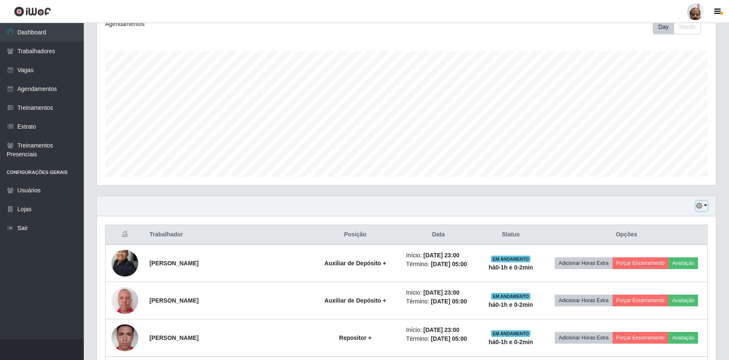
click at [699, 205] on icon "button" at bounding box center [699, 206] width 6 height 6
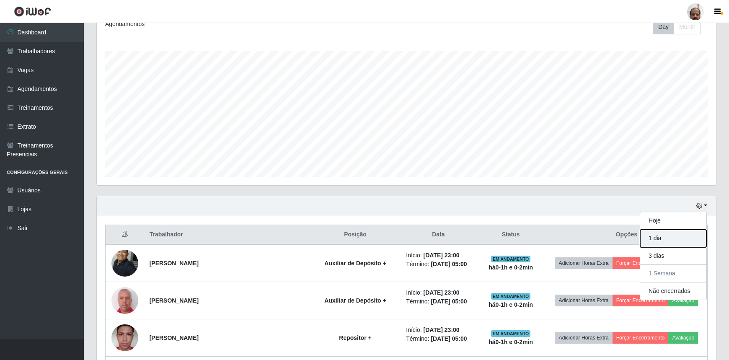
click at [657, 240] on button "1 dia" at bounding box center [673, 239] width 66 height 18
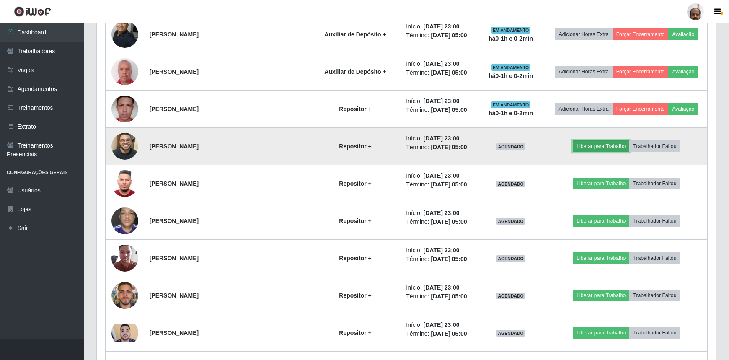
click at [589, 146] on button "Liberar para Trabalho" at bounding box center [601, 146] width 57 height 12
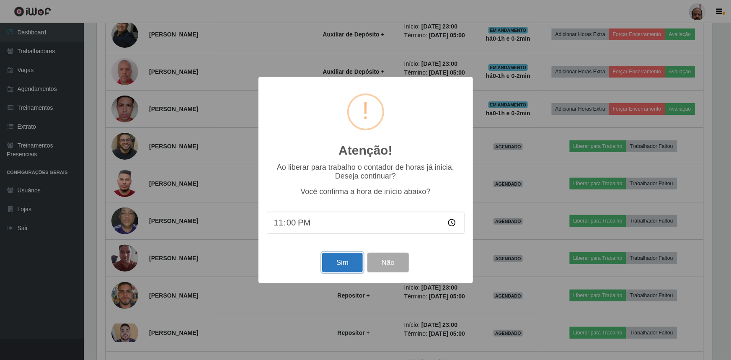
click at [338, 261] on button "Sim" at bounding box center [342, 263] width 41 height 20
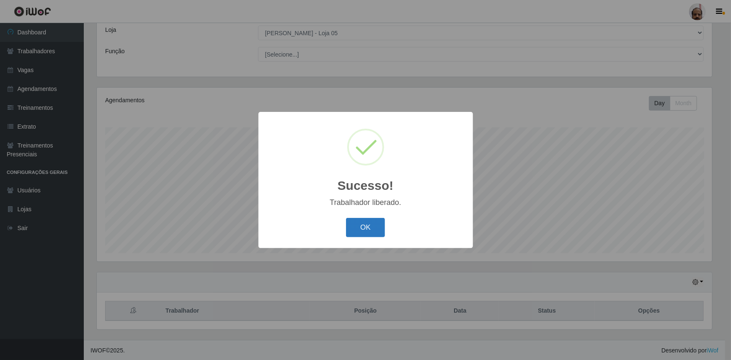
click at [367, 222] on button "OK" at bounding box center [365, 228] width 39 height 20
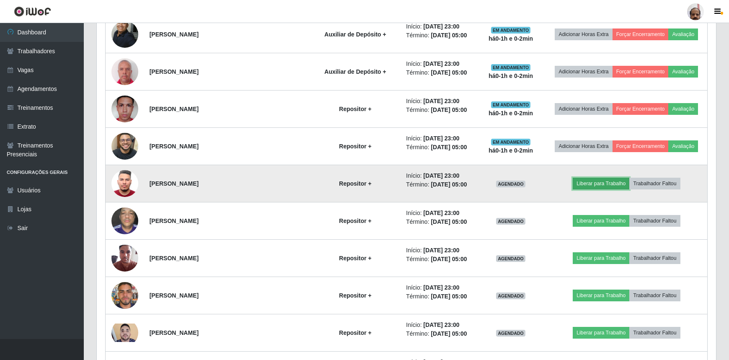
click at [583, 182] on button "Liberar para Trabalho" at bounding box center [601, 184] width 57 height 12
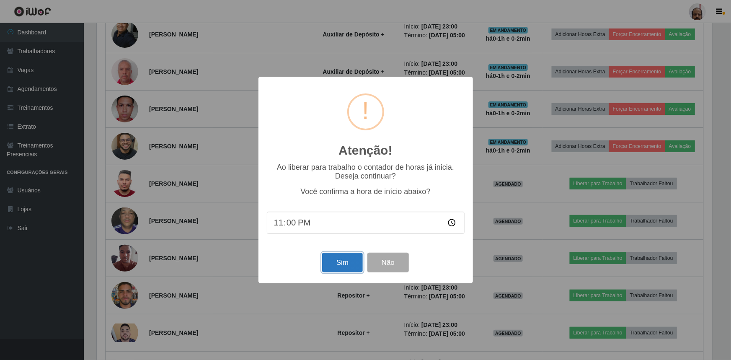
click at [330, 260] on button "Sim" at bounding box center [342, 263] width 41 height 20
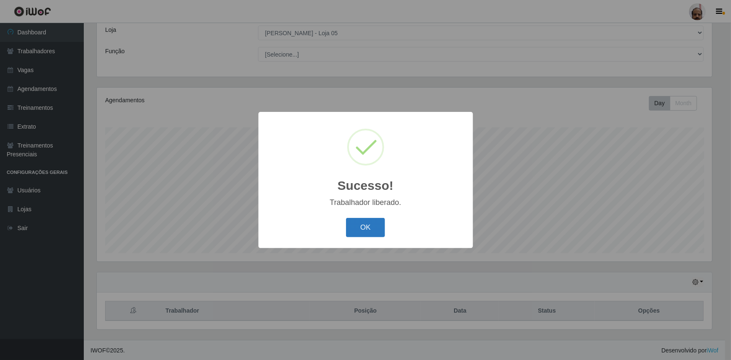
click at [359, 231] on button "OK" at bounding box center [365, 228] width 39 height 20
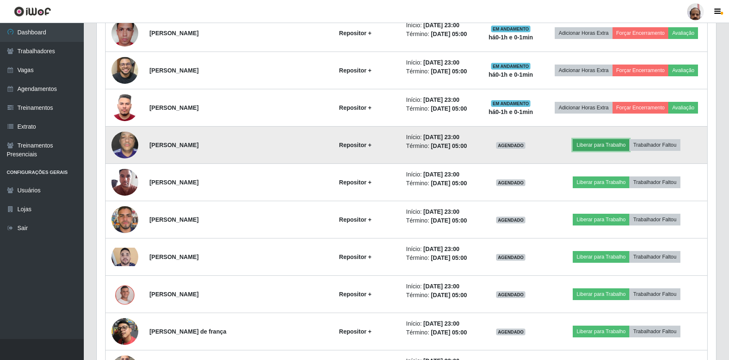
click at [596, 144] on button "Liberar para Trabalho" at bounding box center [601, 145] width 57 height 12
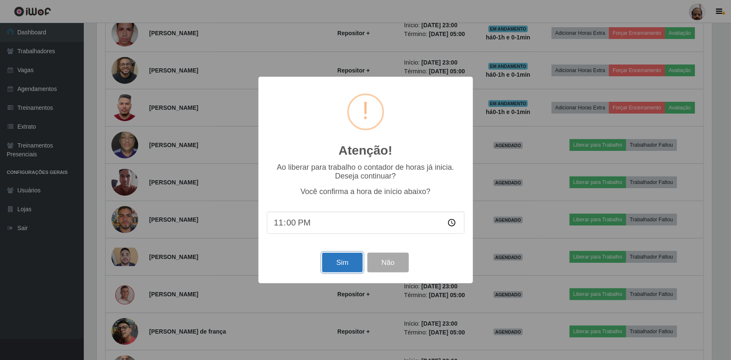
click at [328, 267] on button "Sim" at bounding box center [342, 263] width 41 height 20
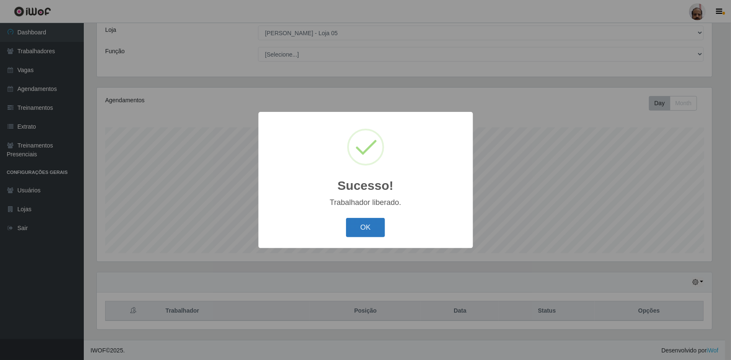
click at [355, 221] on button "OK" at bounding box center [365, 228] width 39 height 20
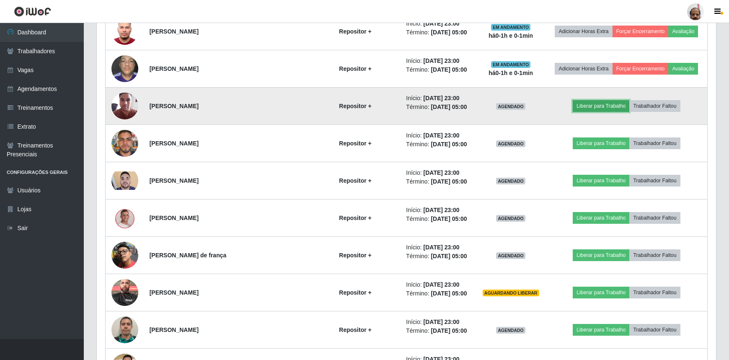
click at [595, 106] on button "Liberar para Trabalho" at bounding box center [601, 106] width 57 height 12
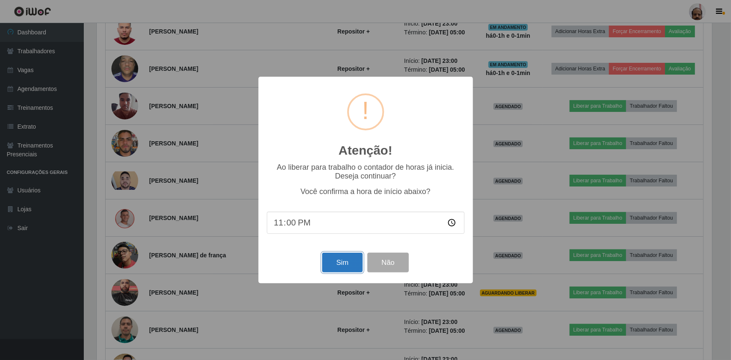
click at [330, 263] on button "Sim" at bounding box center [342, 263] width 41 height 20
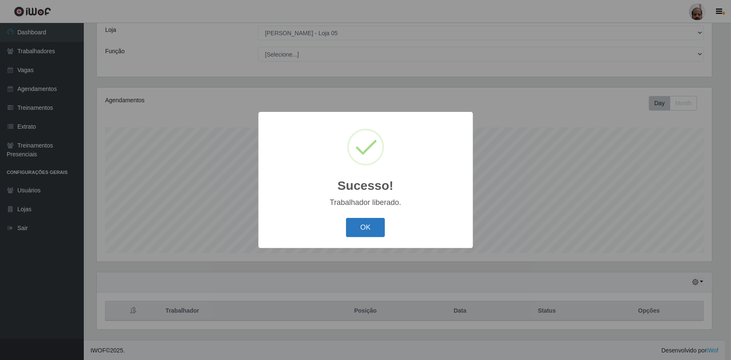
click at [371, 224] on button "OK" at bounding box center [365, 228] width 39 height 20
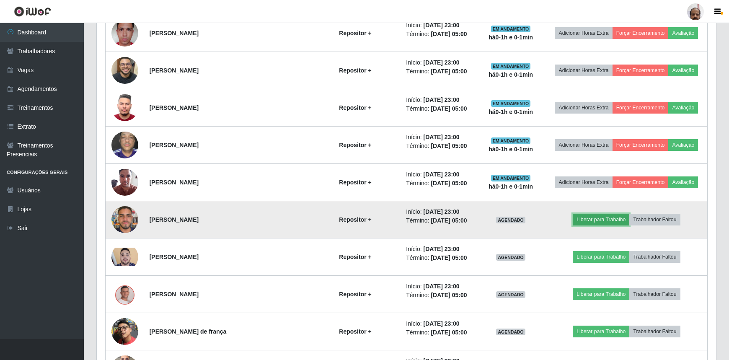
click at [591, 217] on button "Liberar para Trabalho" at bounding box center [601, 220] width 57 height 12
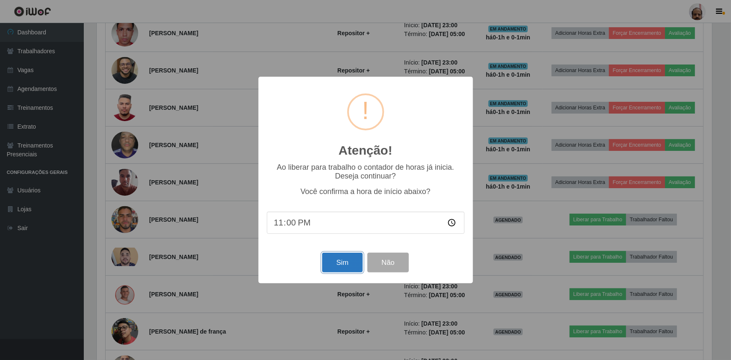
click at [335, 260] on button "Sim" at bounding box center [342, 263] width 41 height 20
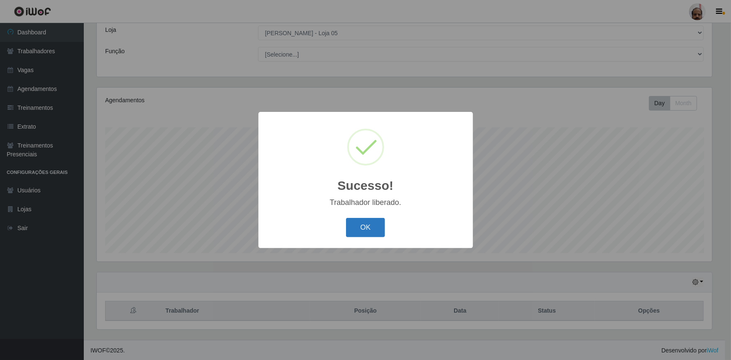
click at [367, 227] on button "OK" at bounding box center [365, 228] width 39 height 20
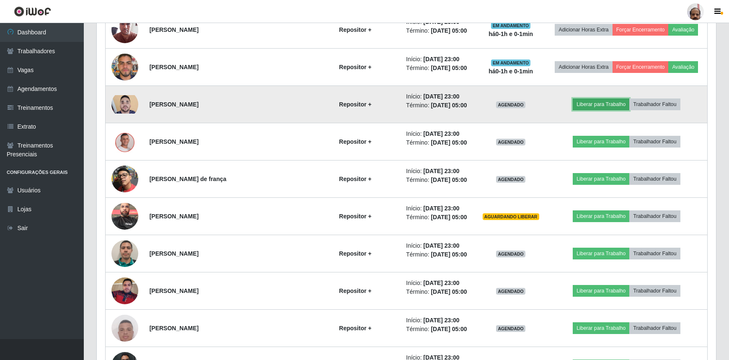
click at [591, 105] on button "Liberar para Trabalho" at bounding box center [601, 104] width 57 height 12
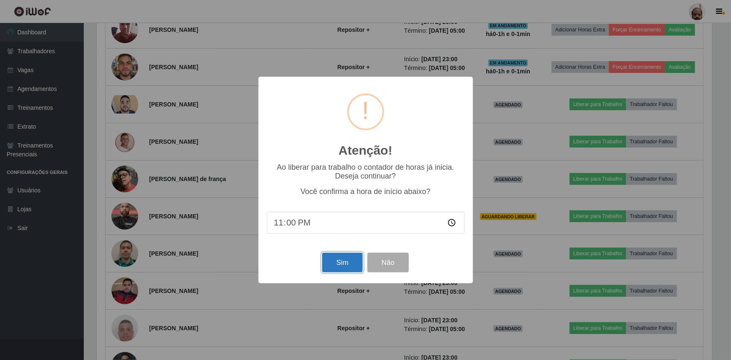
click at [335, 264] on button "Sim" at bounding box center [342, 263] width 41 height 20
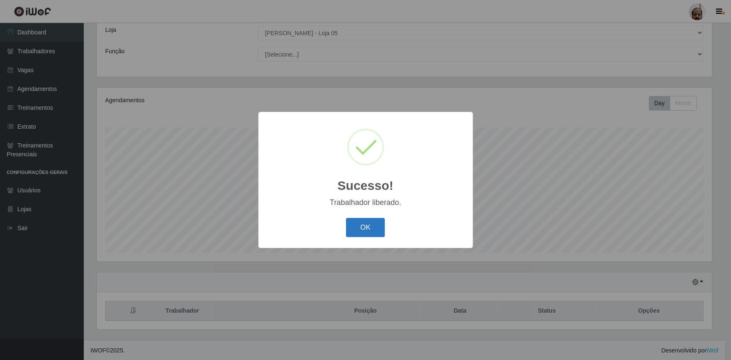
click at [372, 224] on button "OK" at bounding box center [365, 228] width 39 height 20
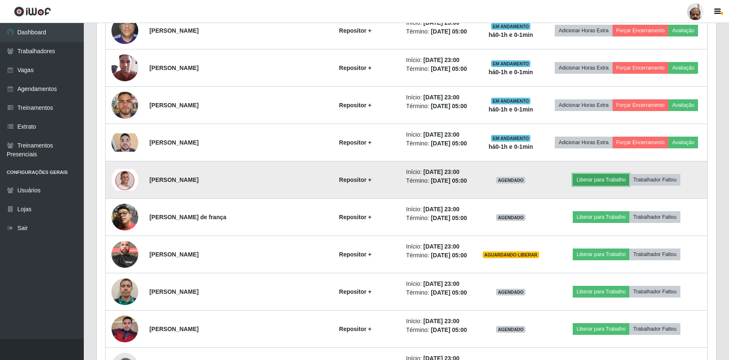
click at [589, 178] on button "Liberar para Trabalho" at bounding box center [601, 180] width 57 height 12
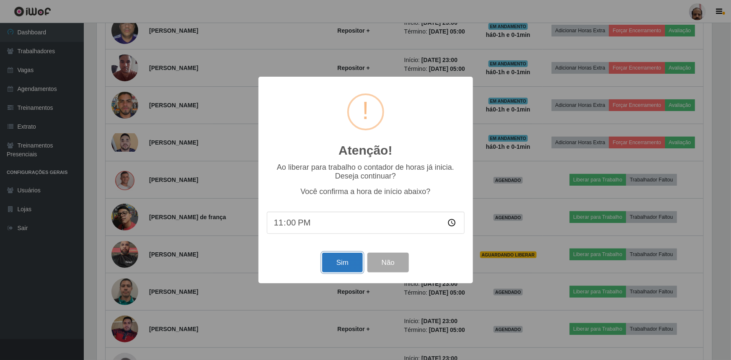
click at [333, 258] on button "Sim" at bounding box center [342, 263] width 41 height 20
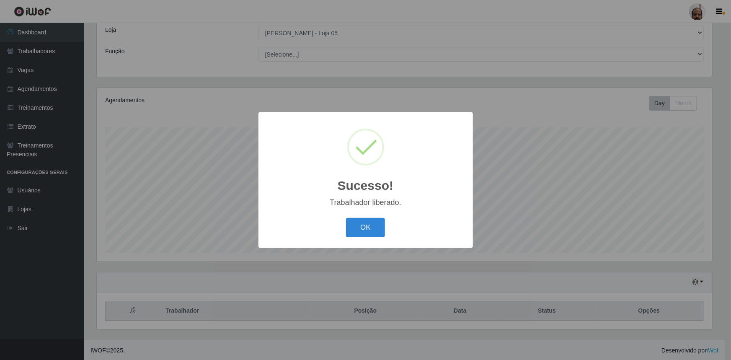
click at [374, 217] on div "OK Cancel" at bounding box center [366, 227] width 198 height 24
click at [364, 230] on button "OK" at bounding box center [365, 228] width 39 height 20
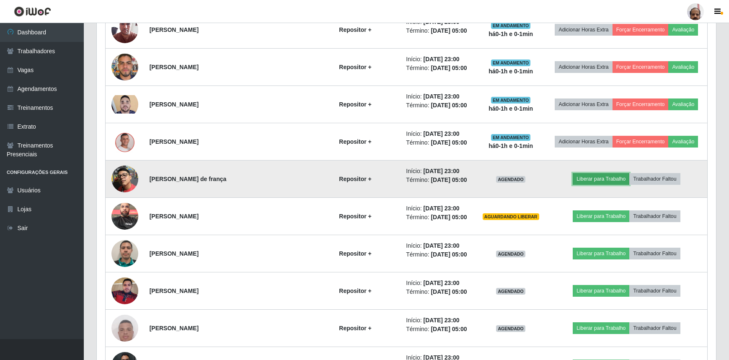
click at [590, 178] on button "Liberar para Trabalho" at bounding box center [601, 179] width 57 height 12
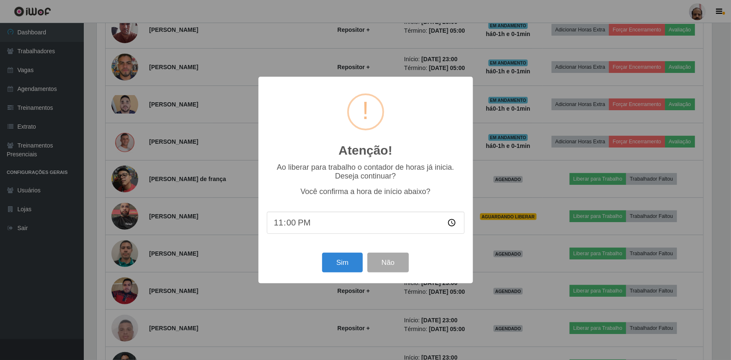
click at [520, 255] on div "Atenção! × Ao liberar para trabalho o contador de horas já inicia. Deseja conti…" at bounding box center [365, 180] width 731 height 360
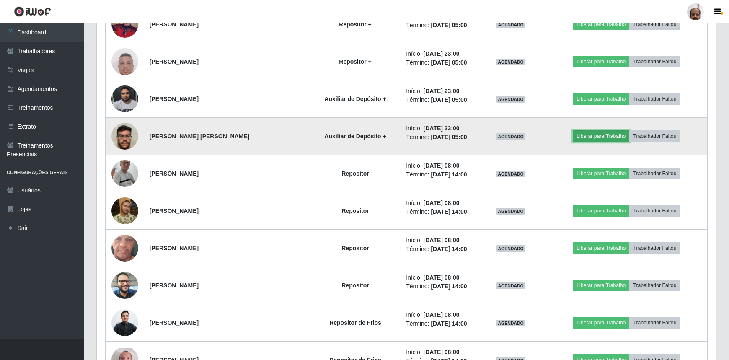
click at [596, 133] on button "Liberar para Trabalho" at bounding box center [601, 136] width 57 height 12
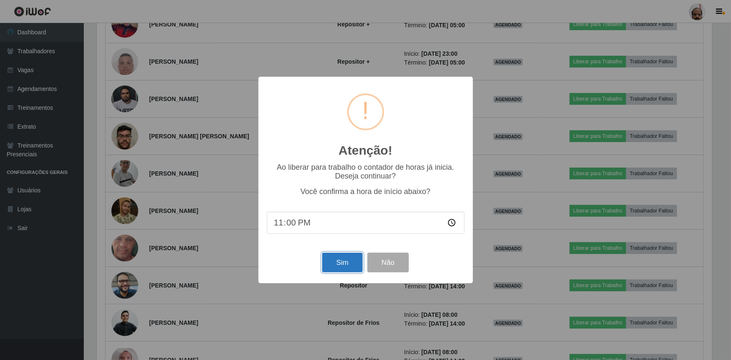
click at [348, 269] on button "Sim" at bounding box center [342, 263] width 41 height 20
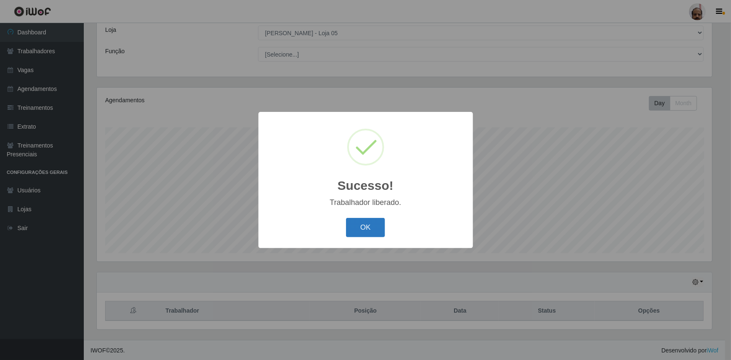
click at [368, 227] on button "OK" at bounding box center [365, 228] width 39 height 20
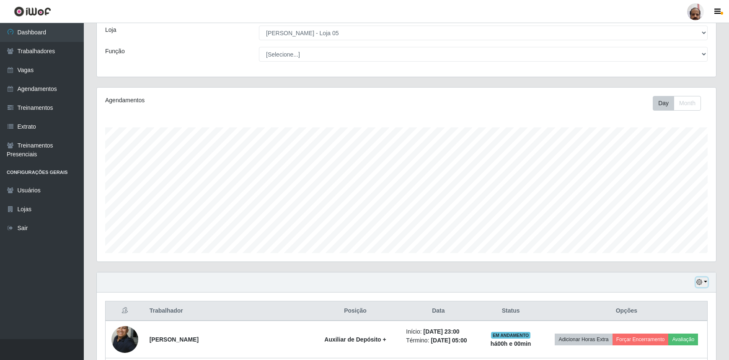
click at [699, 281] on icon "button" at bounding box center [699, 282] width 6 height 6
click at [674, 201] on button "Hoje" at bounding box center [673, 199] width 66 height 18
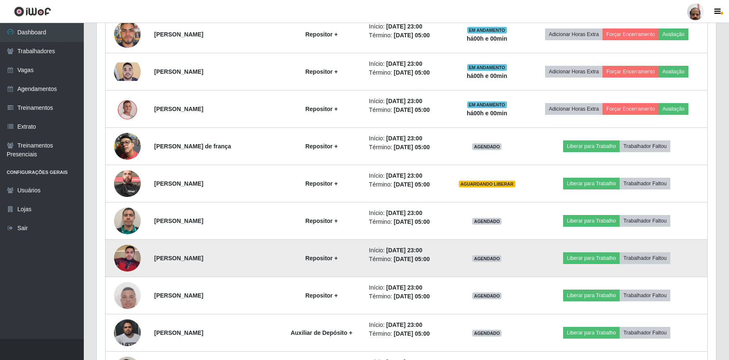
scroll to position [656, 0]
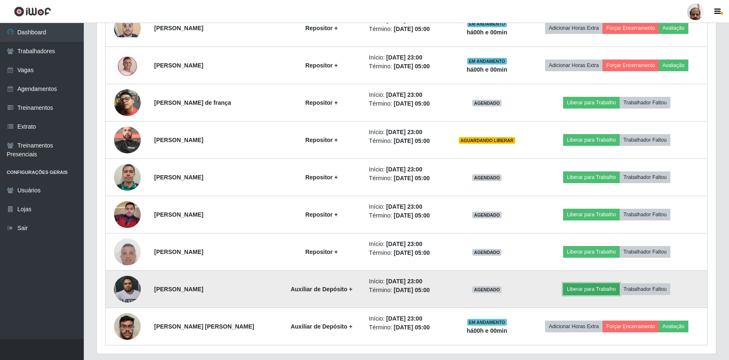
click at [588, 288] on button "Liberar para Trabalho" at bounding box center [591, 289] width 57 height 12
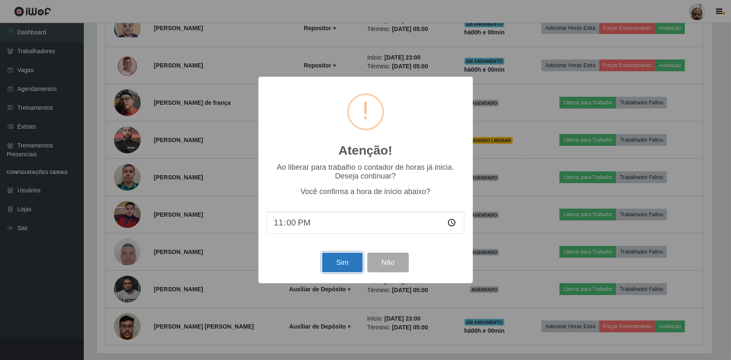
click at [335, 264] on button "Sim" at bounding box center [342, 263] width 41 height 20
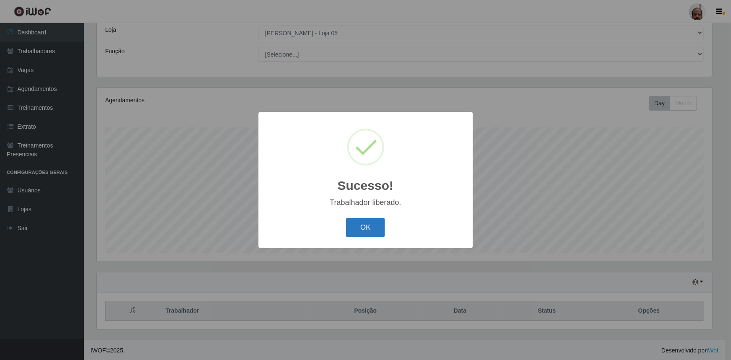
click at [379, 230] on button "OK" at bounding box center [365, 228] width 39 height 20
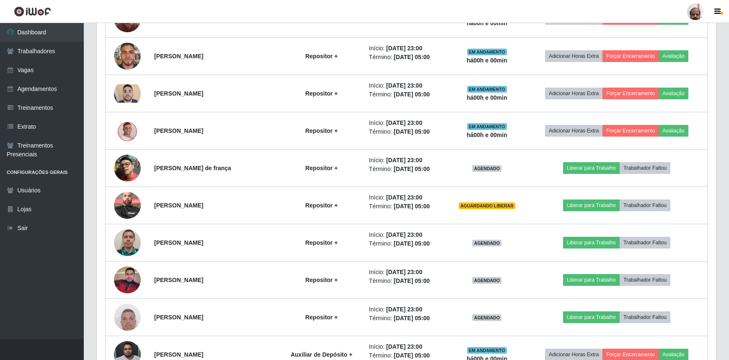
scroll to position [656, 0]
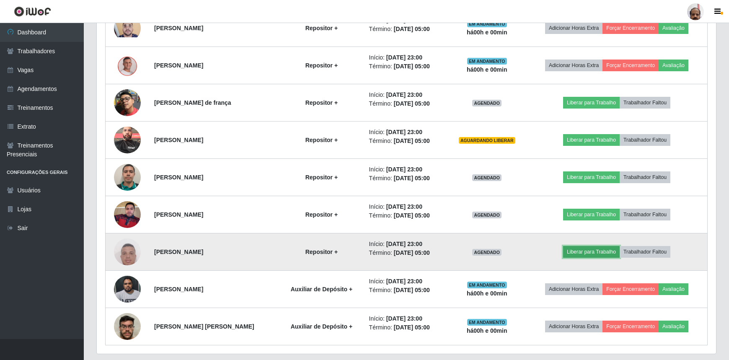
click at [586, 253] on button "Liberar para Trabalho" at bounding box center [591, 252] width 57 height 12
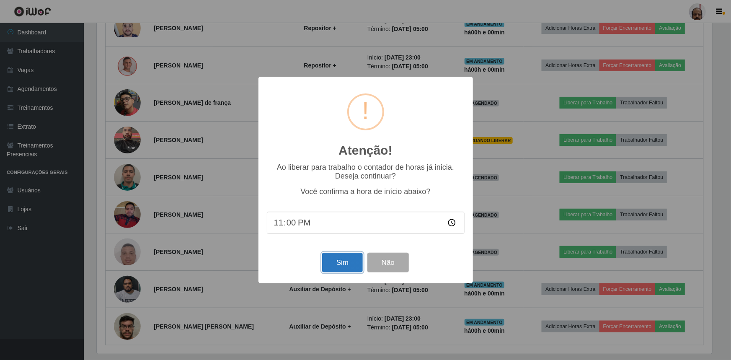
click at [336, 268] on button "Sim" at bounding box center [342, 263] width 41 height 20
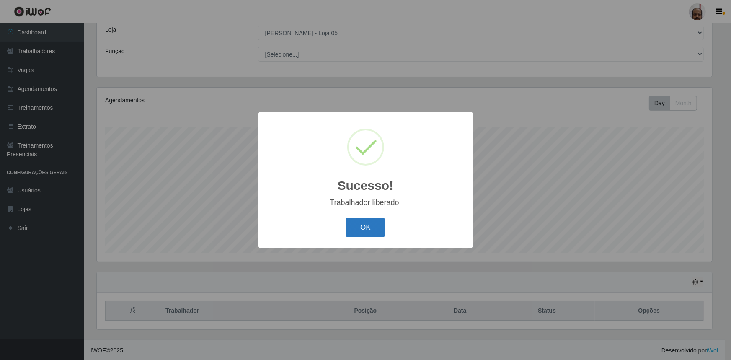
click at [357, 229] on button "OK" at bounding box center [365, 228] width 39 height 20
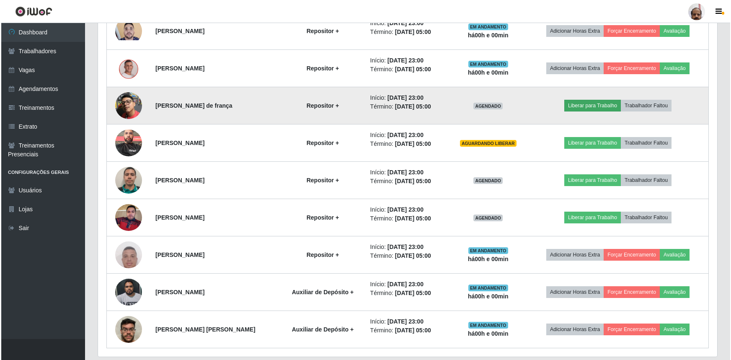
scroll to position [656, 0]
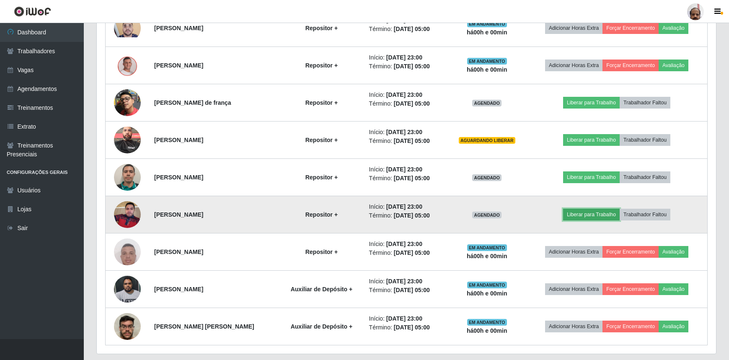
click at [597, 215] on button "Liberar para Trabalho" at bounding box center [591, 215] width 57 height 12
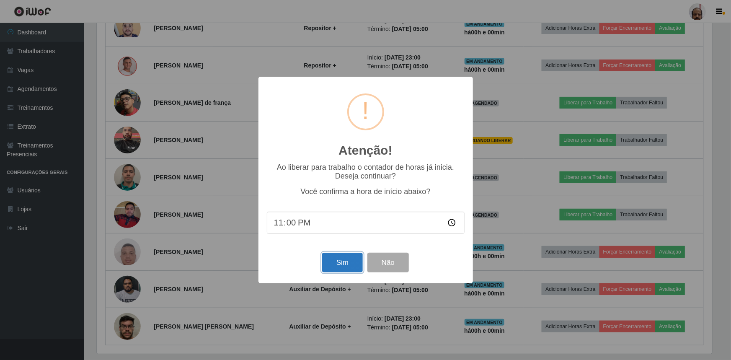
click at [337, 255] on button "Sim" at bounding box center [342, 263] width 41 height 20
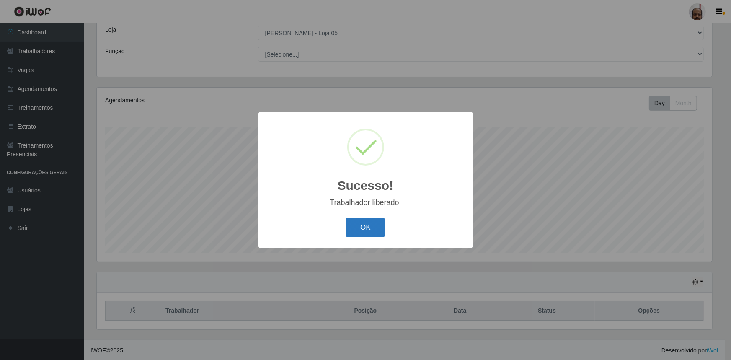
click at [368, 226] on button "OK" at bounding box center [365, 228] width 39 height 20
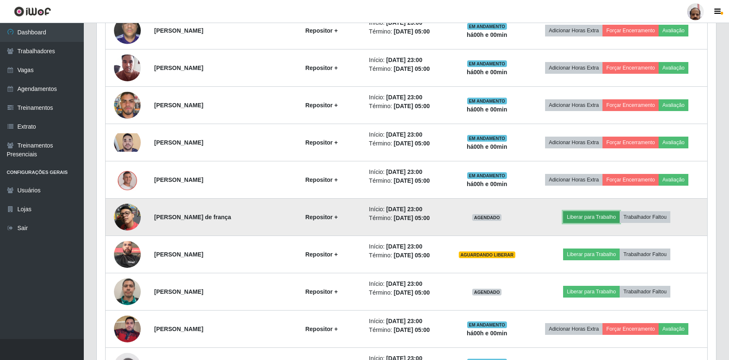
click at [584, 217] on button "Liberar para Trabalho" at bounding box center [591, 217] width 57 height 12
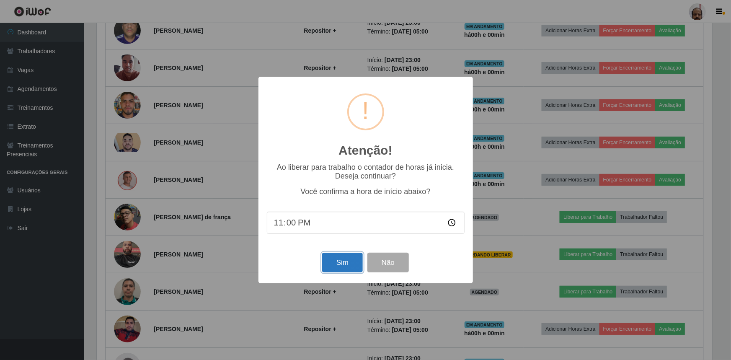
click at [343, 262] on button "Sim" at bounding box center [342, 263] width 41 height 20
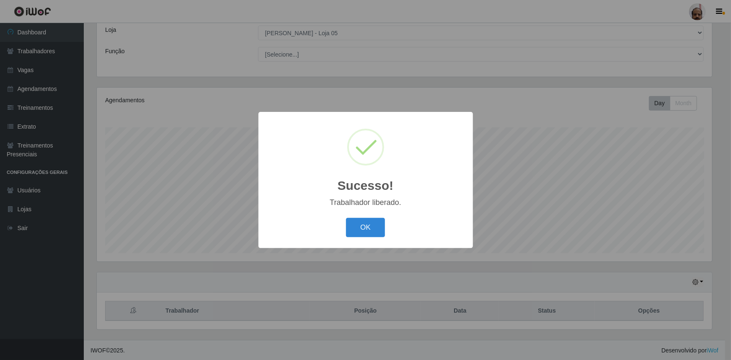
drag, startPoint x: 370, startPoint y: 227, endPoint x: 442, endPoint y: 229, distance: 71.6
click at [370, 229] on button "OK" at bounding box center [365, 228] width 39 height 20
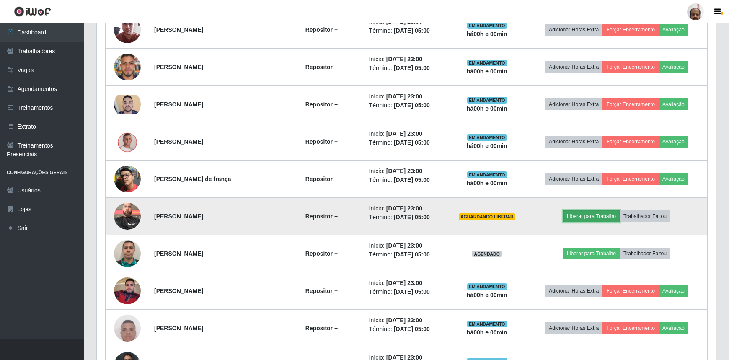
click at [579, 213] on button "Liberar para Trabalho" at bounding box center [591, 216] width 57 height 12
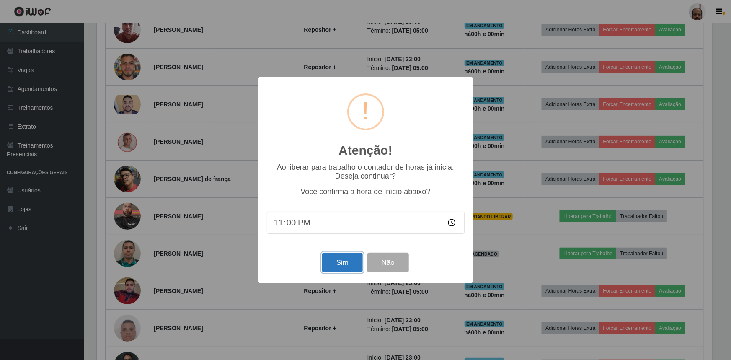
click at [328, 255] on button "Sim" at bounding box center [342, 263] width 41 height 20
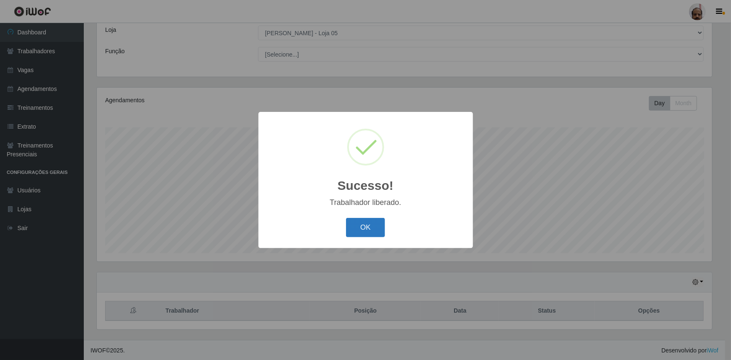
click at [359, 226] on button "OK" at bounding box center [365, 228] width 39 height 20
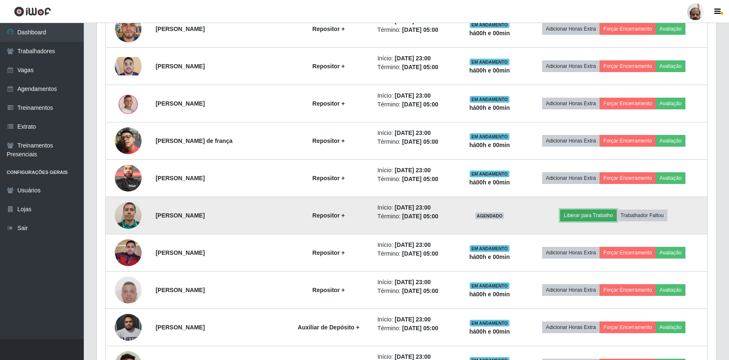
click at [583, 213] on button "Liberar para Trabalho" at bounding box center [588, 215] width 57 height 12
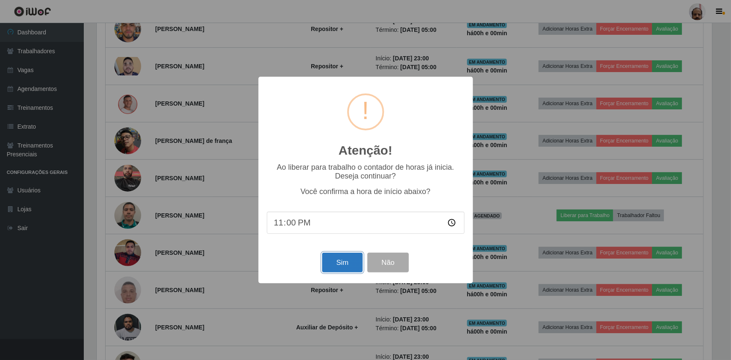
click at [325, 263] on button "Sim" at bounding box center [342, 263] width 41 height 20
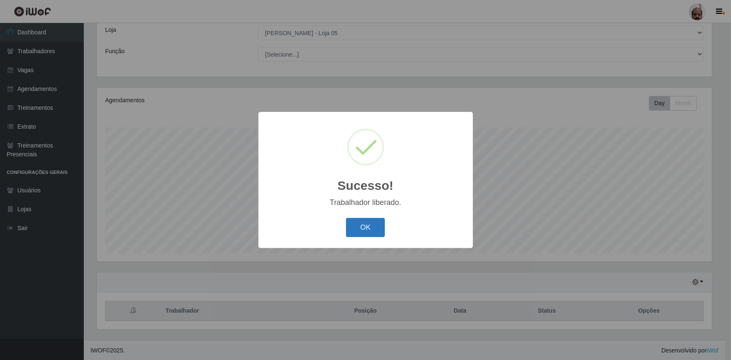
click at [366, 231] on button "OK" at bounding box center [365, 228] width 39 height 20
